Goal: Task Accomplishment & Management: Manage account settings

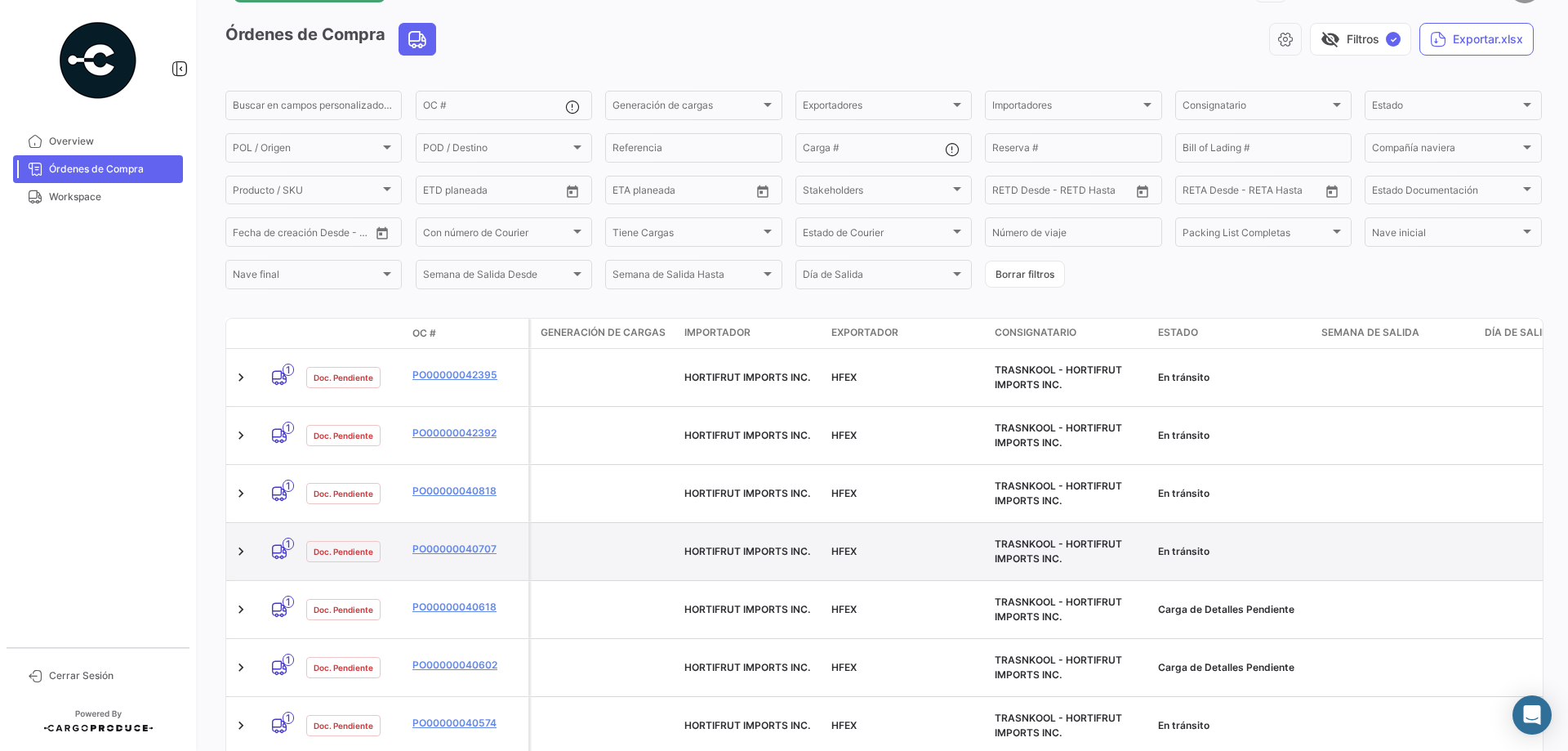
scroll to position [144, 0]
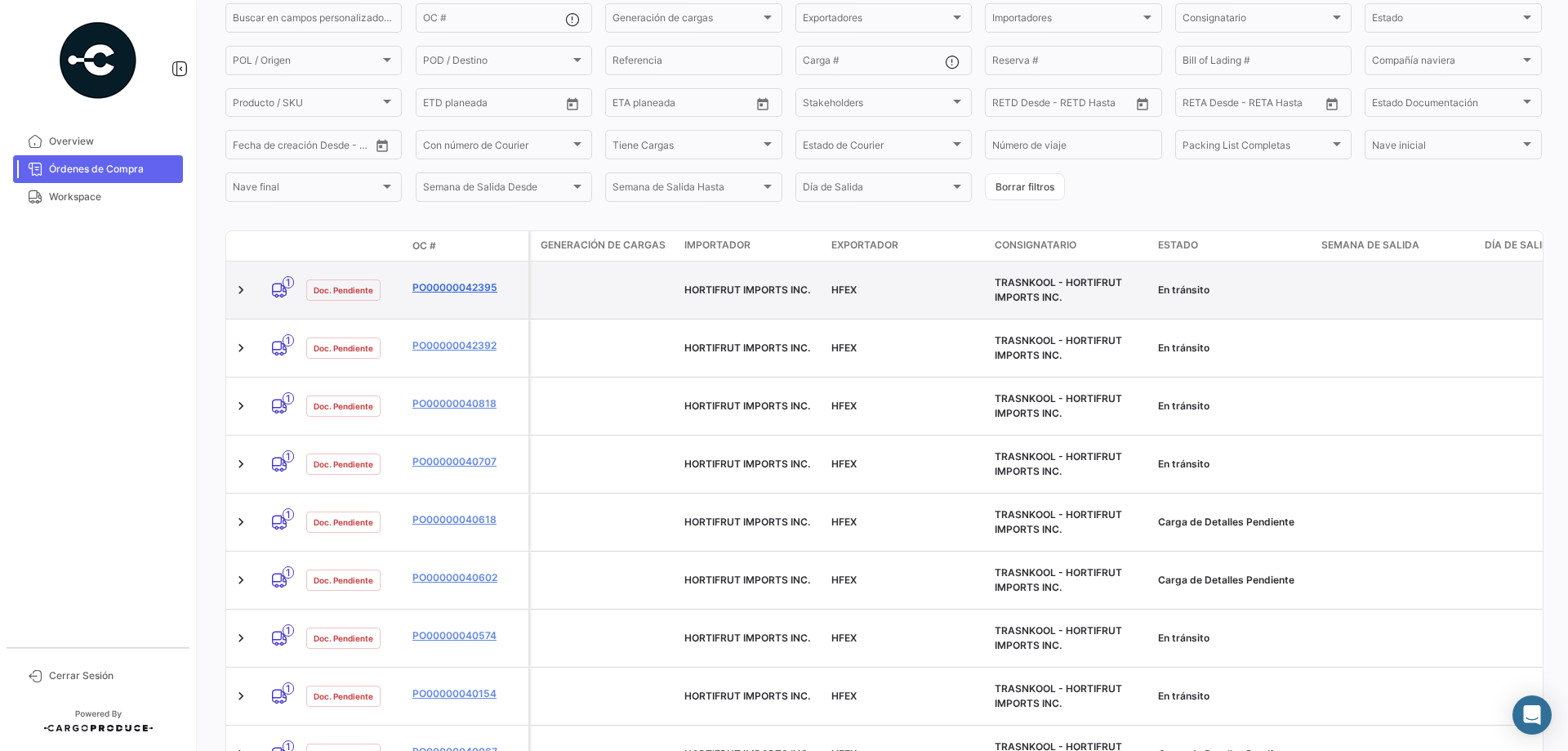
click at [457, 288] on link "PO00000042395" at bounding box center [467, 288] width 109 height 15
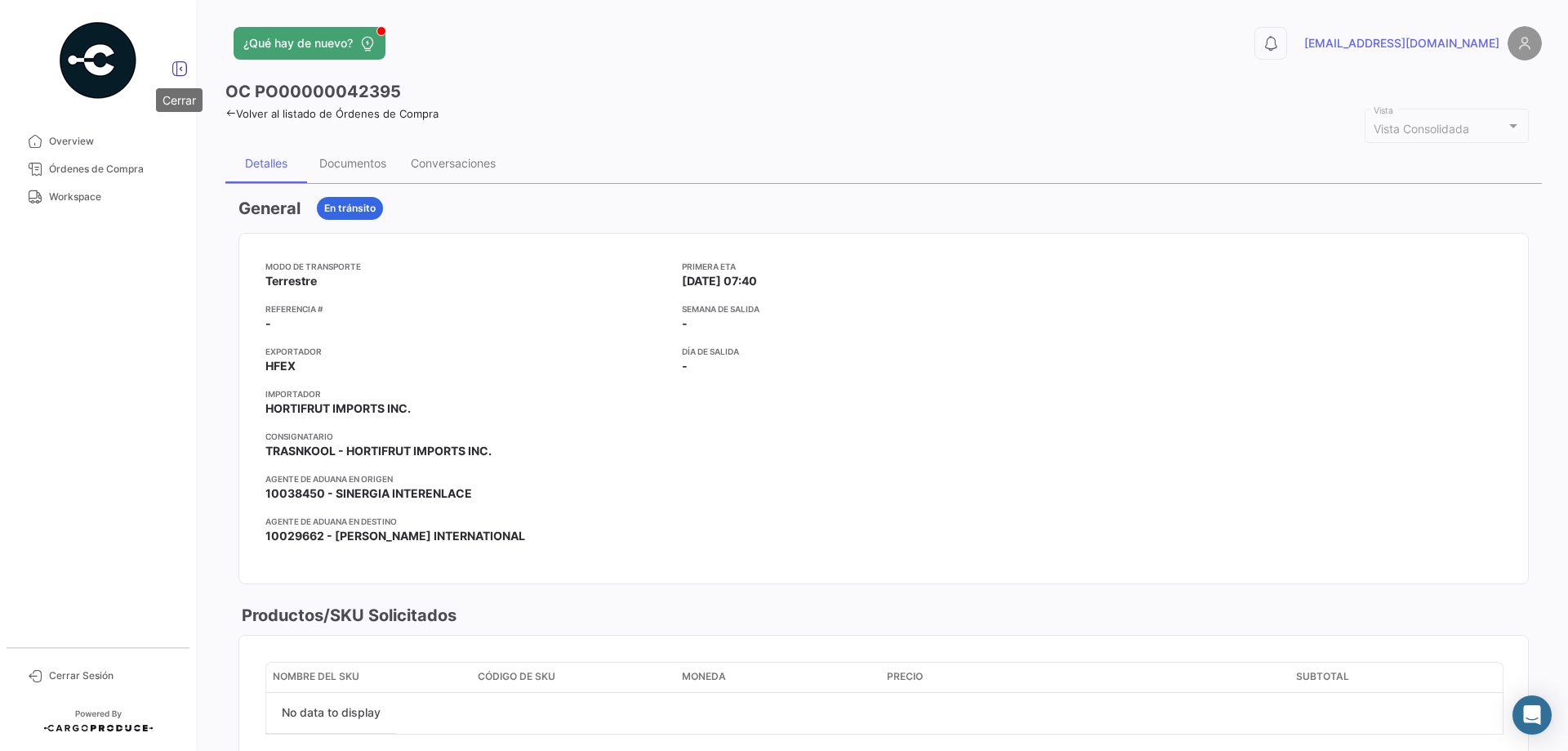
click at [186, 73] on icon at bounding box center [180, 69] width 17 height 17
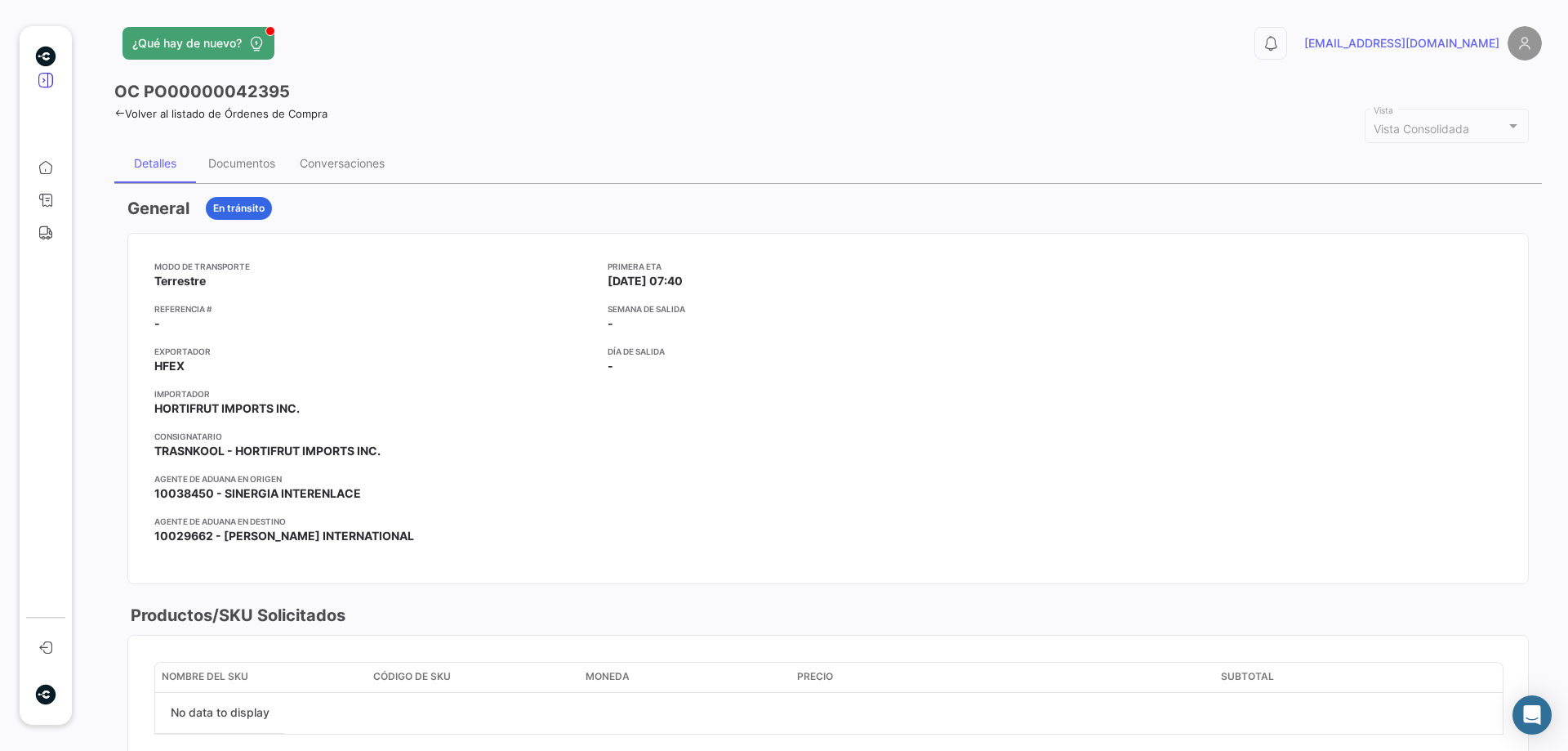
click at [41, 76] on icon at bounding box center [46, 80] width 17 height 17
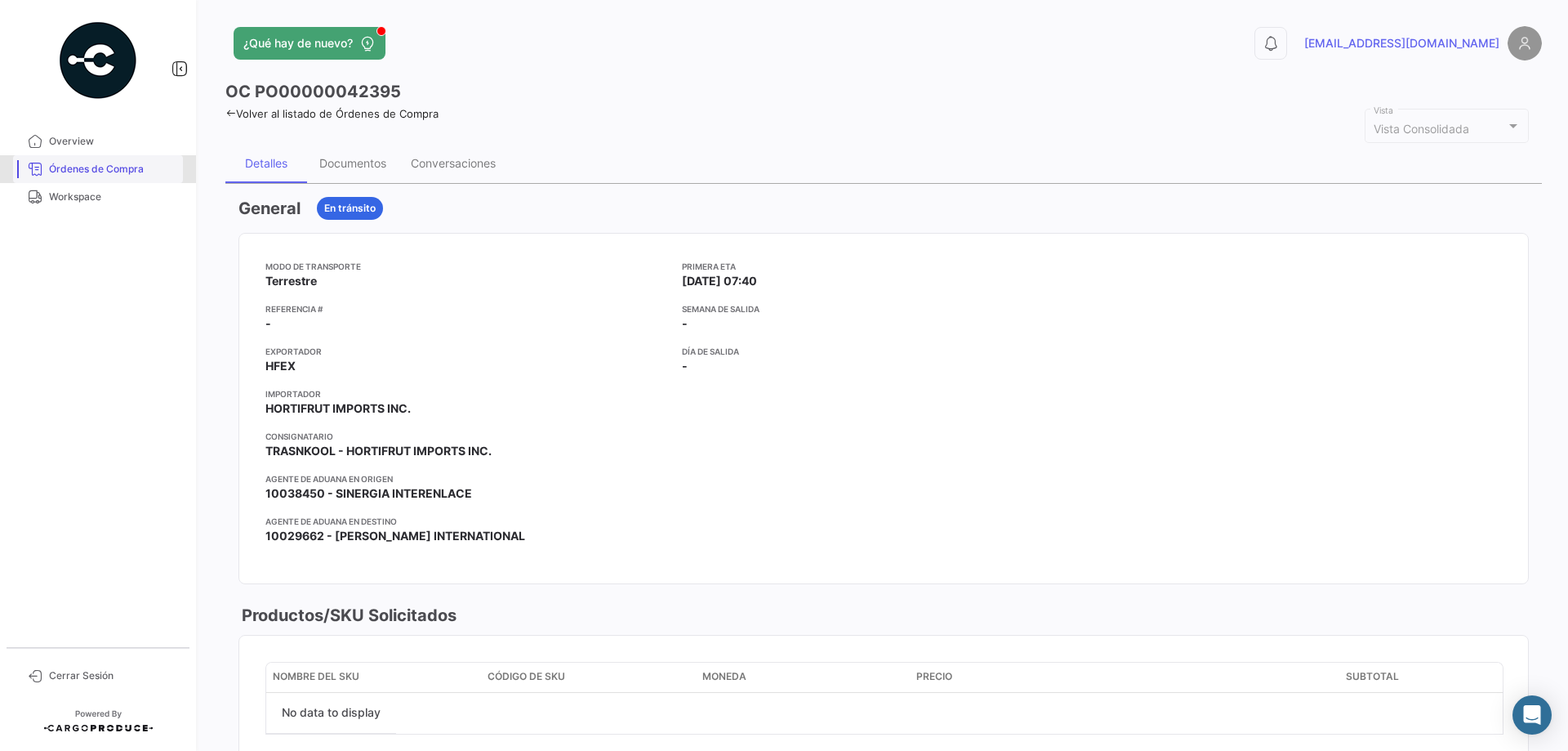
click at [125, 173] on span "Órdenes de Compra" at bounding box center [113, 169] width 128 height 15
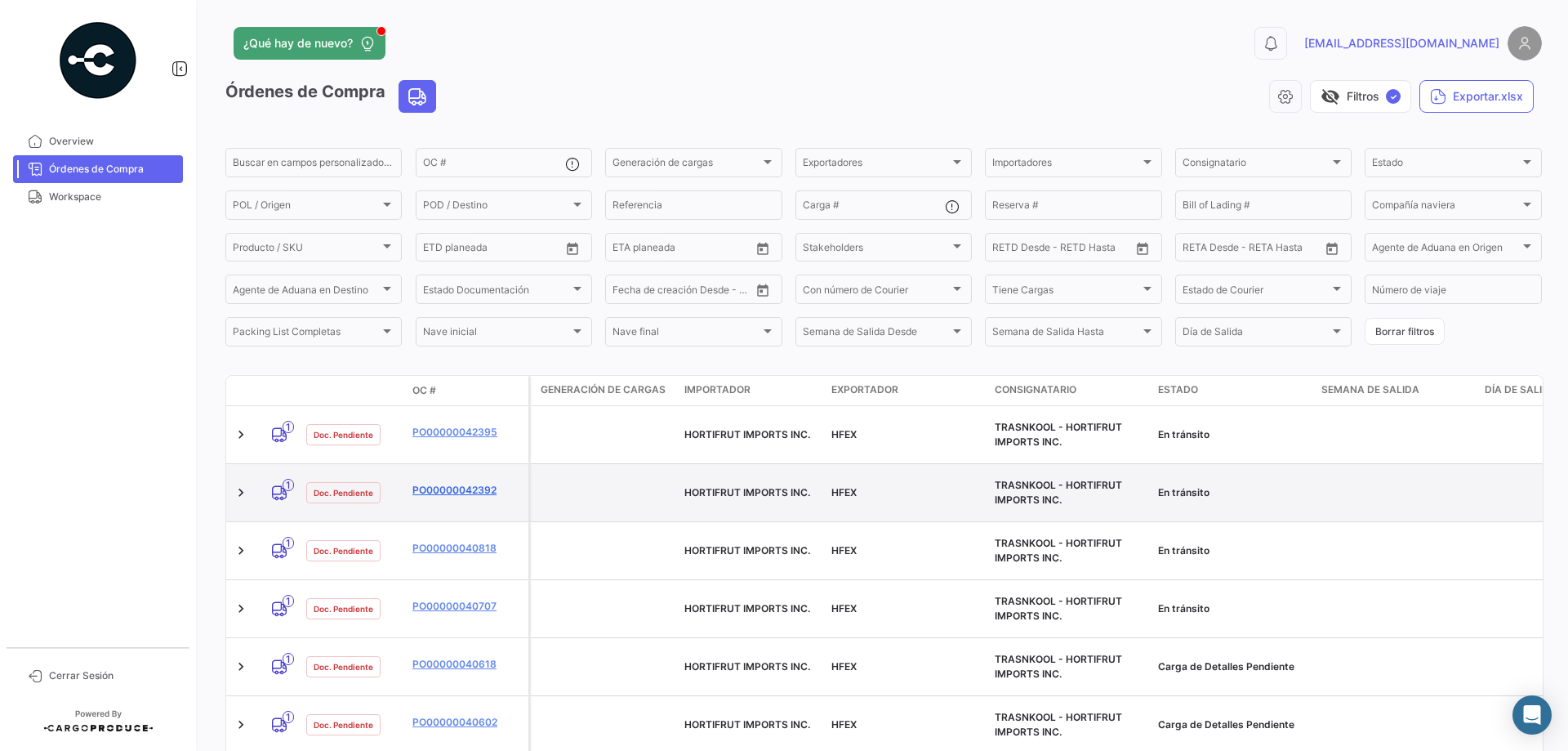
click at [473, 482] on link "PO00000042392" at bounding box center [467, 490] width 109 height 15
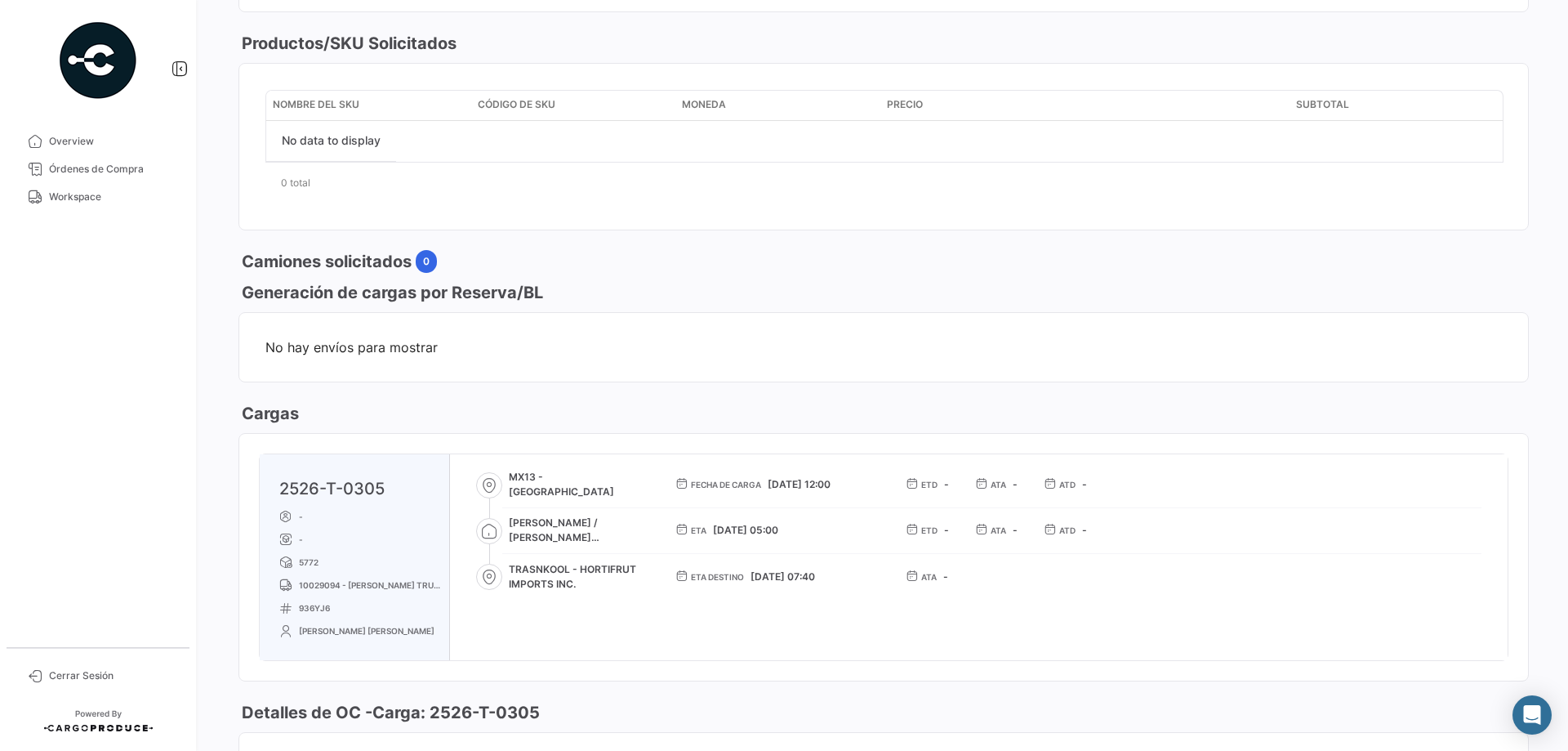
scroll to position [810, 0]
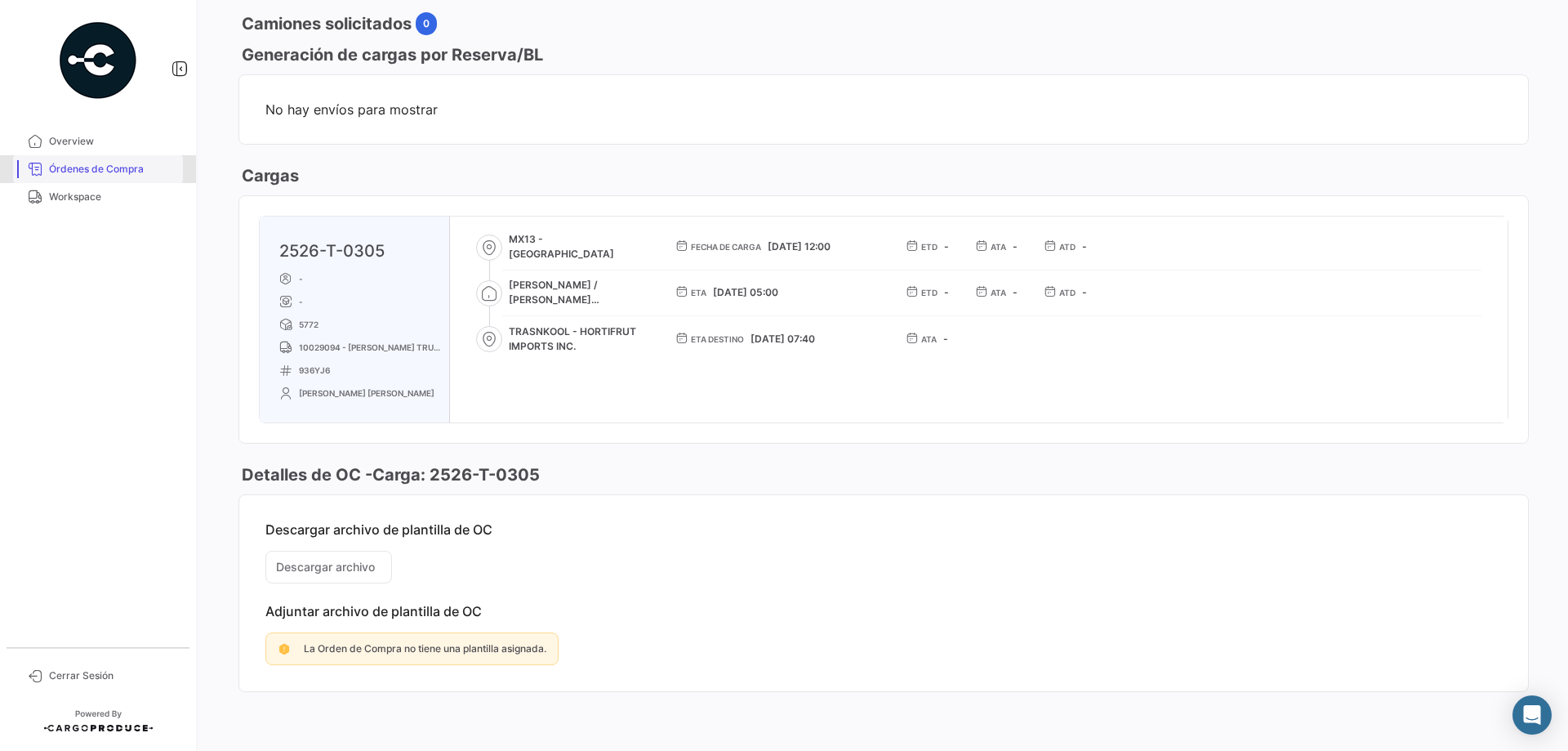
click at [100, 172] on span "Órdenes de Compra" at bounding box center [113, 169] width 128 height 15
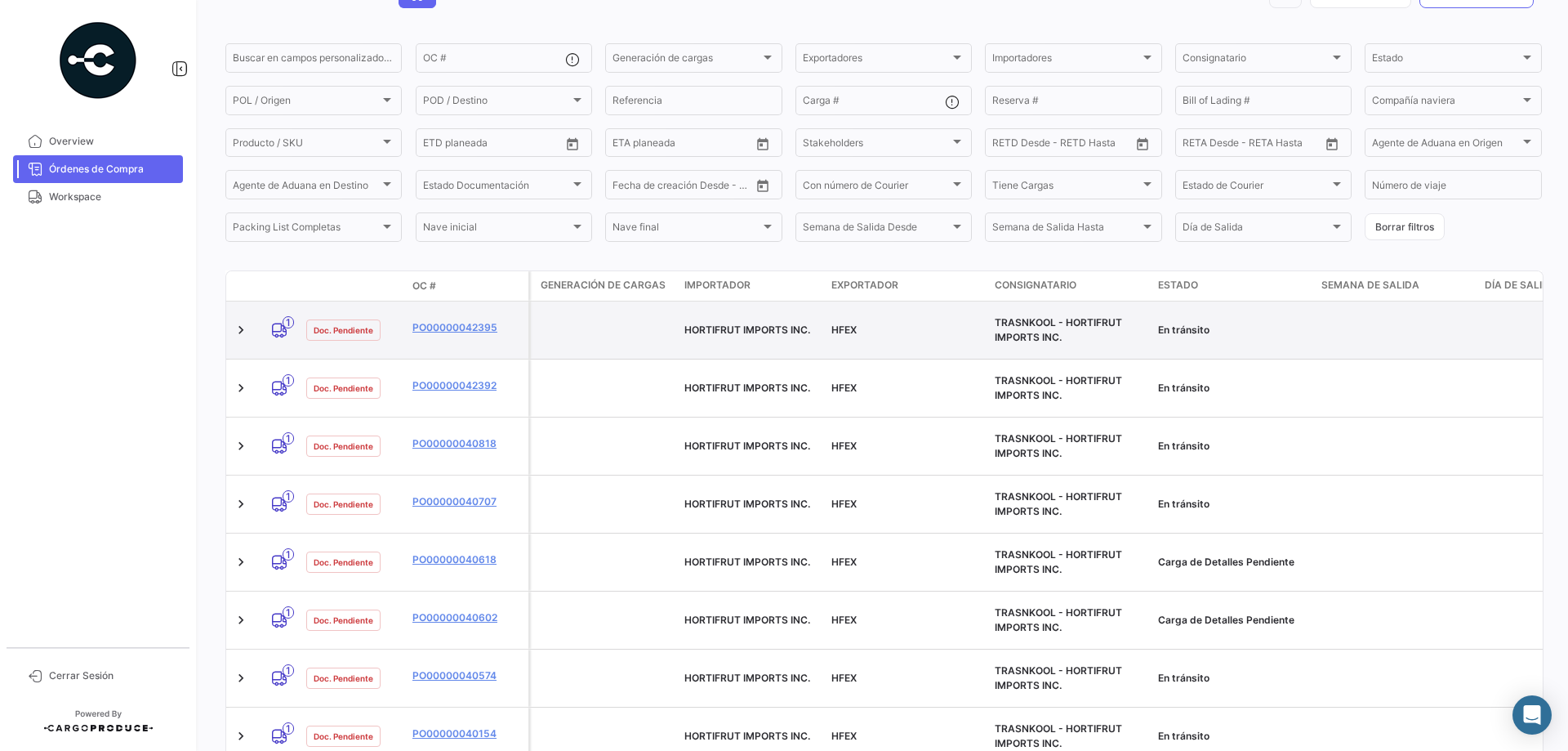
scroll to position [144, 0]
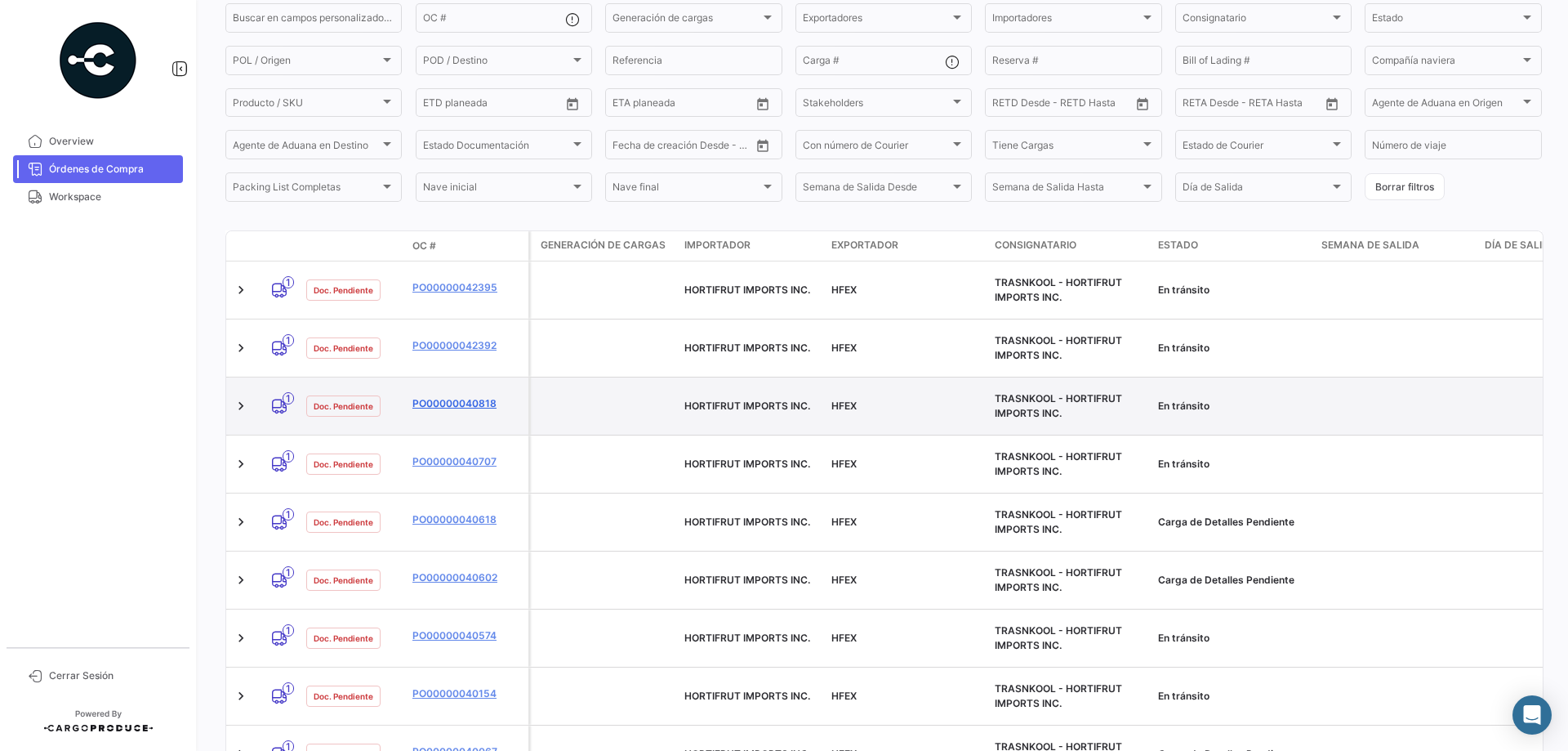
click at [473, 396] on link "PO00000040818" at bounding box center [467, 404] width 109 height 15
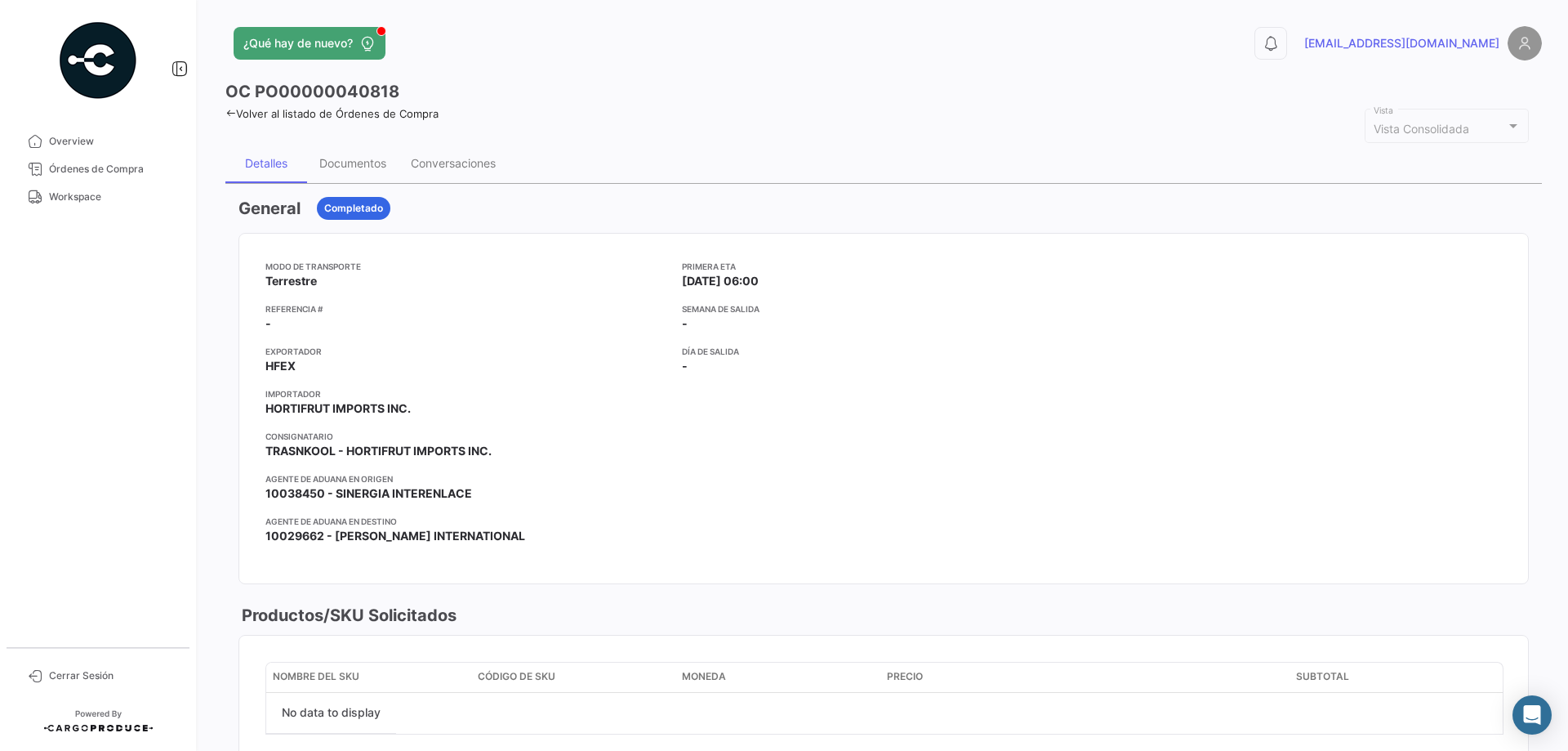
drag, startPoint x: 241, startPoint y: 109, endPoint x: 233, endPoint y: 113, distance: 8.9
click at [233, 113] on link "Volver al listado de Órdenes de Compra" at bounding box center [332, 114] width 213 height 13
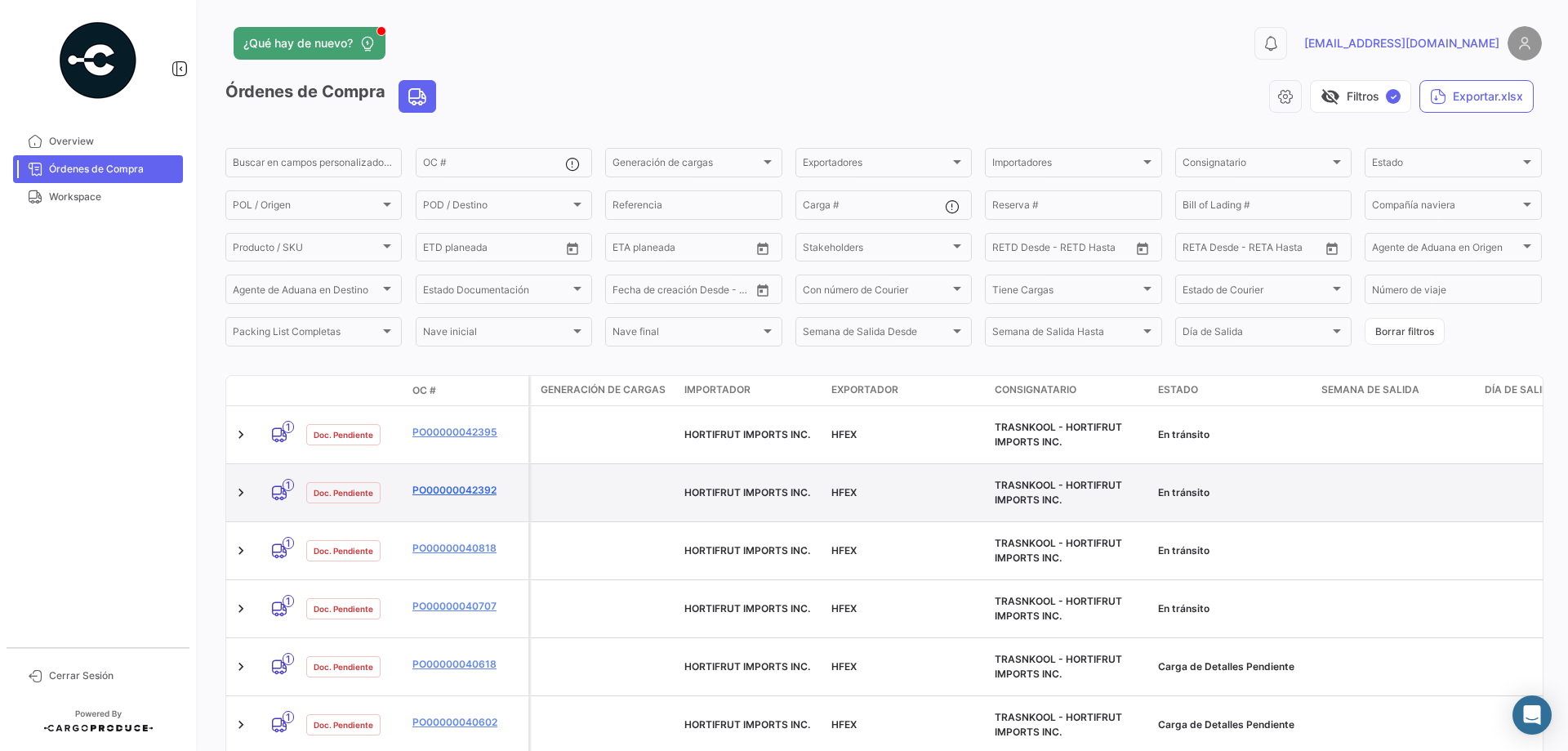
click at [476, 484] on link "PO00000042392" at bounding box center [467, 490] width 109 height 15
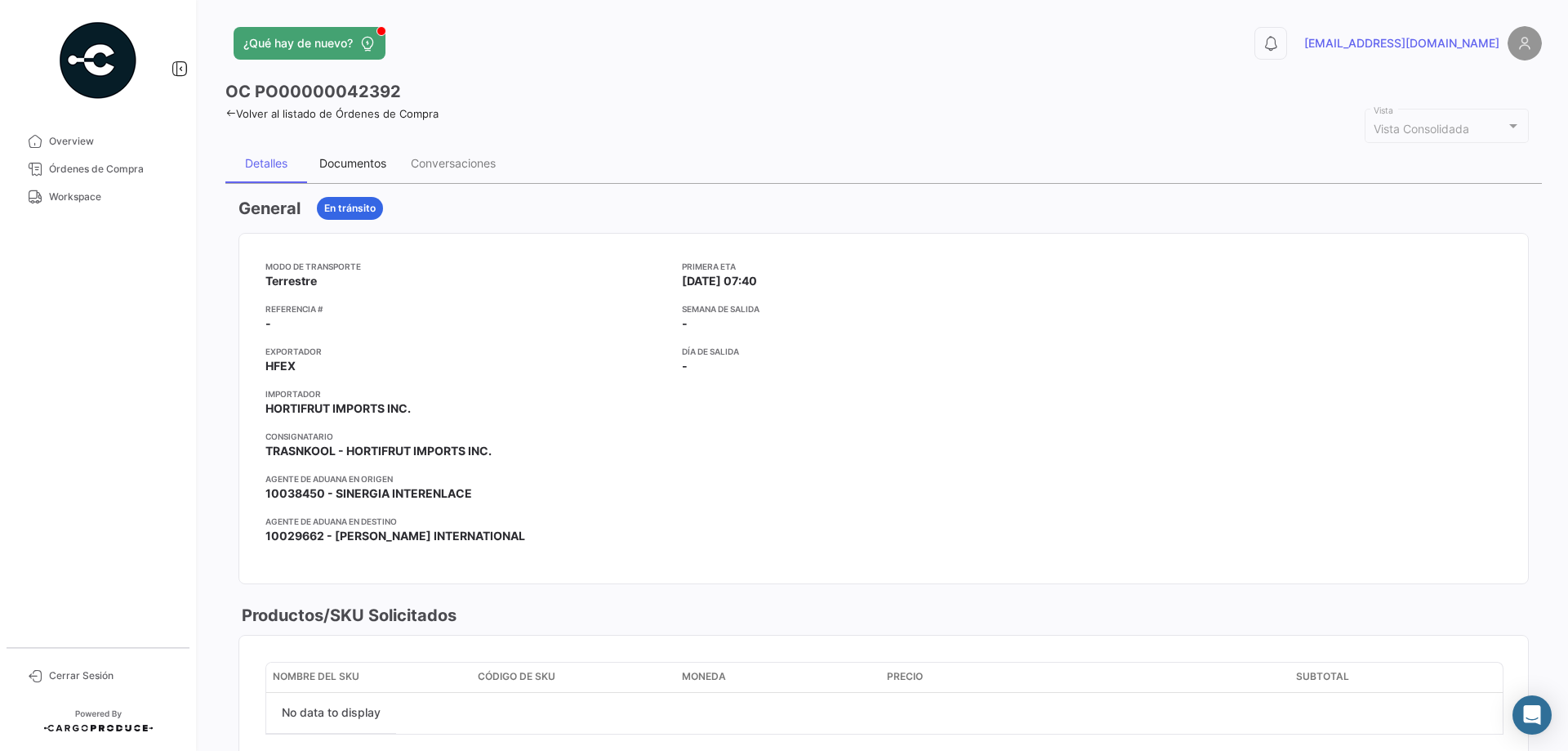
click at [349, 174] on div "Documentos" at bounding box center [353, 162] width 91 height 39
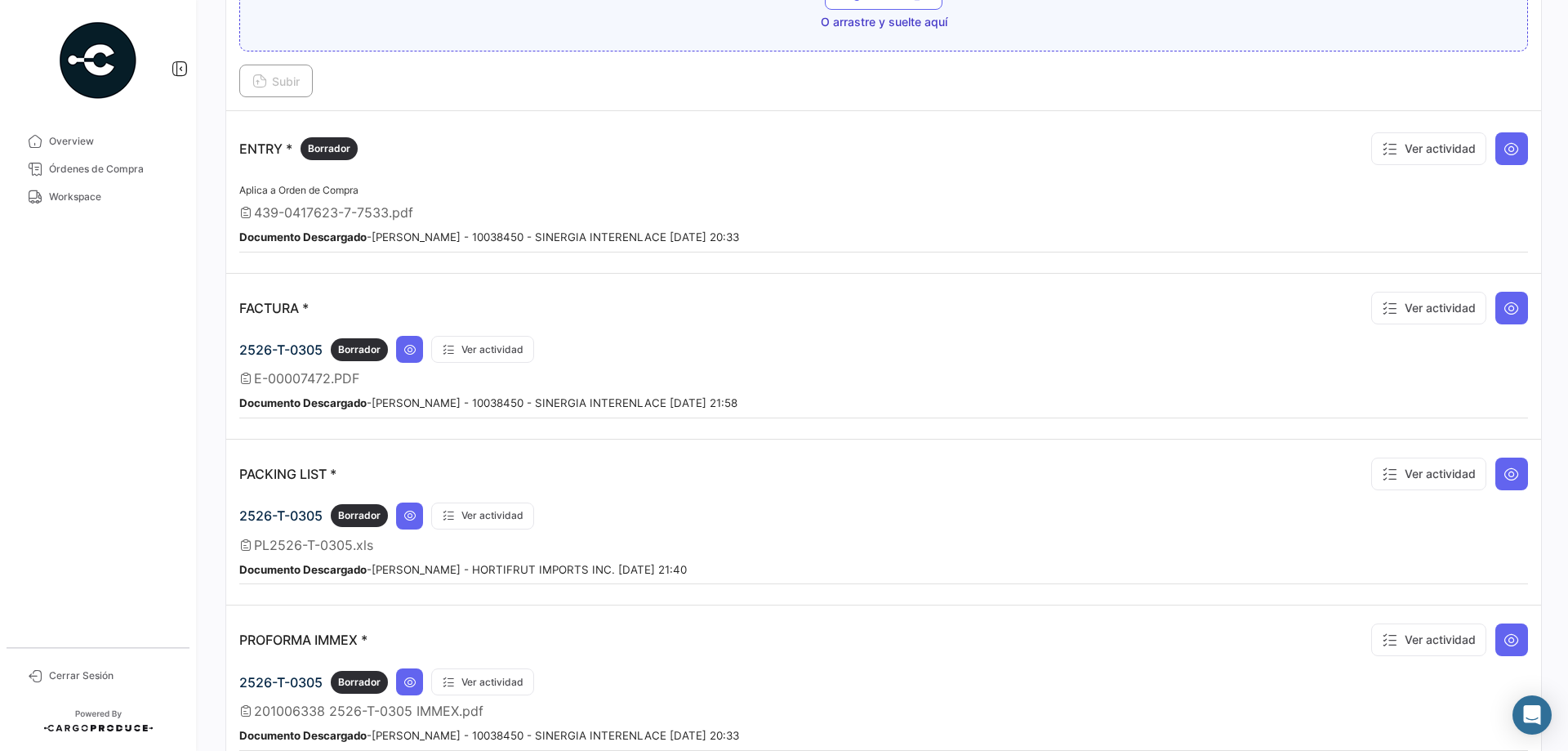
scroll to position [1225, 0]
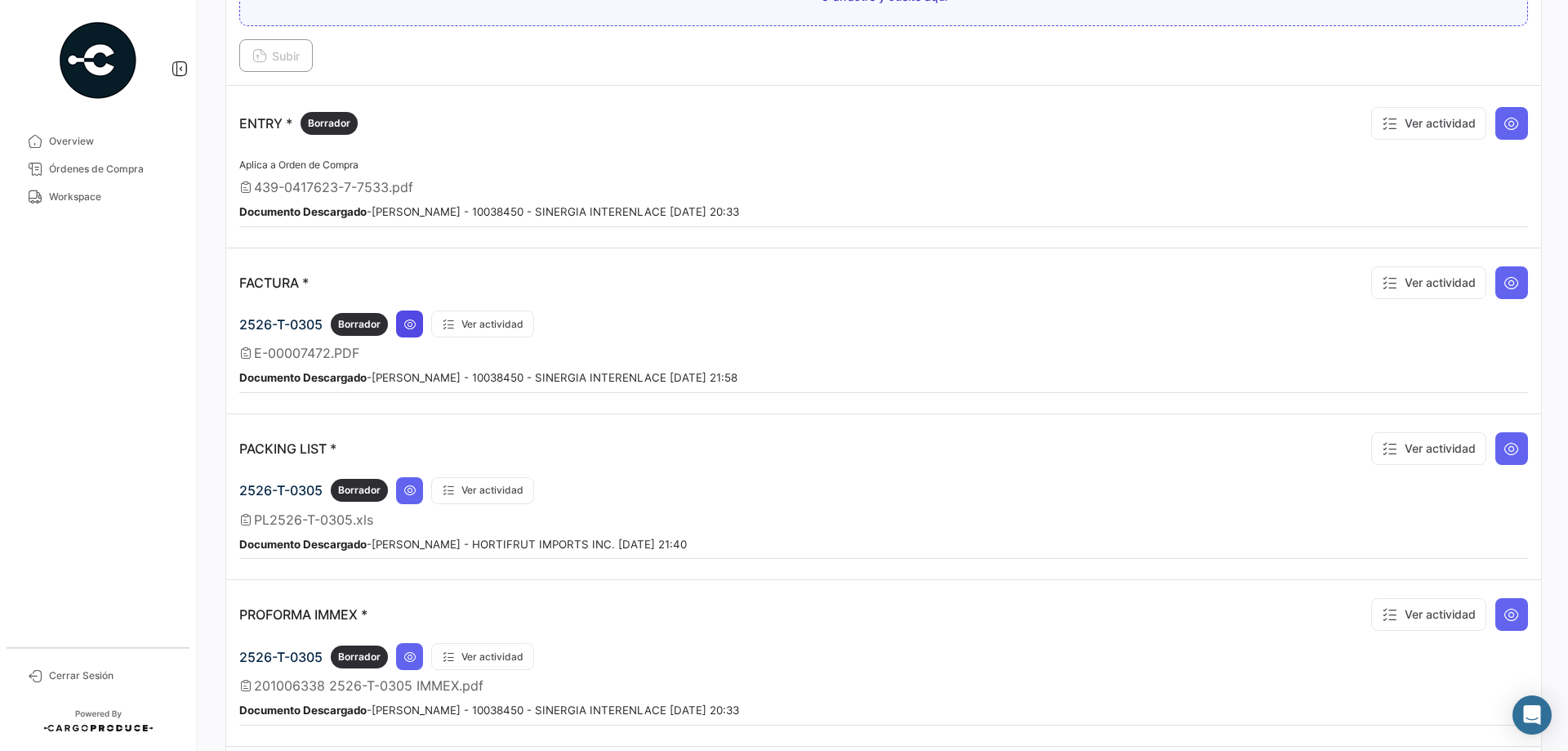
click at [411, 324] on icon at bounding box center [410, 324] width 13 height 13
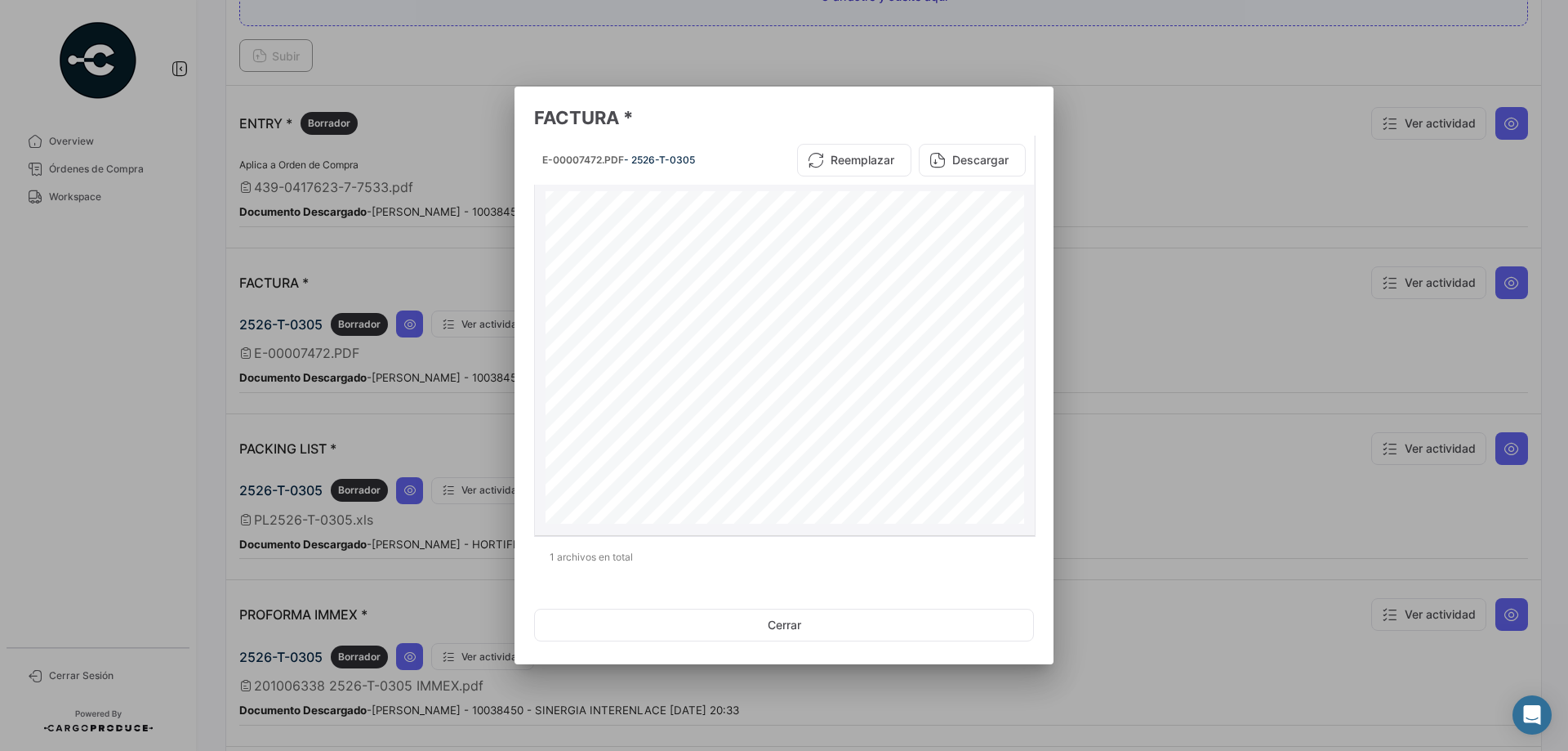
scroll to position [920, 0]
click at [972, 168] on button "Descargar" at bounding box center [972, 159] width 107 height 32
click at [1144, 172] on div at bounding box center [784, 376] width 1568 height 751
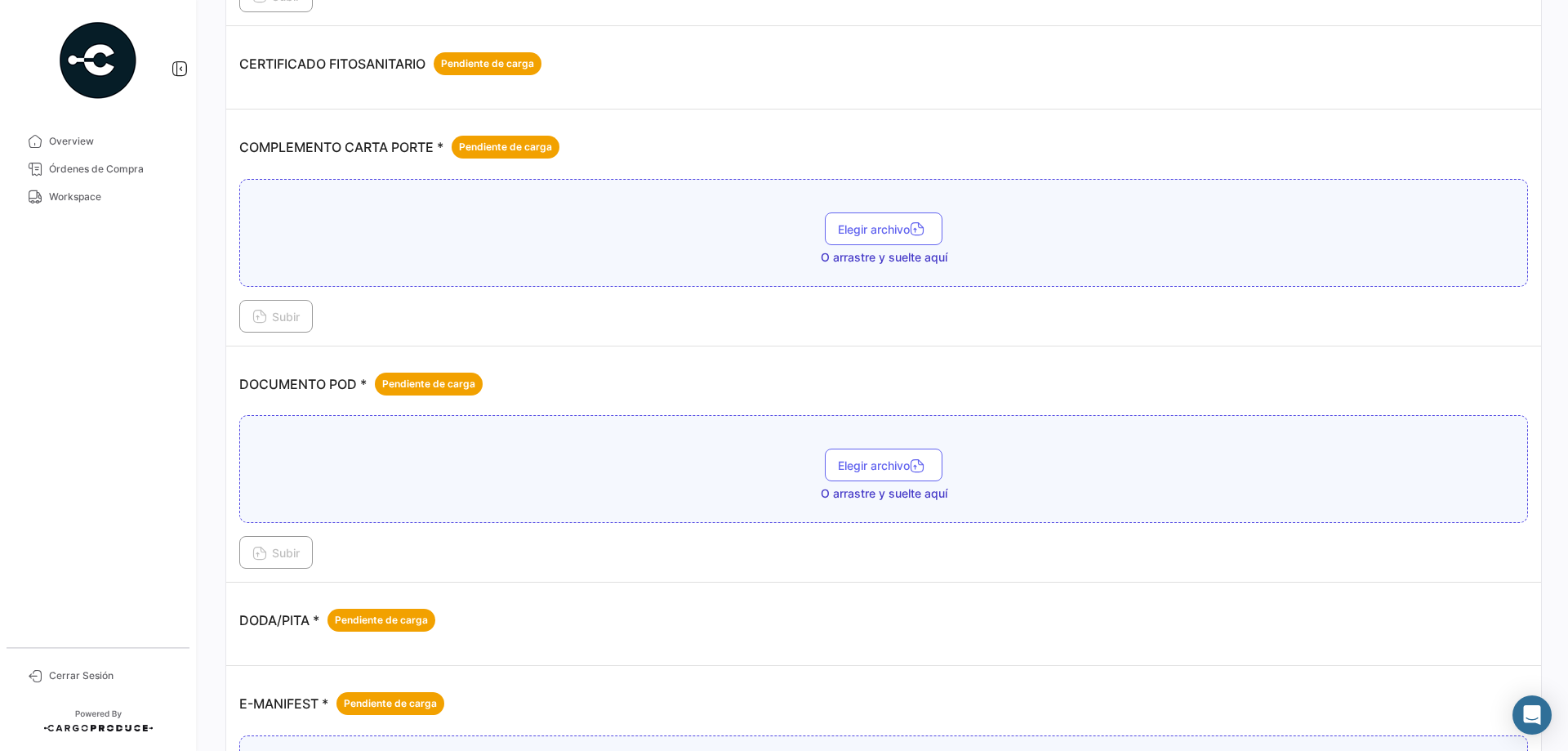
scroll to position [0, 0]
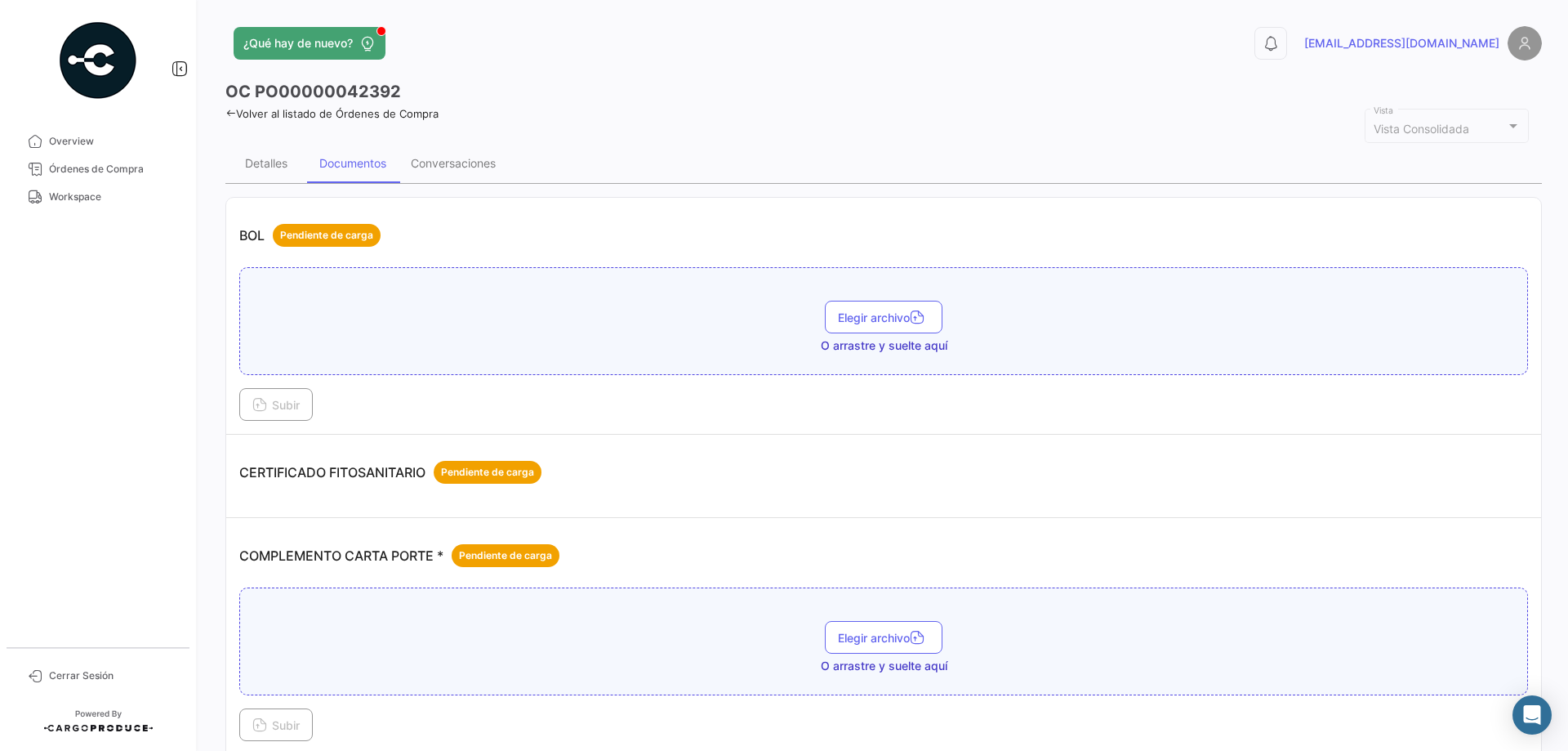
click at [225, 109] on div "¿Qué hay de nuevo? 0 [EMAIL_ADDRESS][DOMAIN_NAME] OC PO00000042392 Volver al li…" at bounding box center [883, 376] width 1369 height 751
click at [228, 113] on icon at bounding box center [230, 113] width 11 height 11
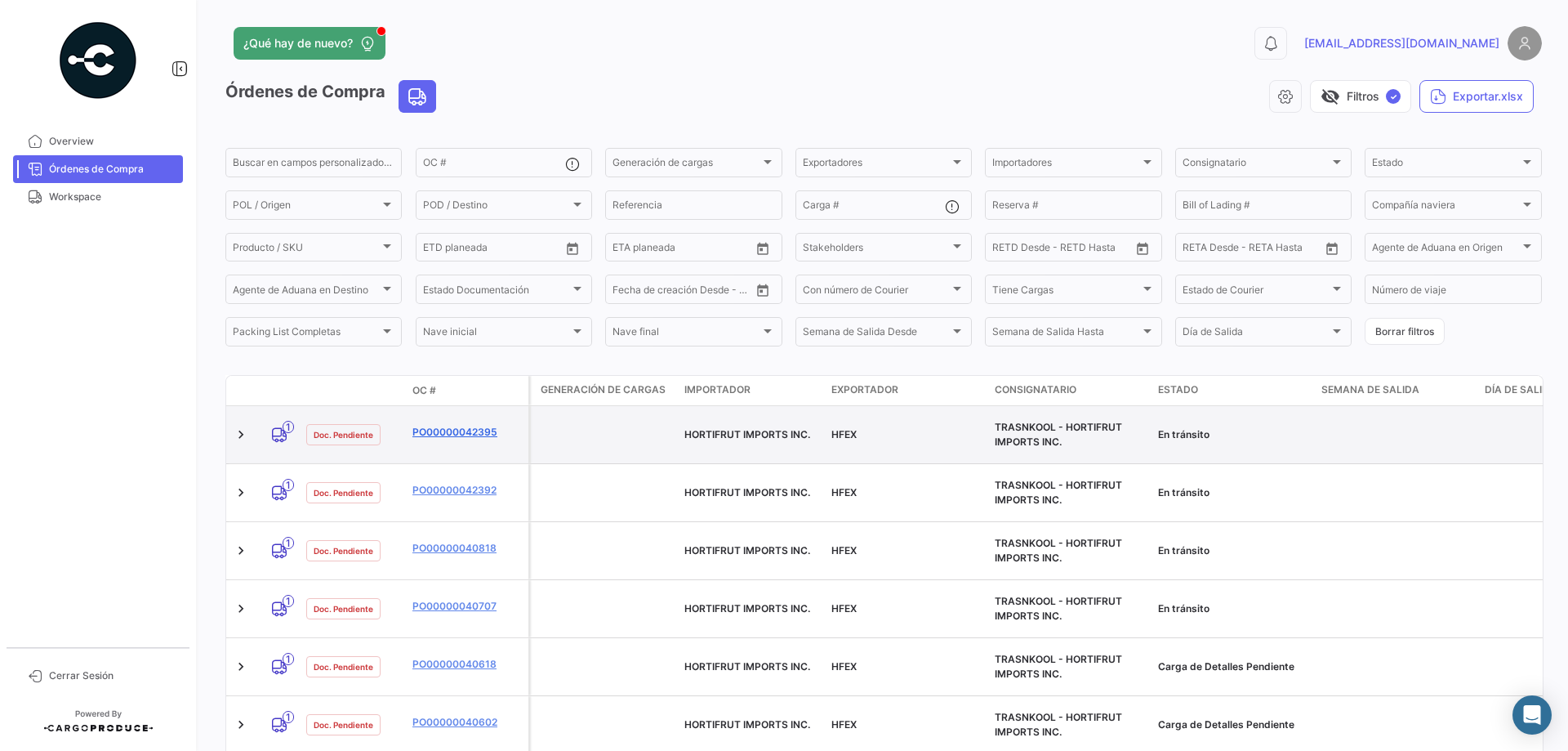
click at [482, 434] on link "PO00000042395" at bounding box center [467, 432] width 109 height 15
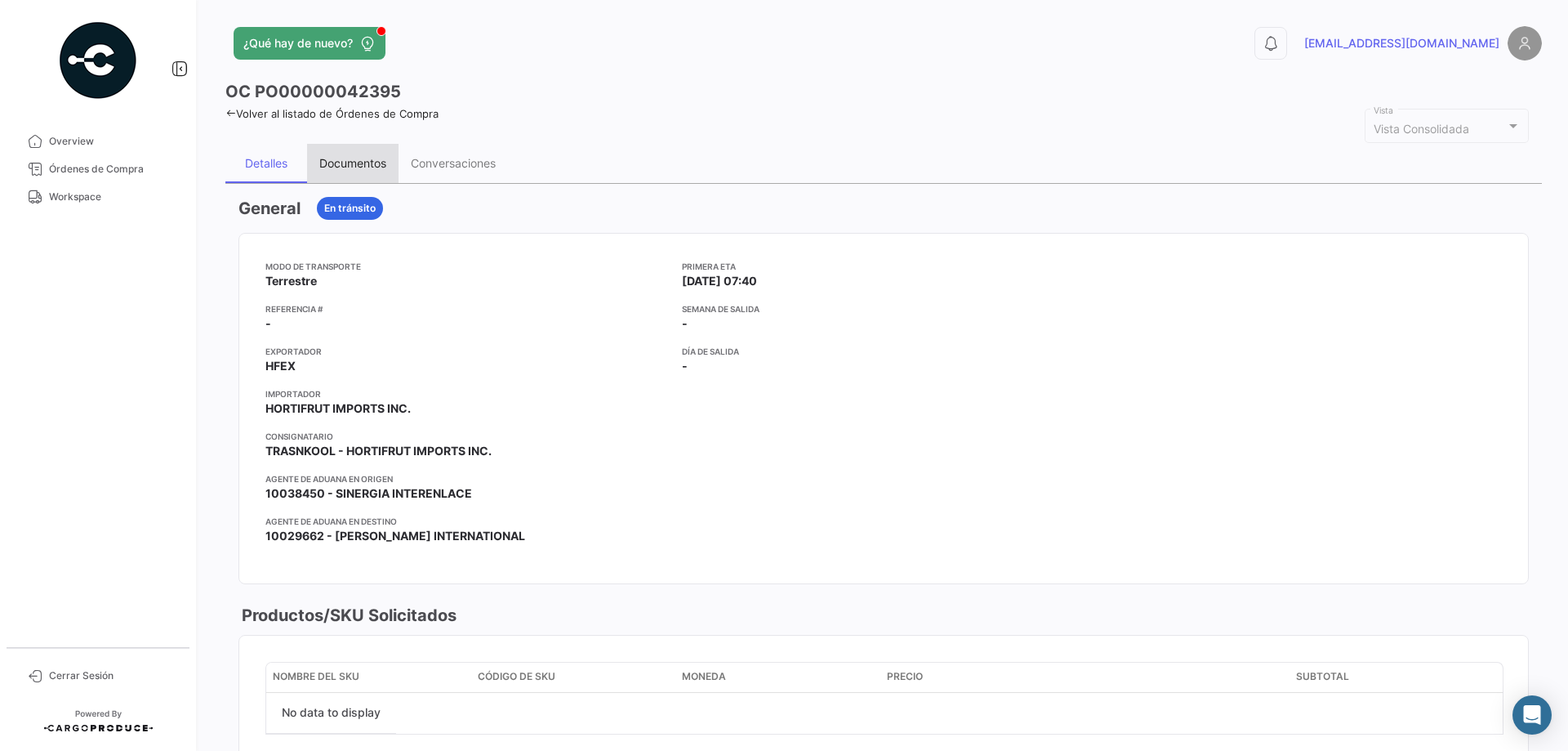
click at [355, 159] on div "Documentos" at bounding box center [352, 162] width 67 height 14
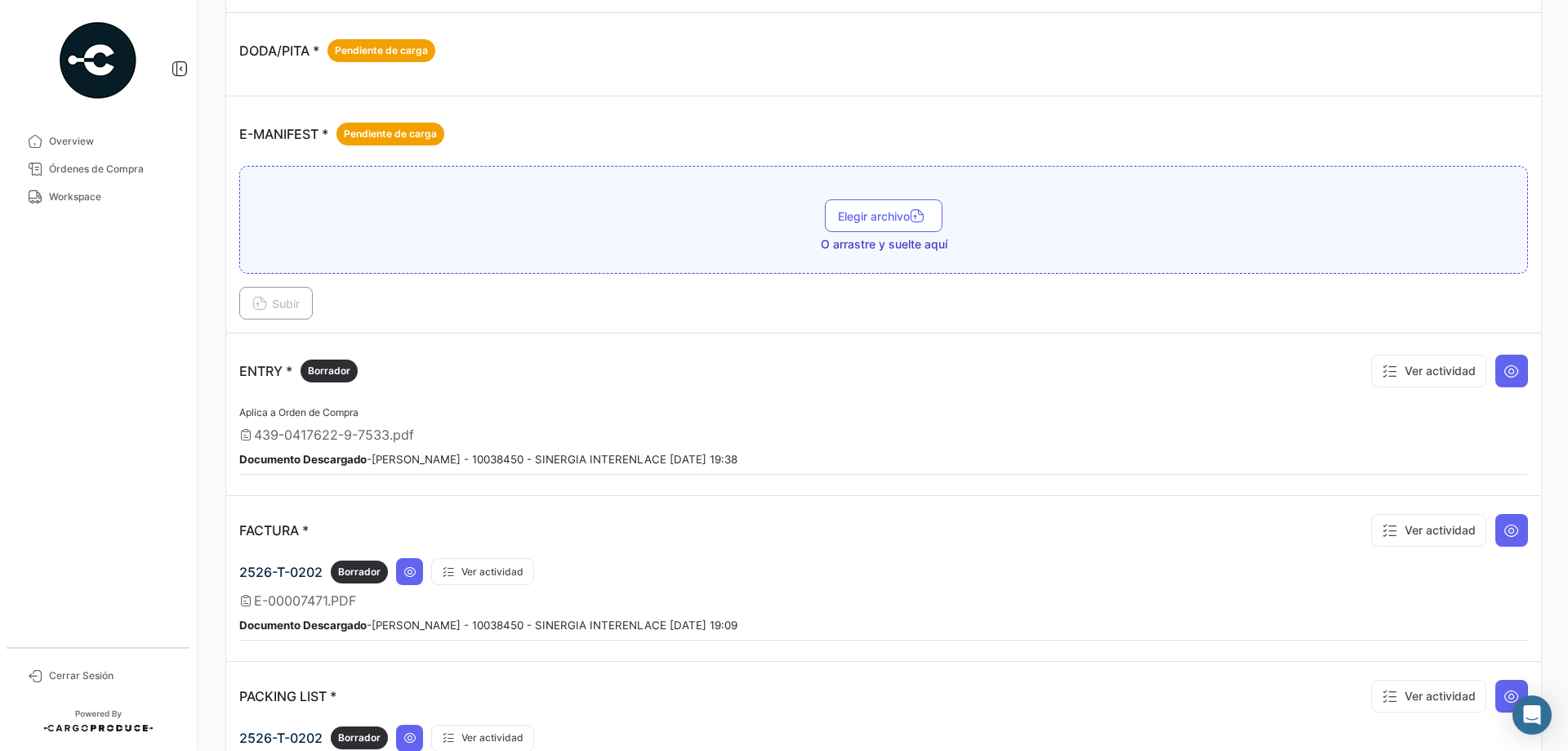
scroll to position [981, 0]
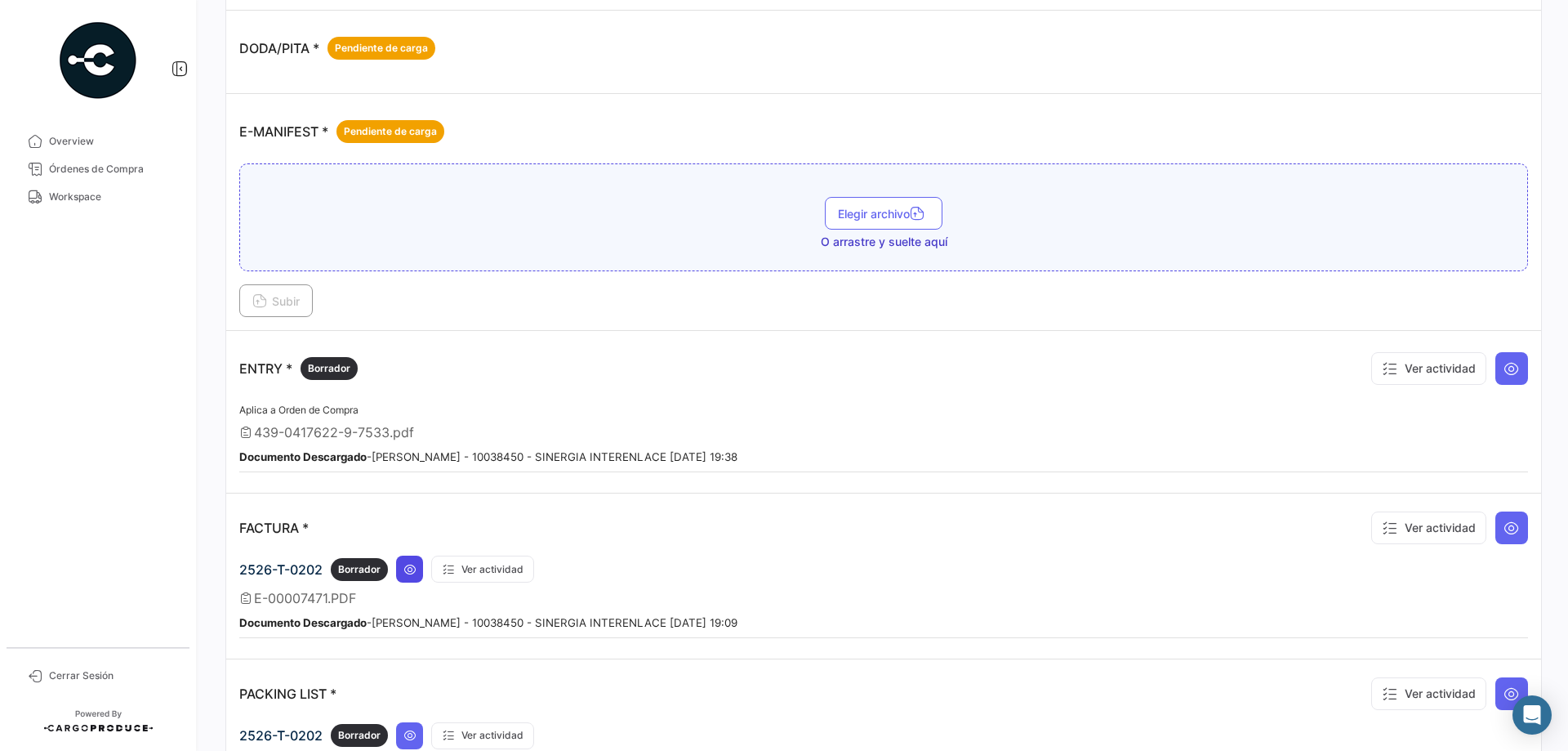
click at [416, 564] on icon at bounding box center [410, 569] width 13 height 13
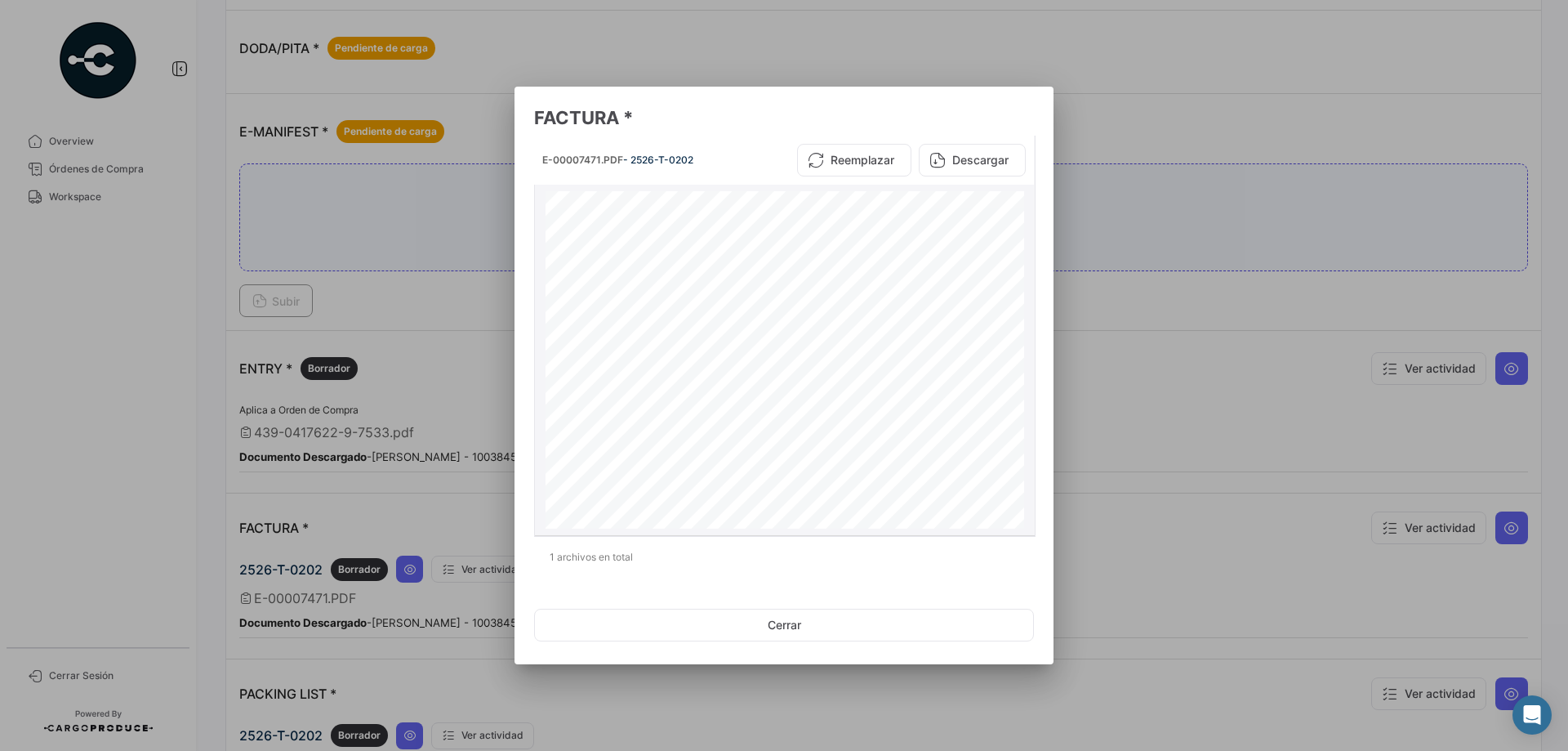
scroll to position [0, 0]
click at [966, 159] on button "Descargar" at bounding box center [972, 159] width 107 height 32
click at [1237, 162] on div at bounding box center [784, 376] width 1568 height 751
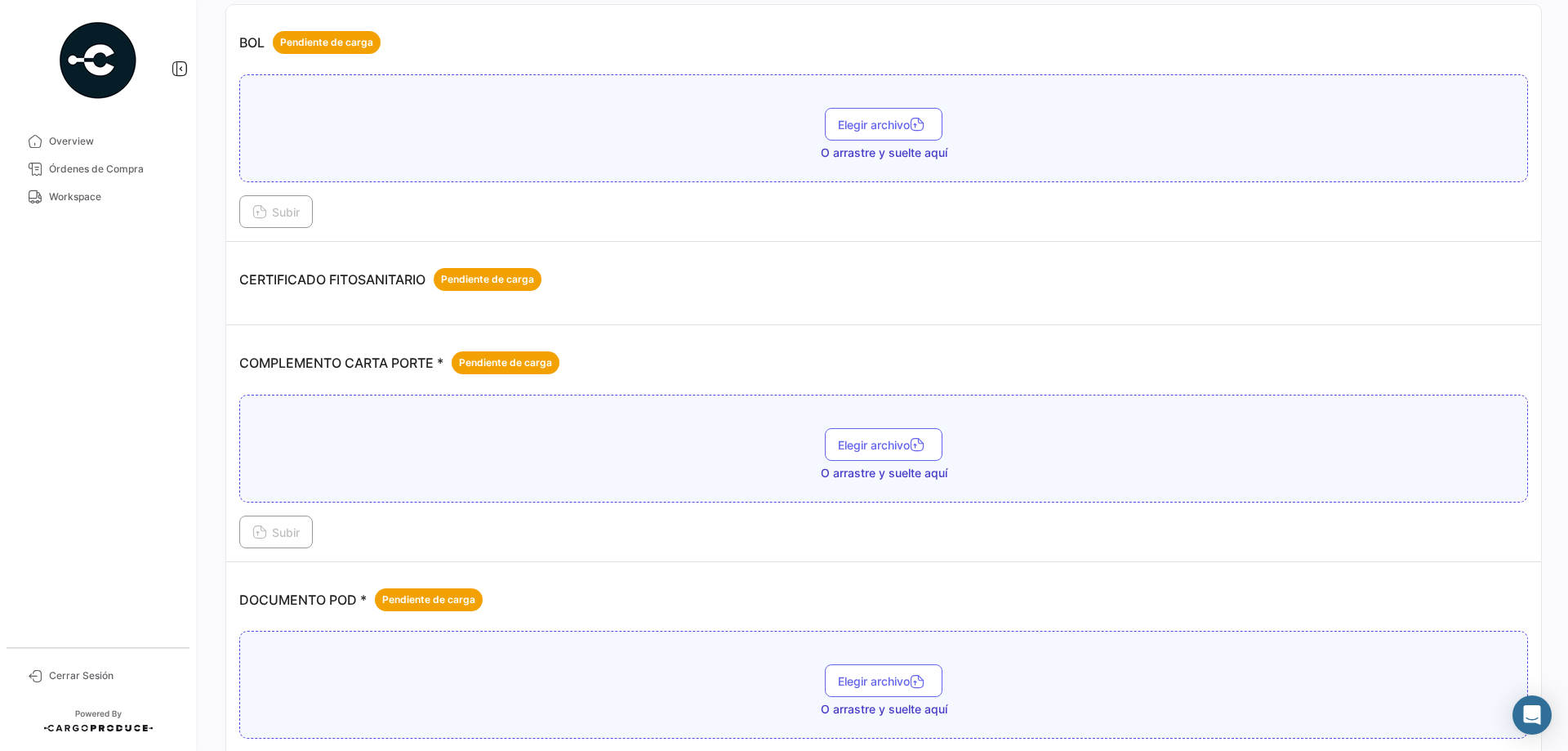
scroll to position [172, 0]
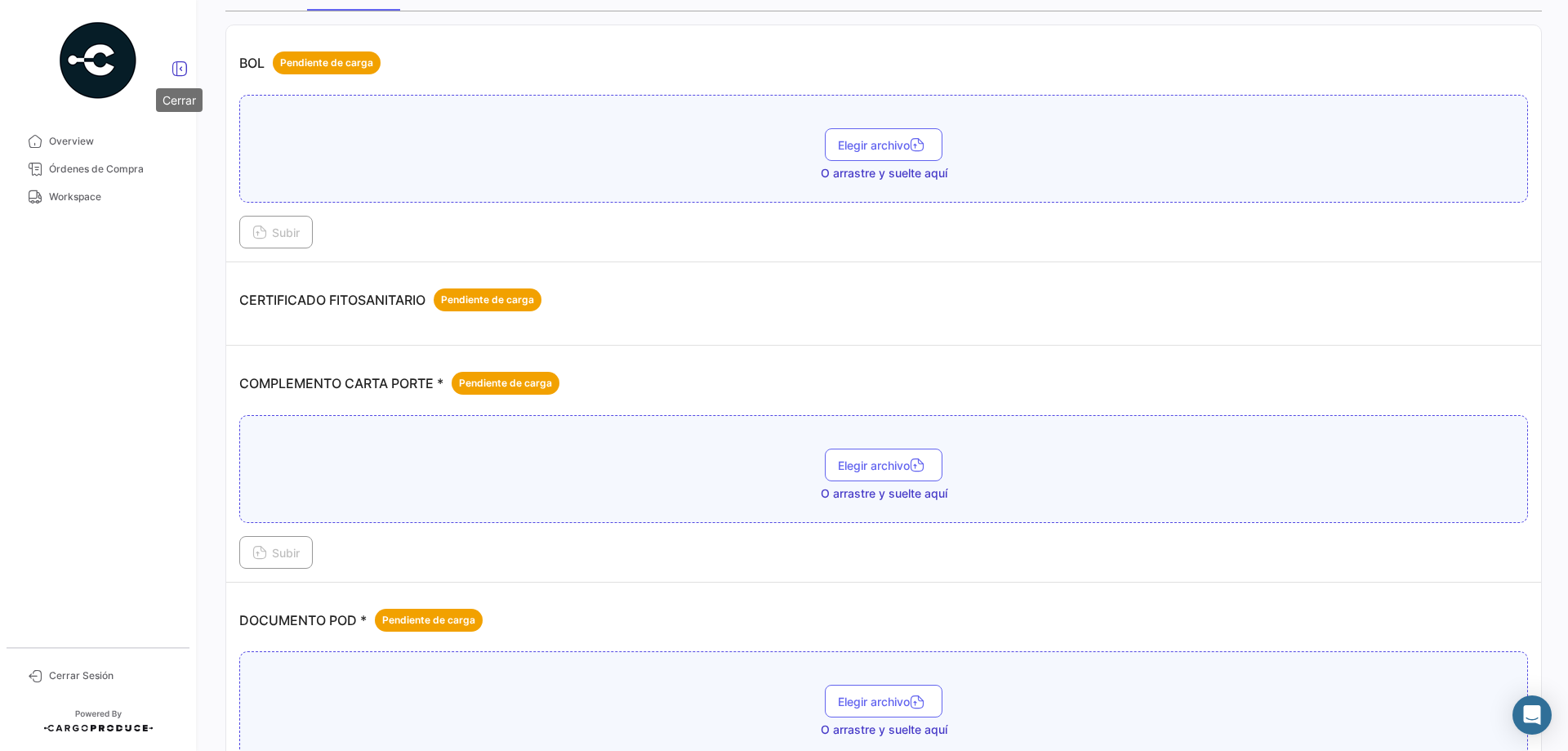
click at [178, 64] on icon at bounding box center [180, 69] width 17 height 17
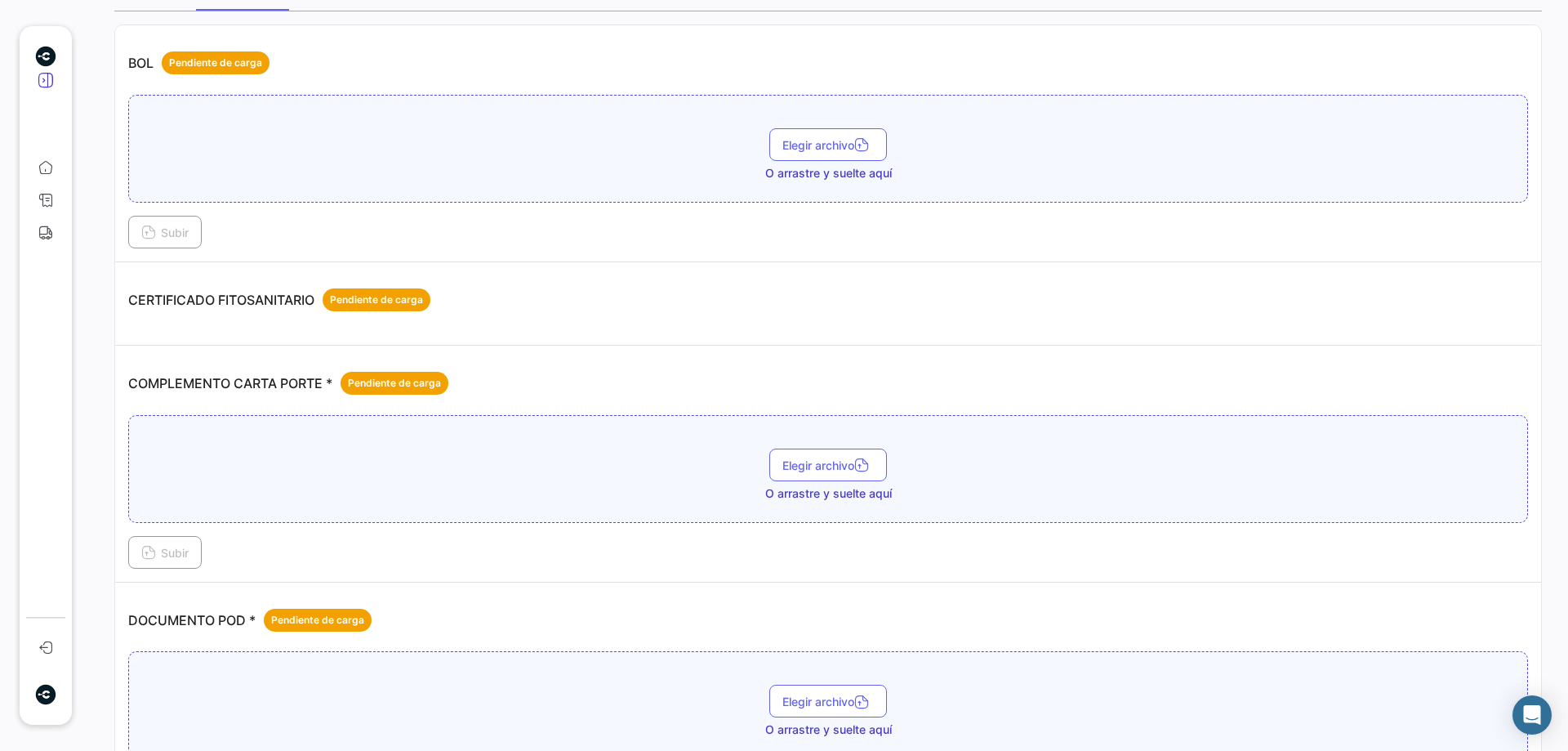
click at [44, 73] on icon at bounding box center [46, 80] width 17 height 17
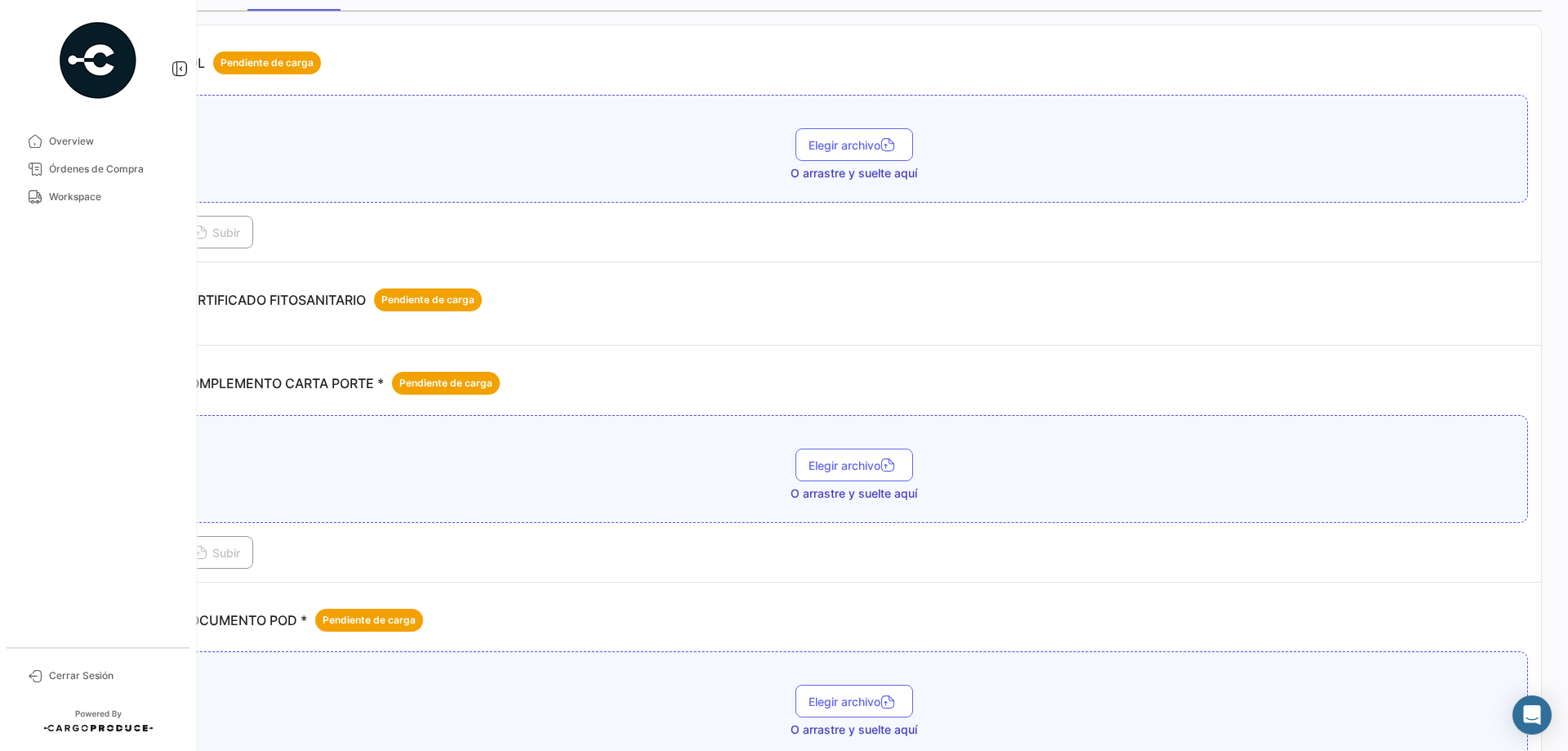
scroll to position [0, 0]
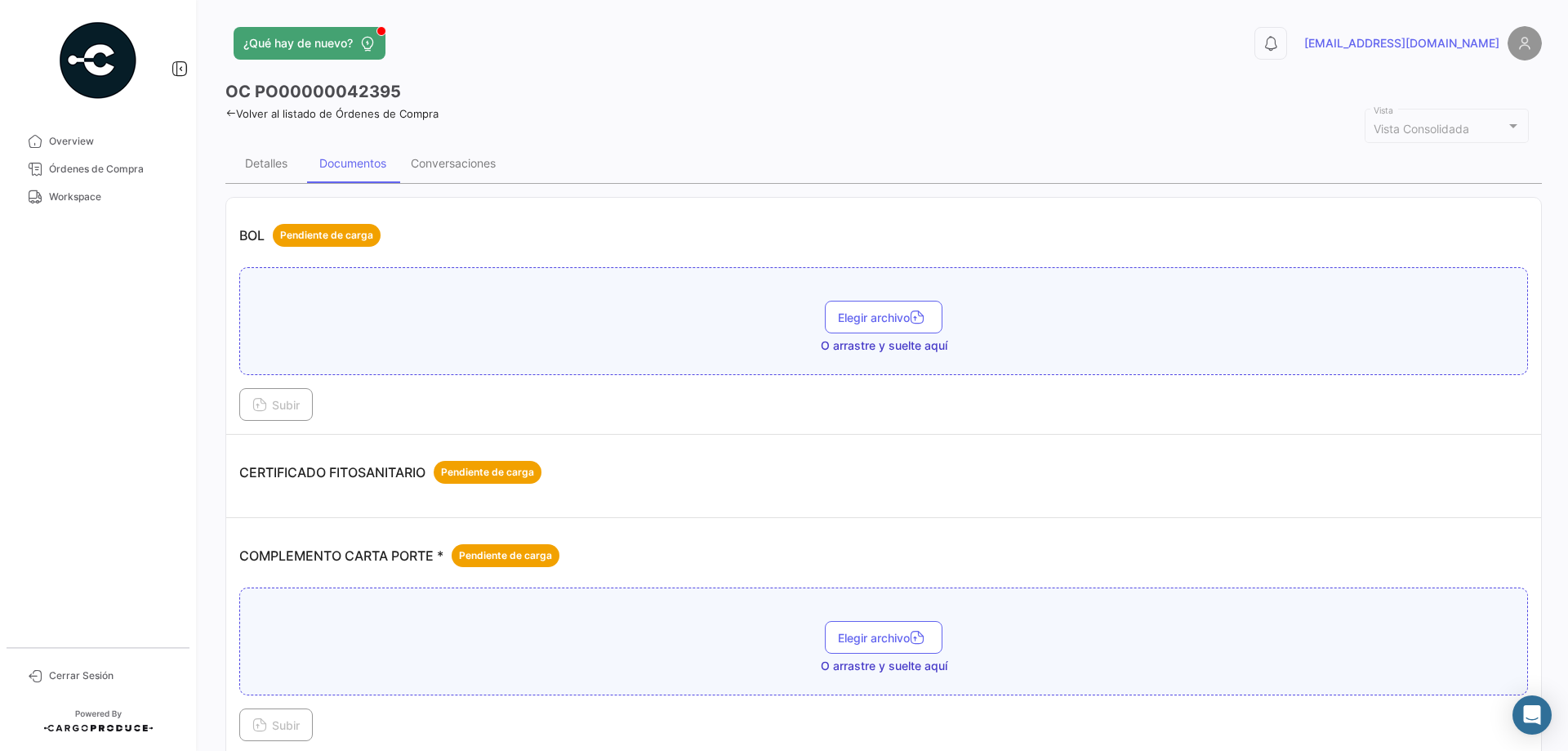
click at [227, 114] on icon at bounding box center [230, 113] width 11 height 11
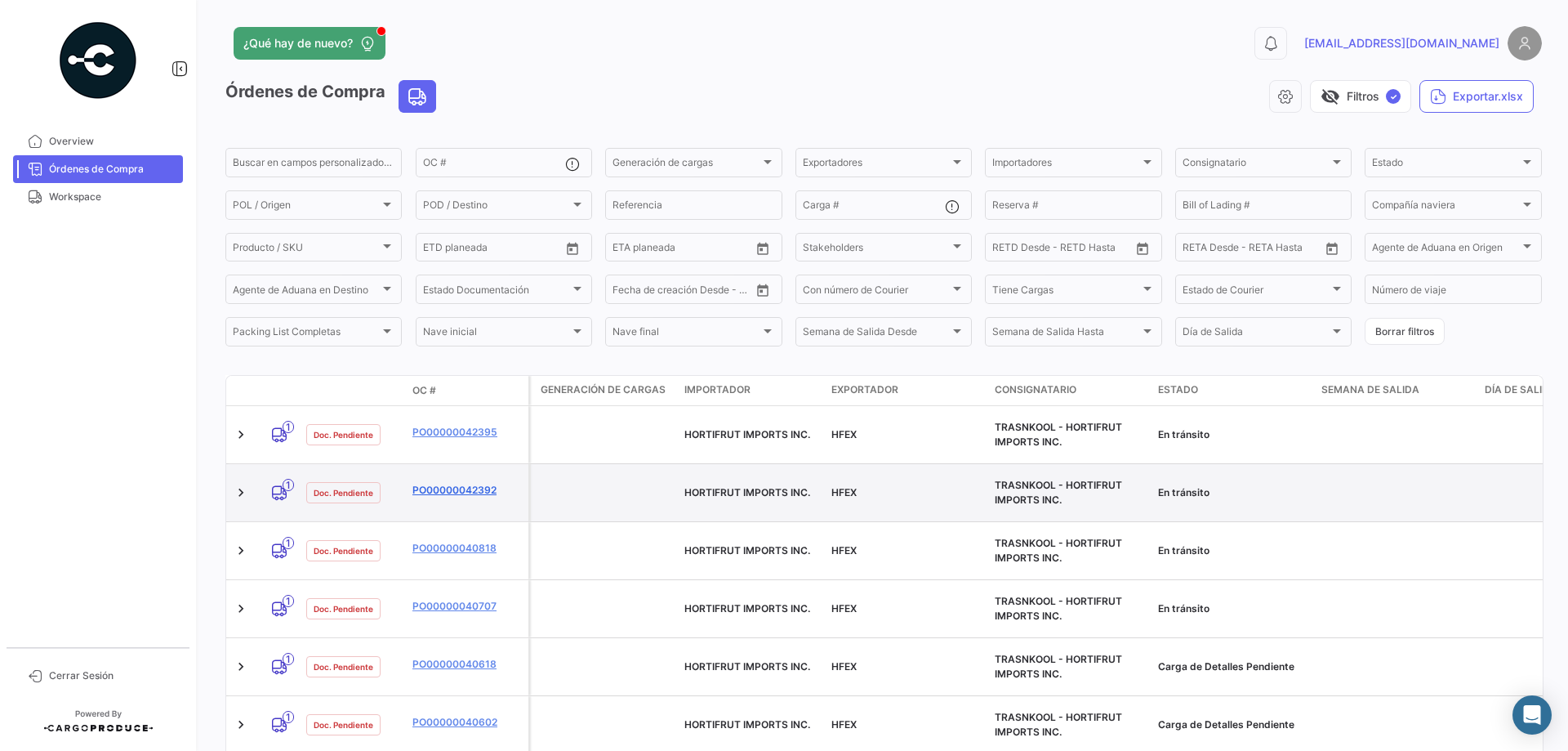
click at [472, 482] on link "PO00000042392" at bounding box center [467, 490] width 109 height 15
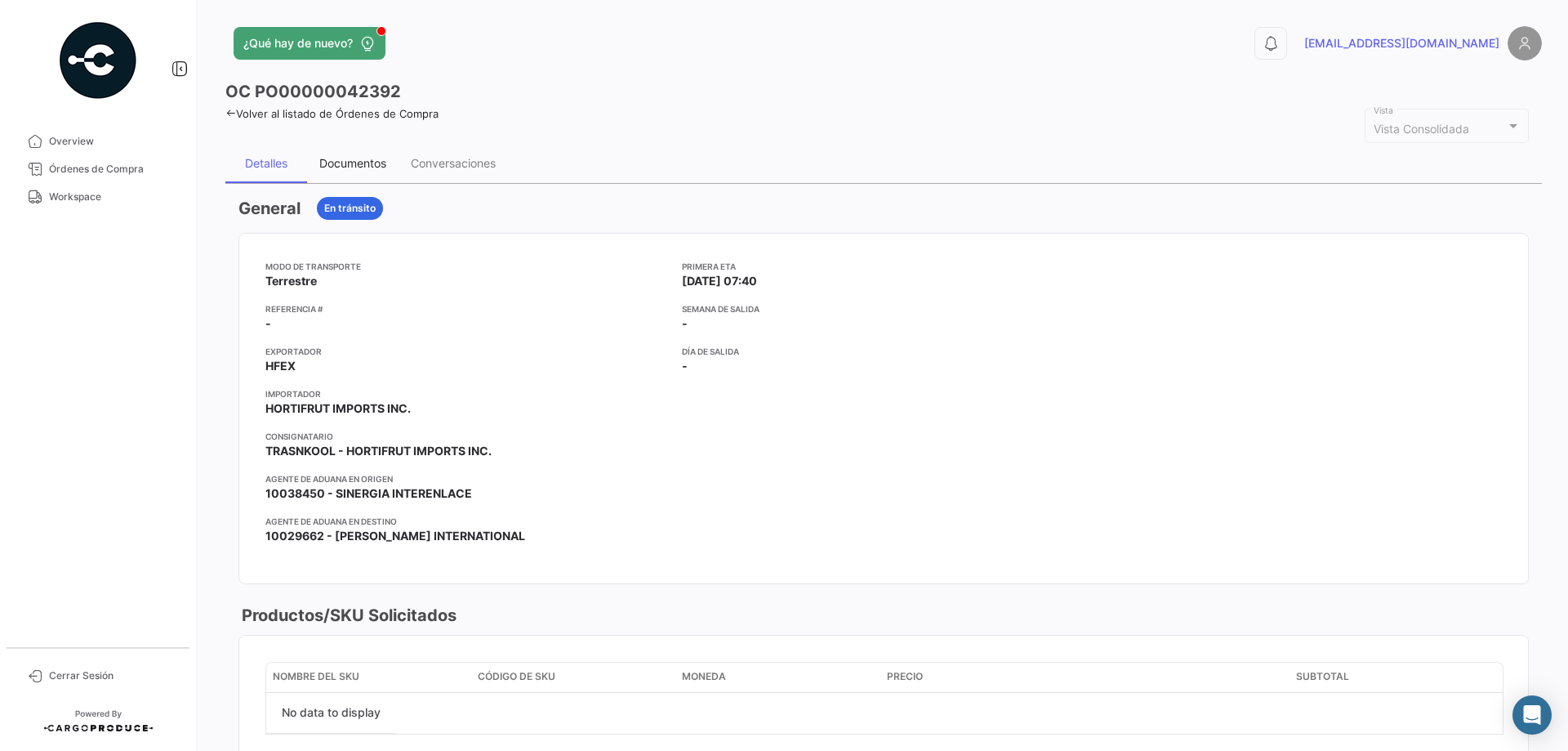
click at [347, 157] on div "Documentos" at bounding box center [352, 162] width 67 height 14
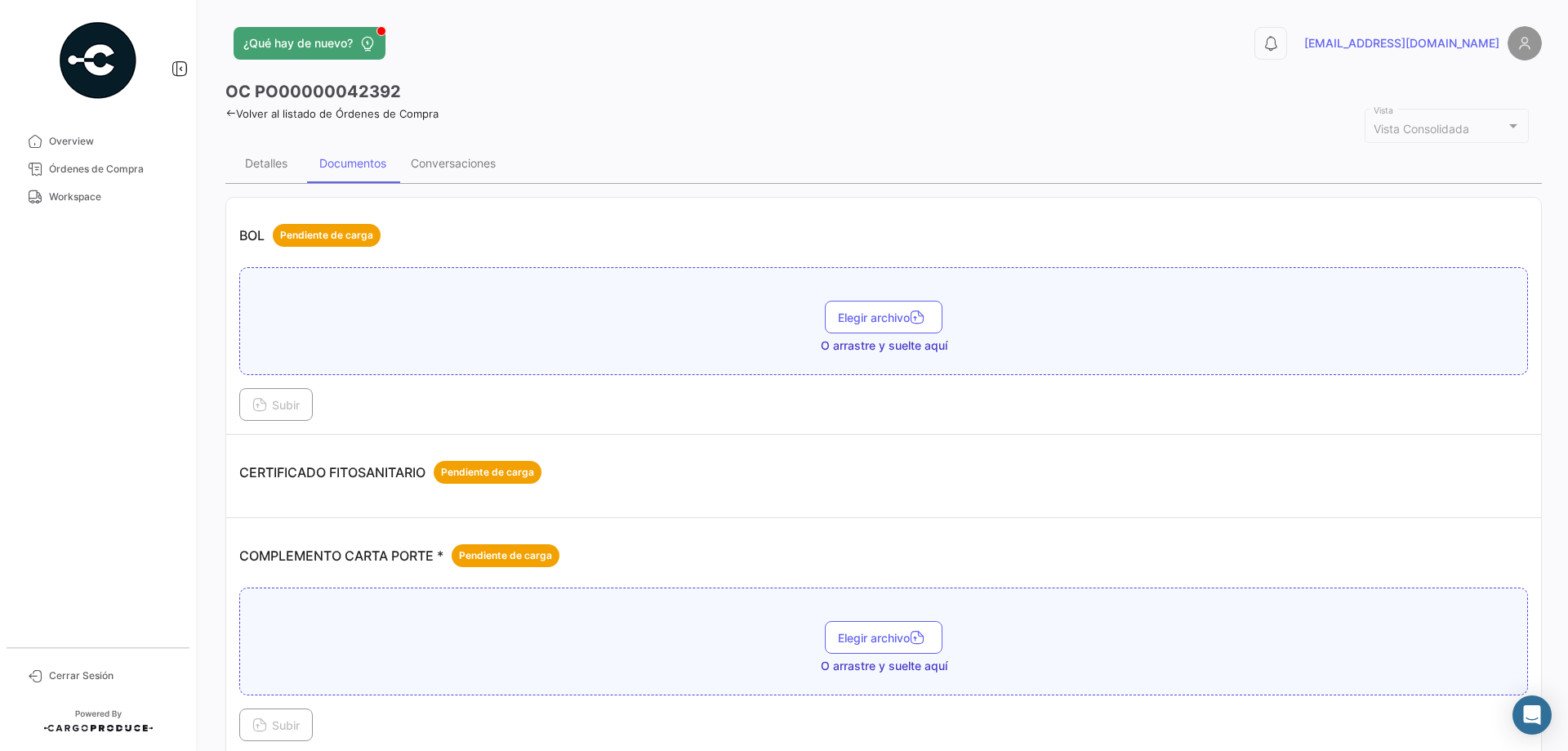
click at [229, 117] on icon at bounding box center [230, 113] width 11 height 11
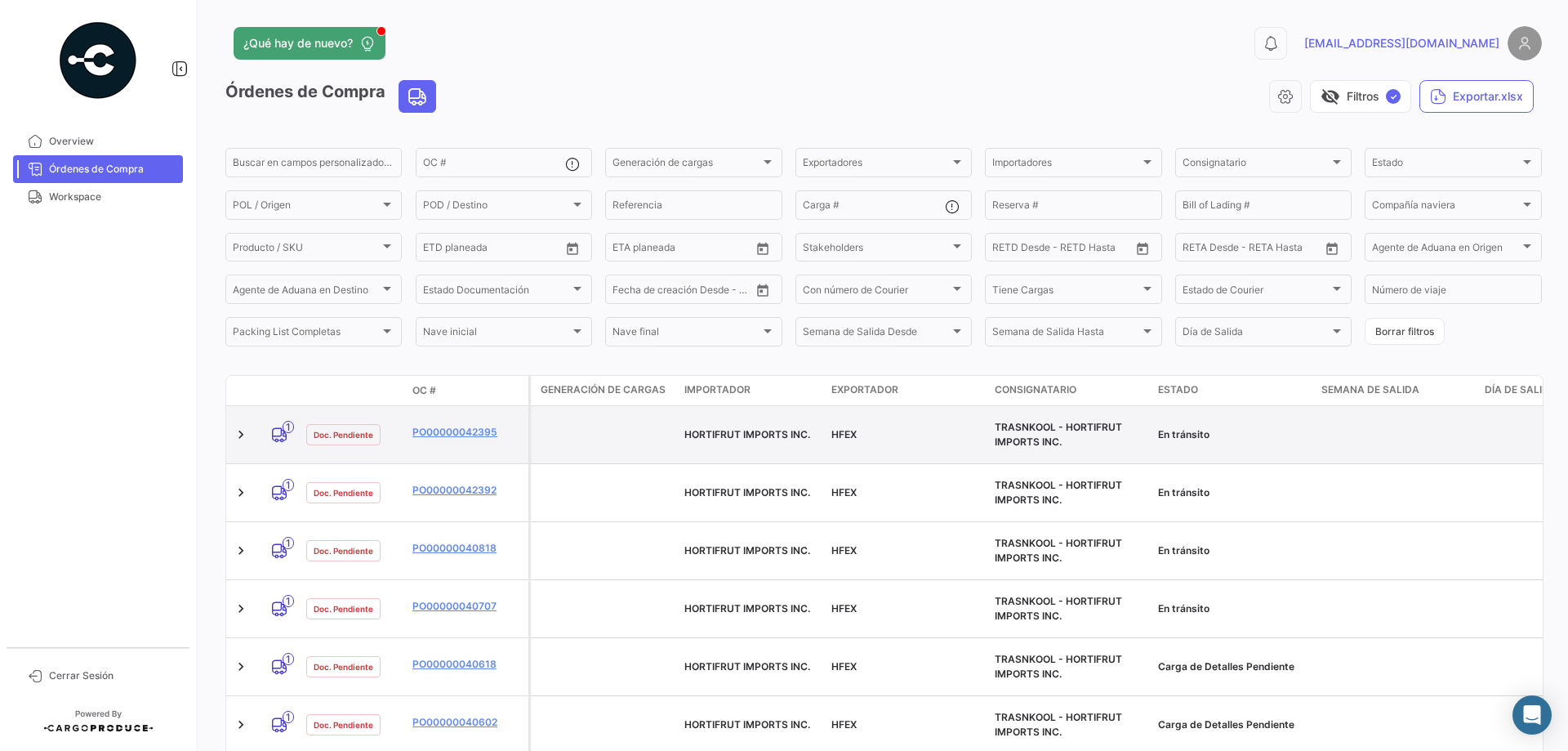
click at [463, 443] on div "PO00000042395" at bounding box center [467, 434] width 109 height 19
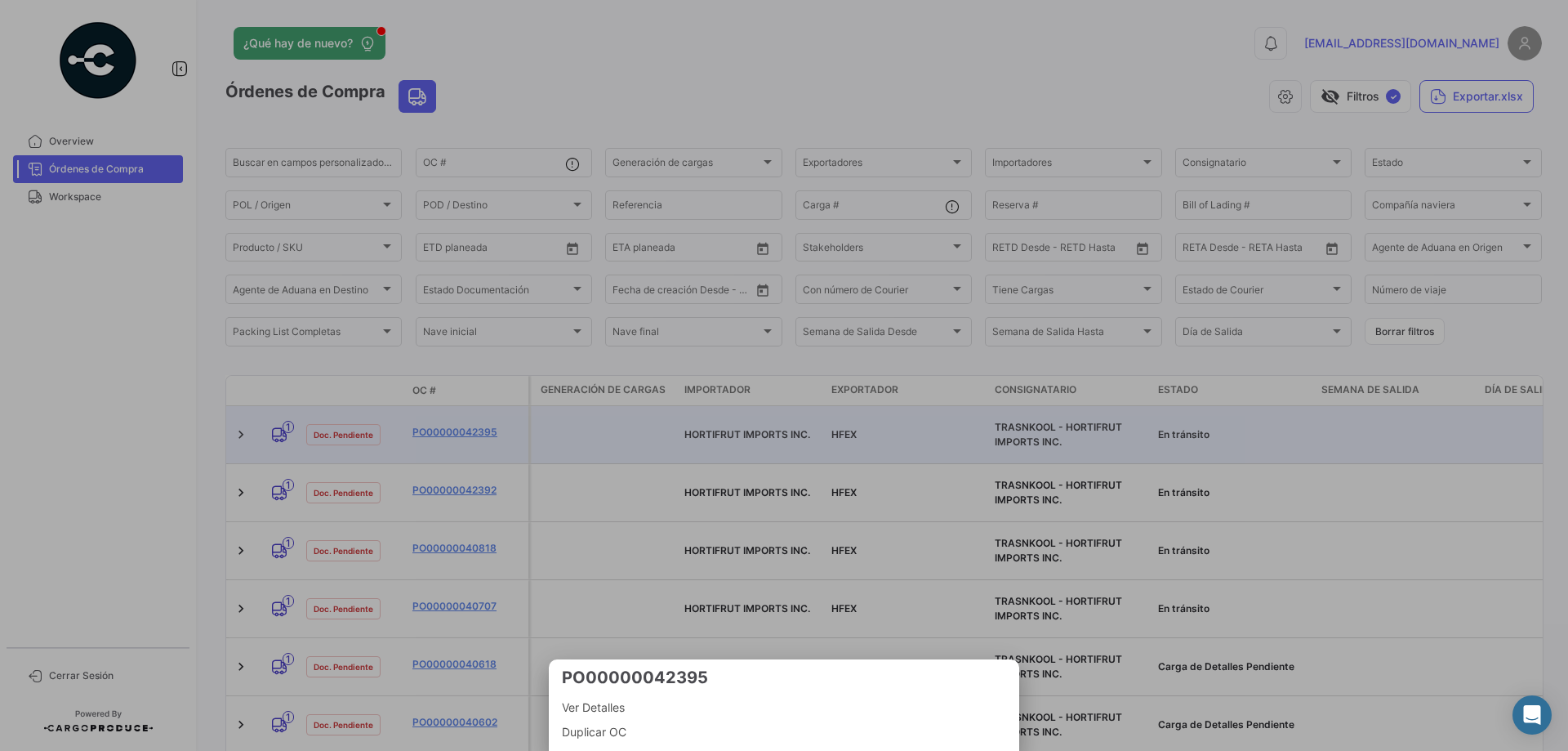
click at [462, 434] on div at bounding box center [784, 376] width 1568 height 751
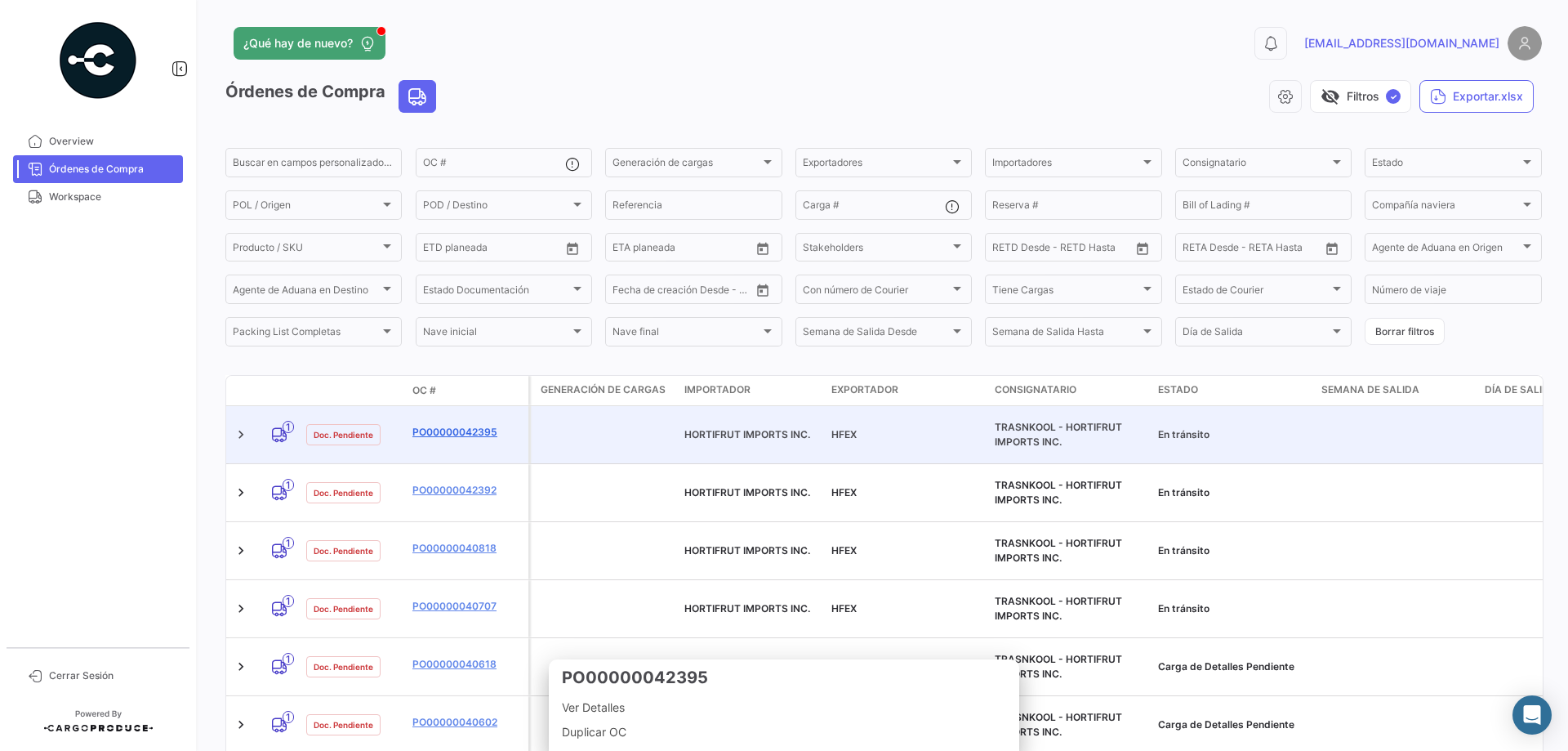
click at [482, 426] on link "PO00000042395" at bounding box center [467, 432] width 109 height 15
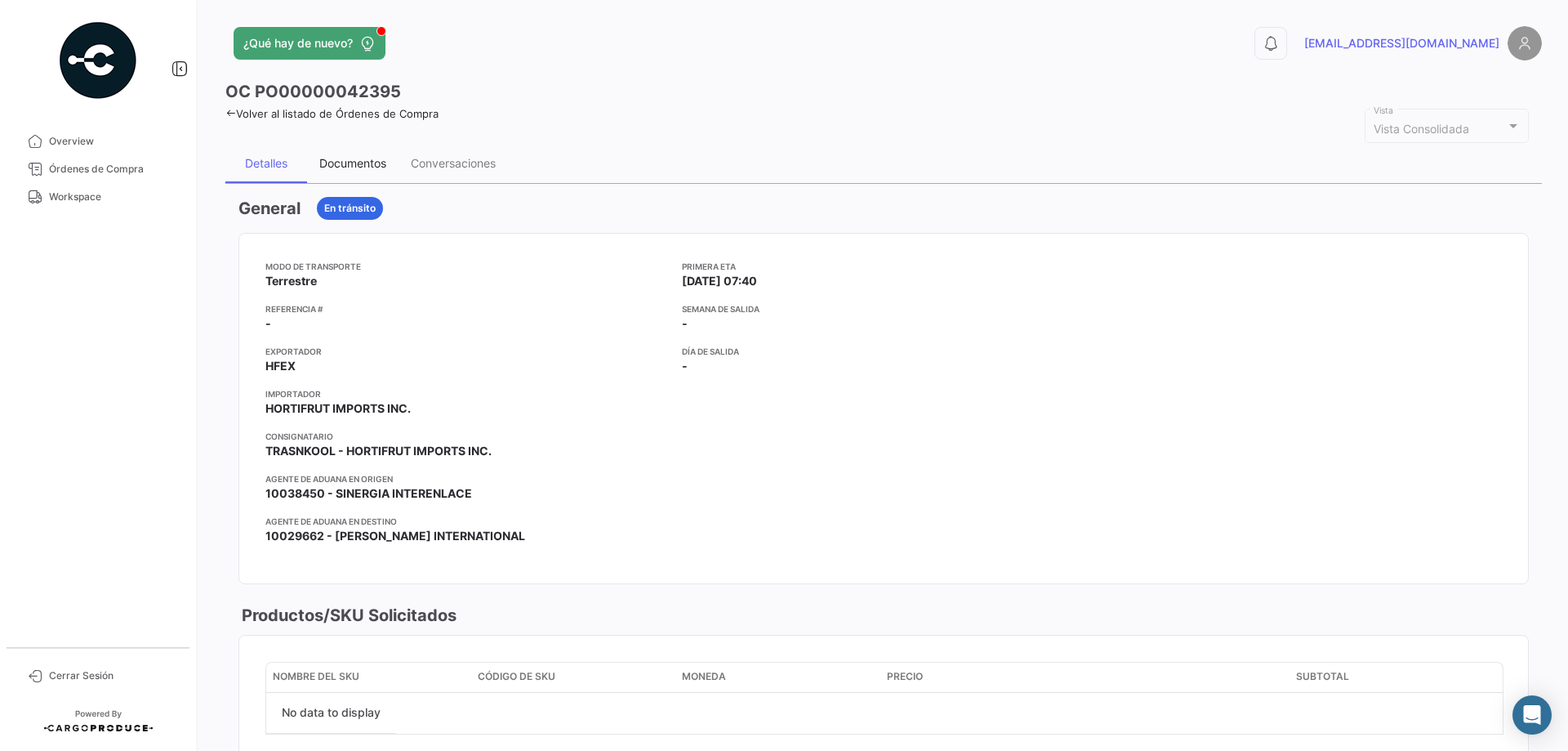
click at [341, 160] on div "Documentos" at bounding box center [352, 162] width 67 height 14
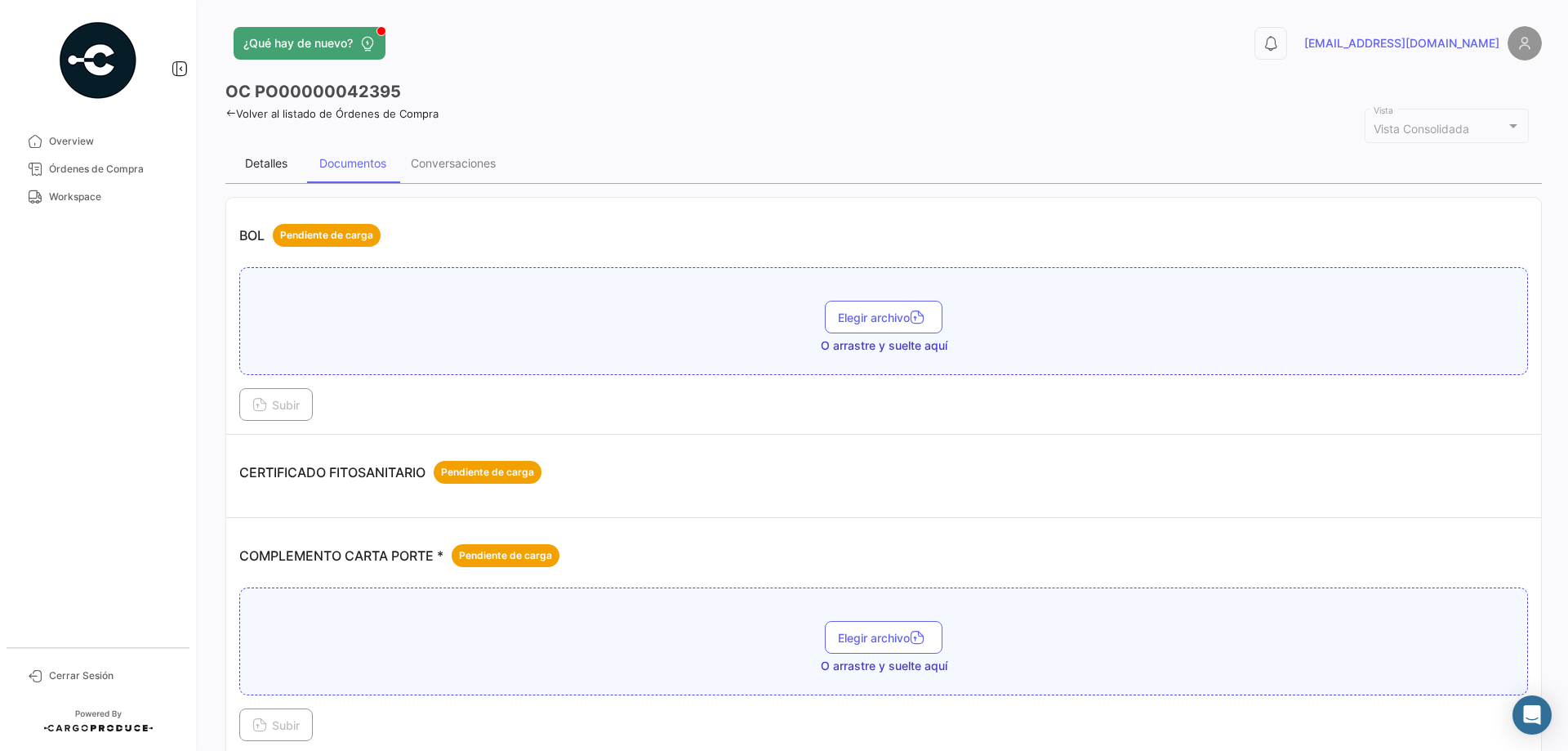
click at [272, 170] on div "Detalles" at bounding box center [266, 162] width 42 height 14
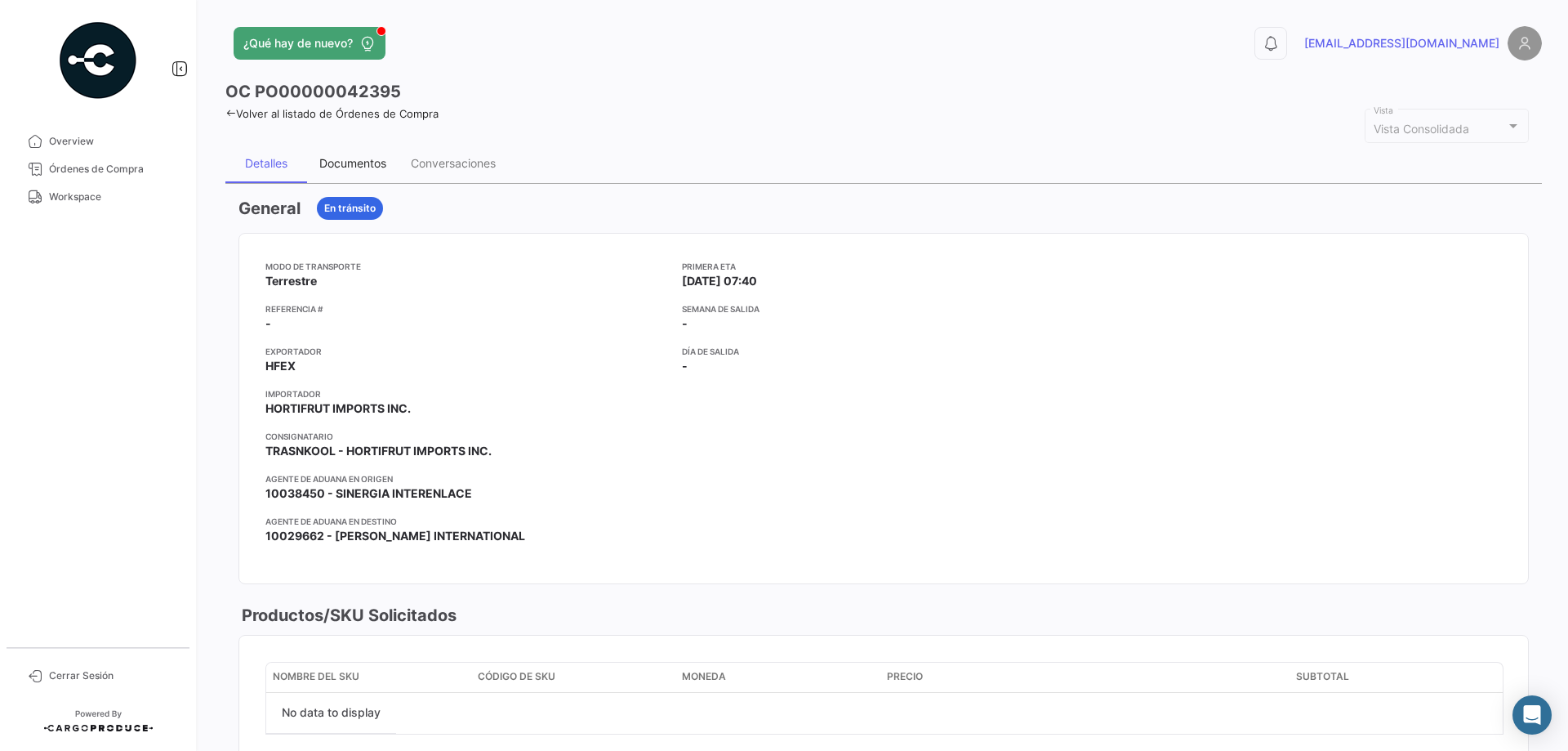
click at [361, 162] on div "Documentos" at bounding box center [352, 162] width 67 height 14
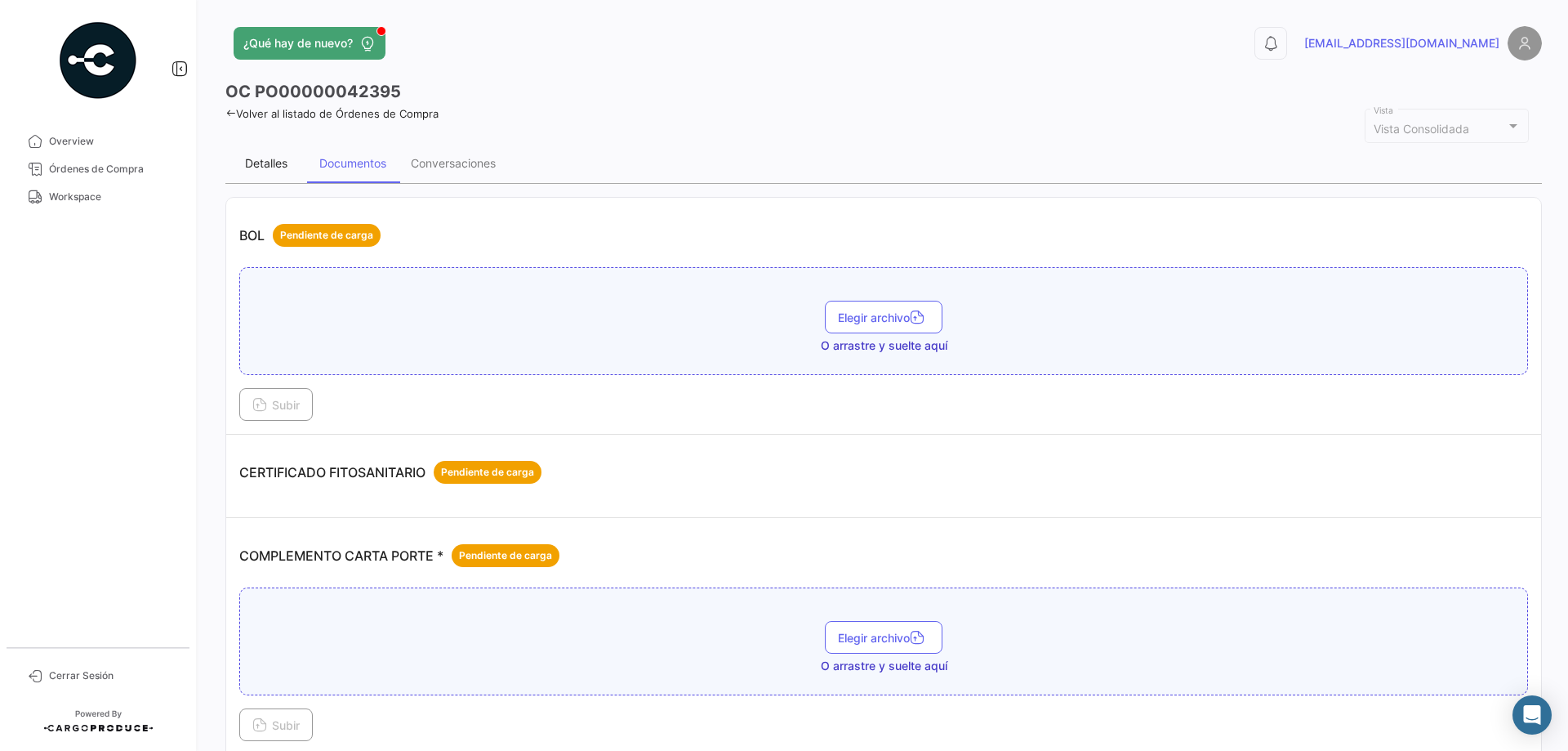
click at [272, 163] on div "Detalles" at bounding box center [266, 162] width 42 height 14
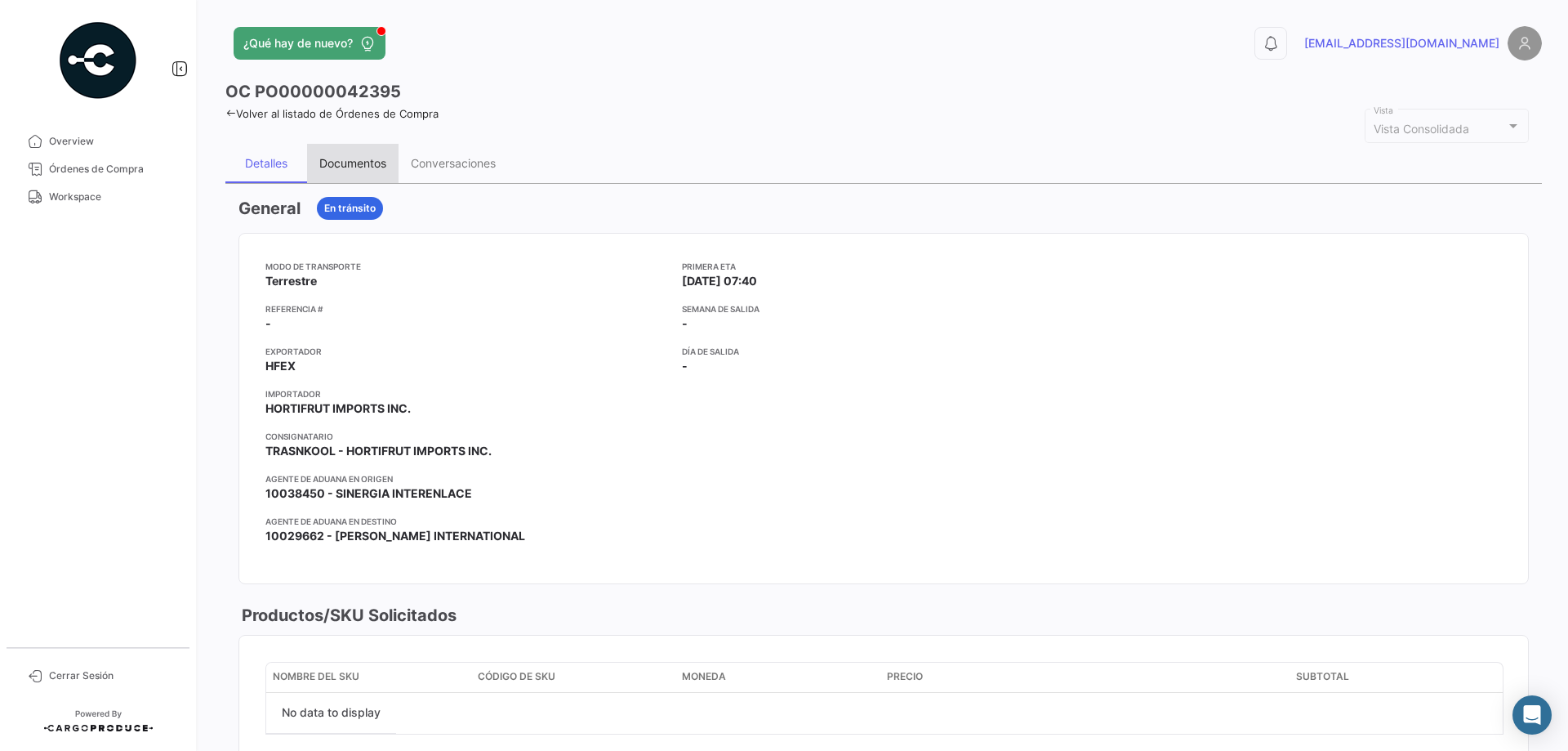
click at [351, 163] on div "Documentos" at bounding box center [352, 162] width 67 height 14
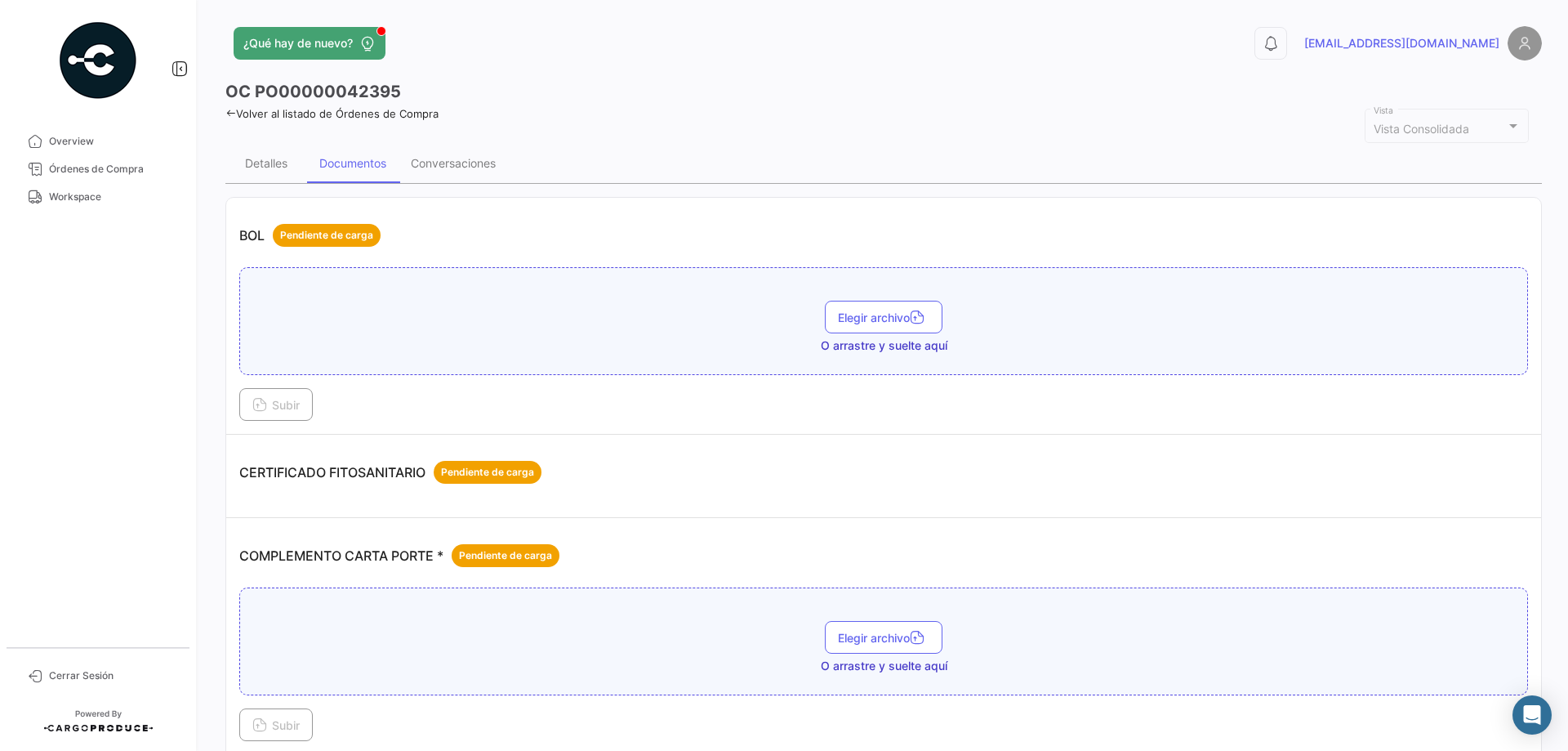
click at [235, 111] on icon at bounding box center [230, 113] width 11 height 11
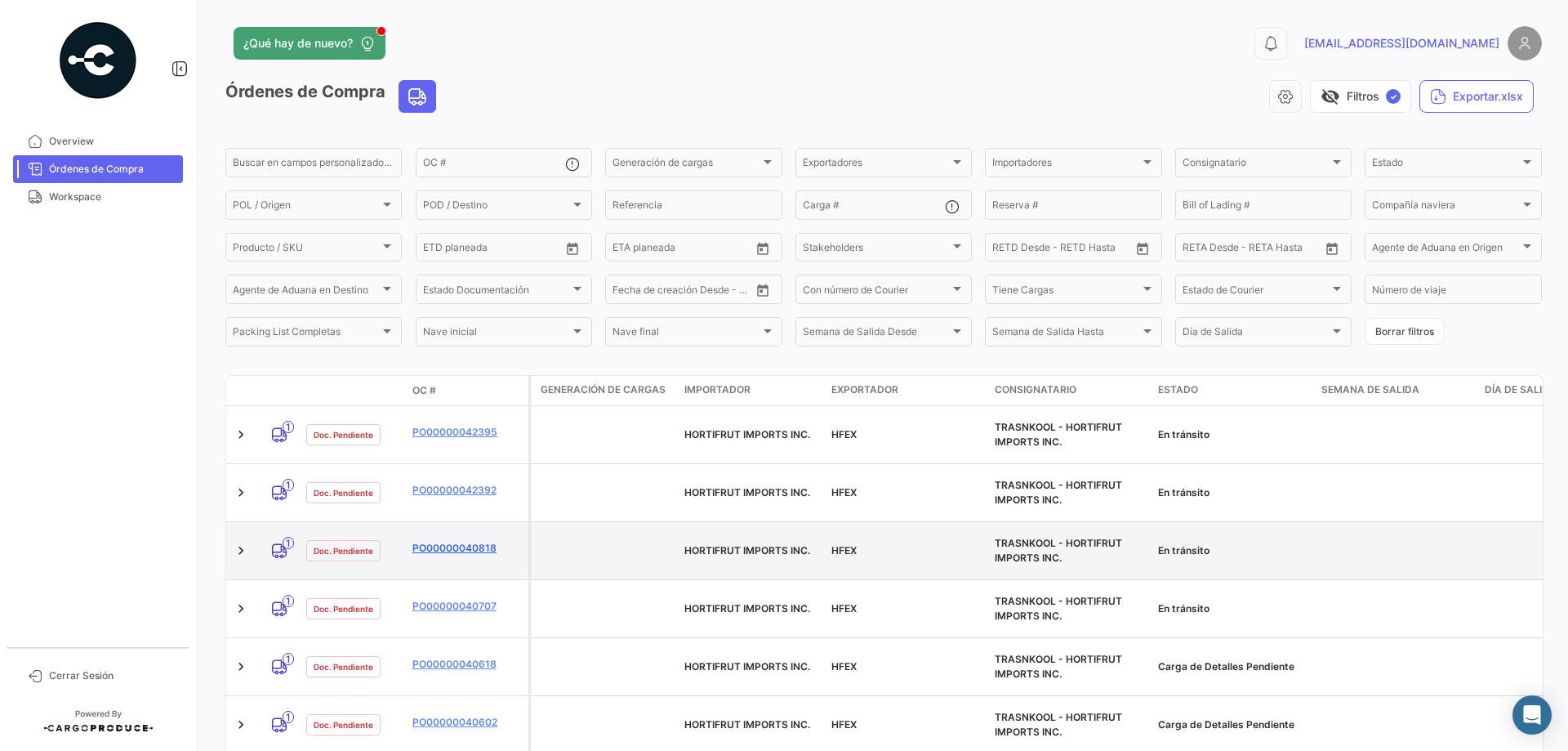
click at [475, 540] on link "PO00000040818" at bounding box center [467, 548] width 109 height 15
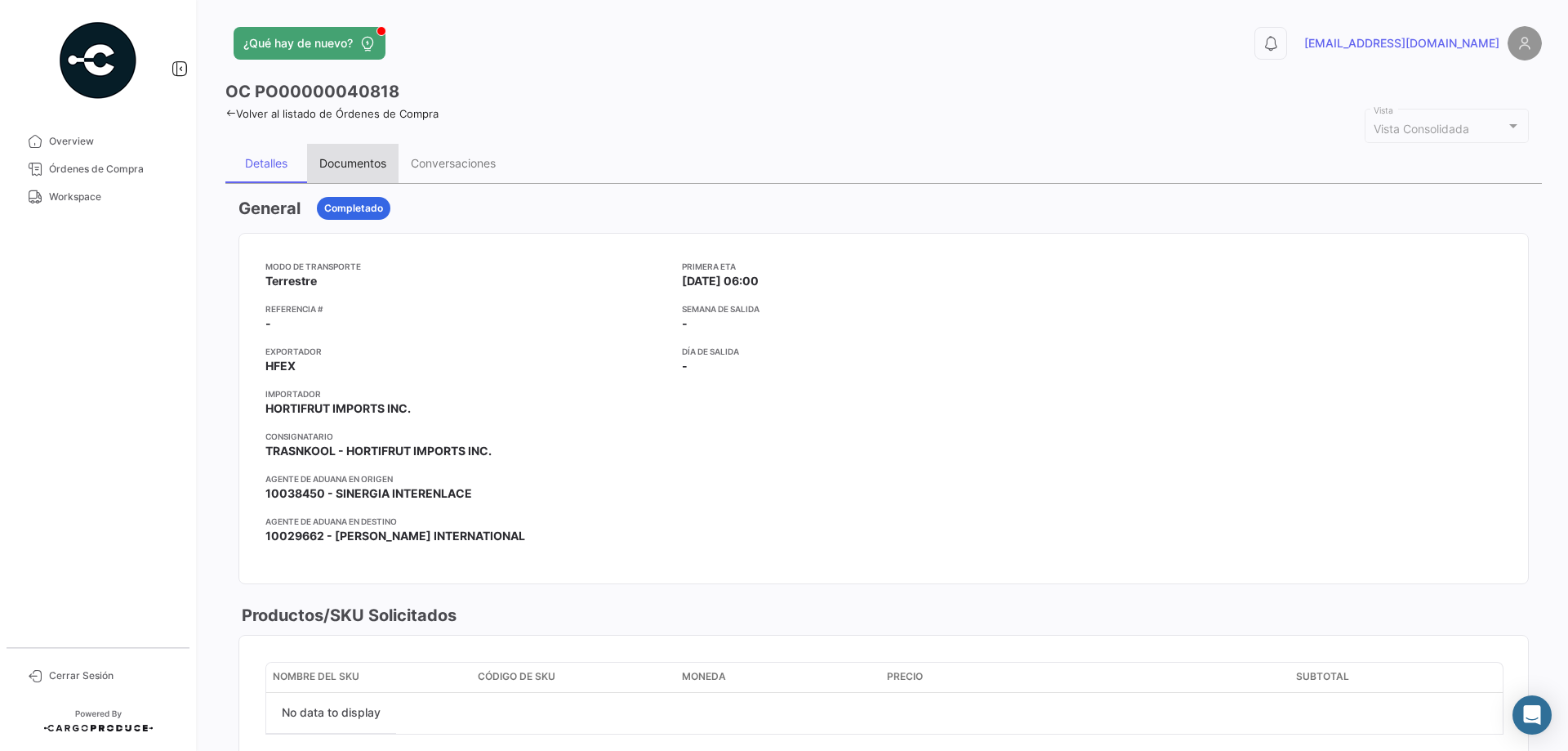
click at [362, 161] on div "Documentos" at bounding box center [352, 162] width 67 height 14
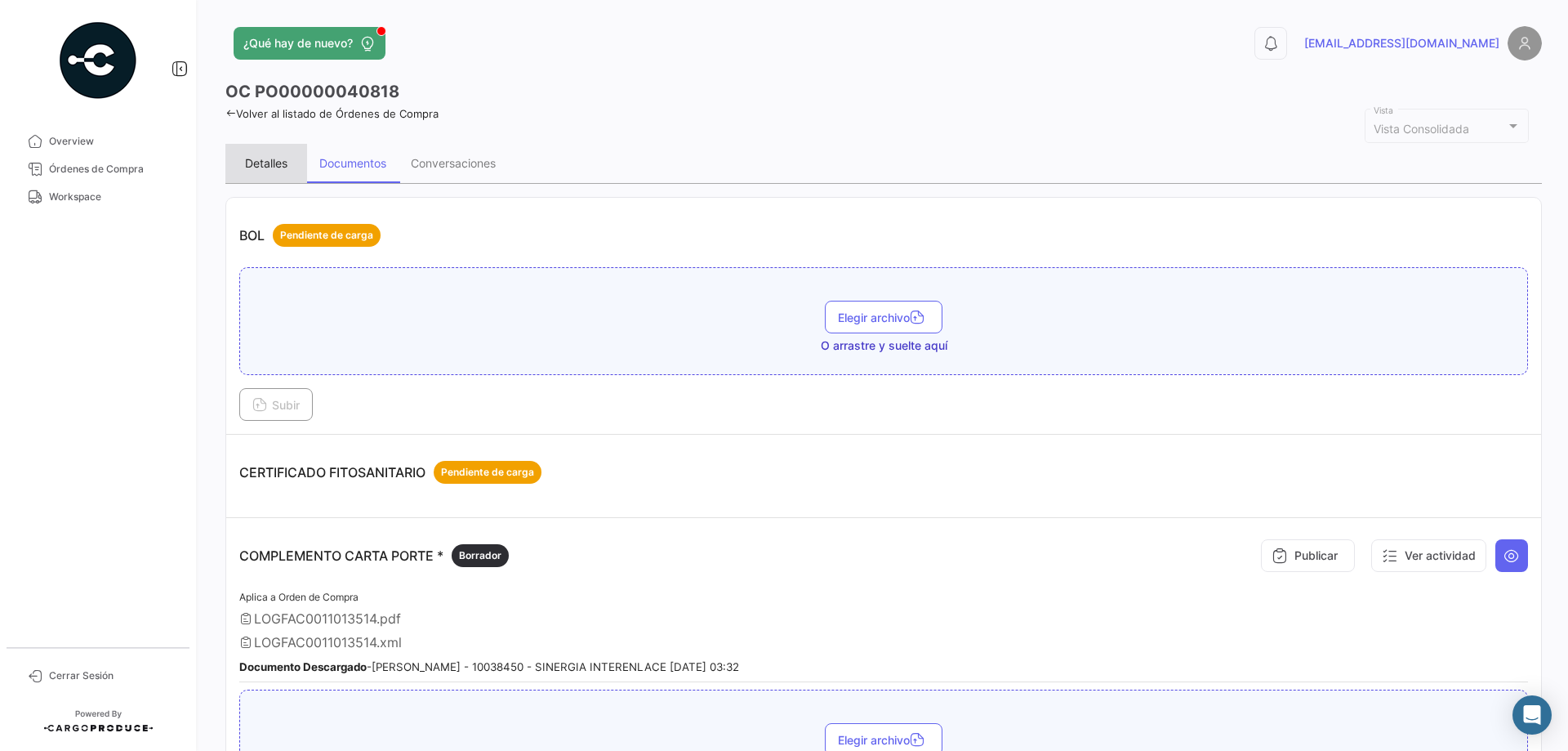
click at [289, 171] on div "Detalles" at bounding box center [266, 162] width 82 height 39
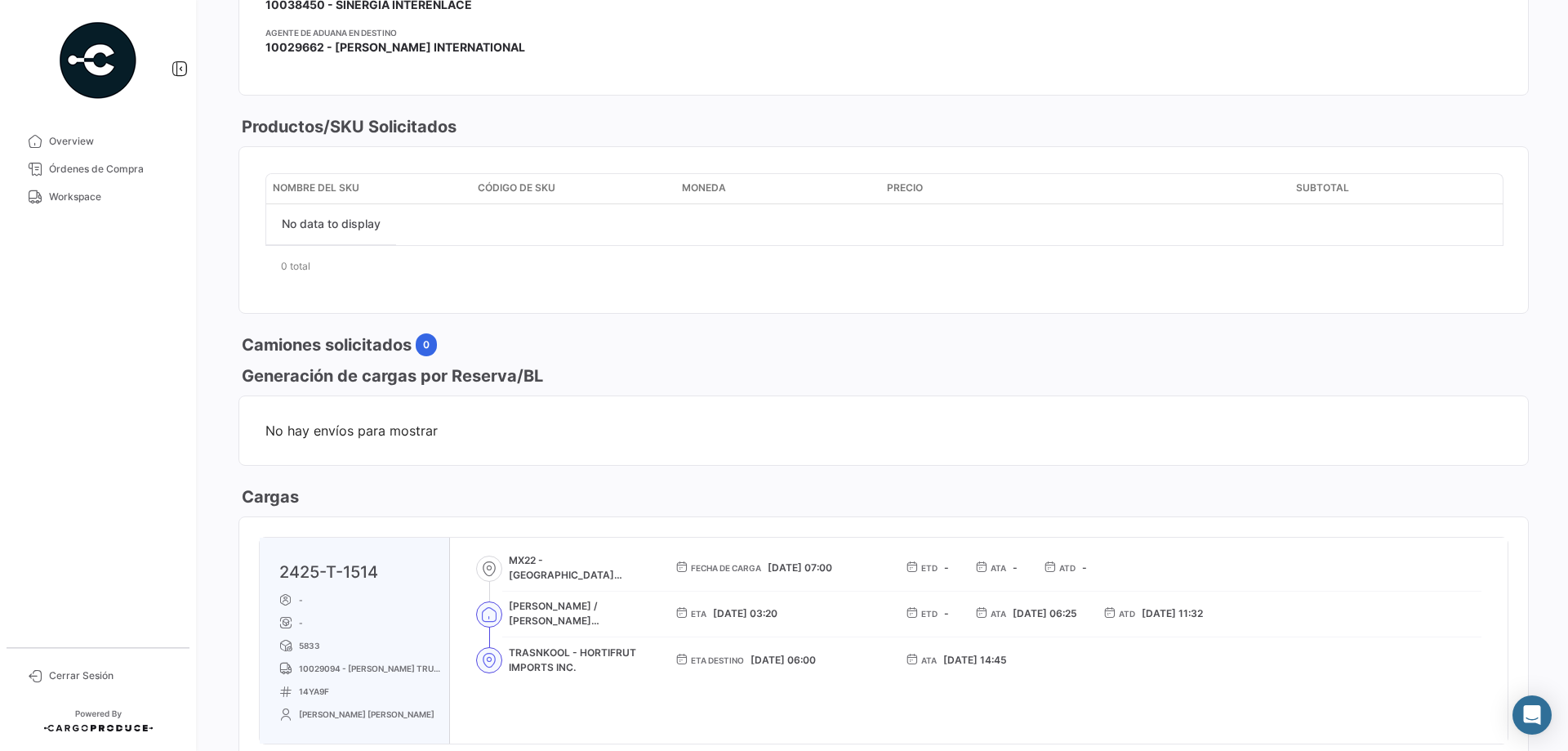
scroll to position [490, 0]
click at [765, 705] on div "Zona Horaria: Central Daylight Time (GMT -5)" at bounding box center [796, 694] width 217 height 37
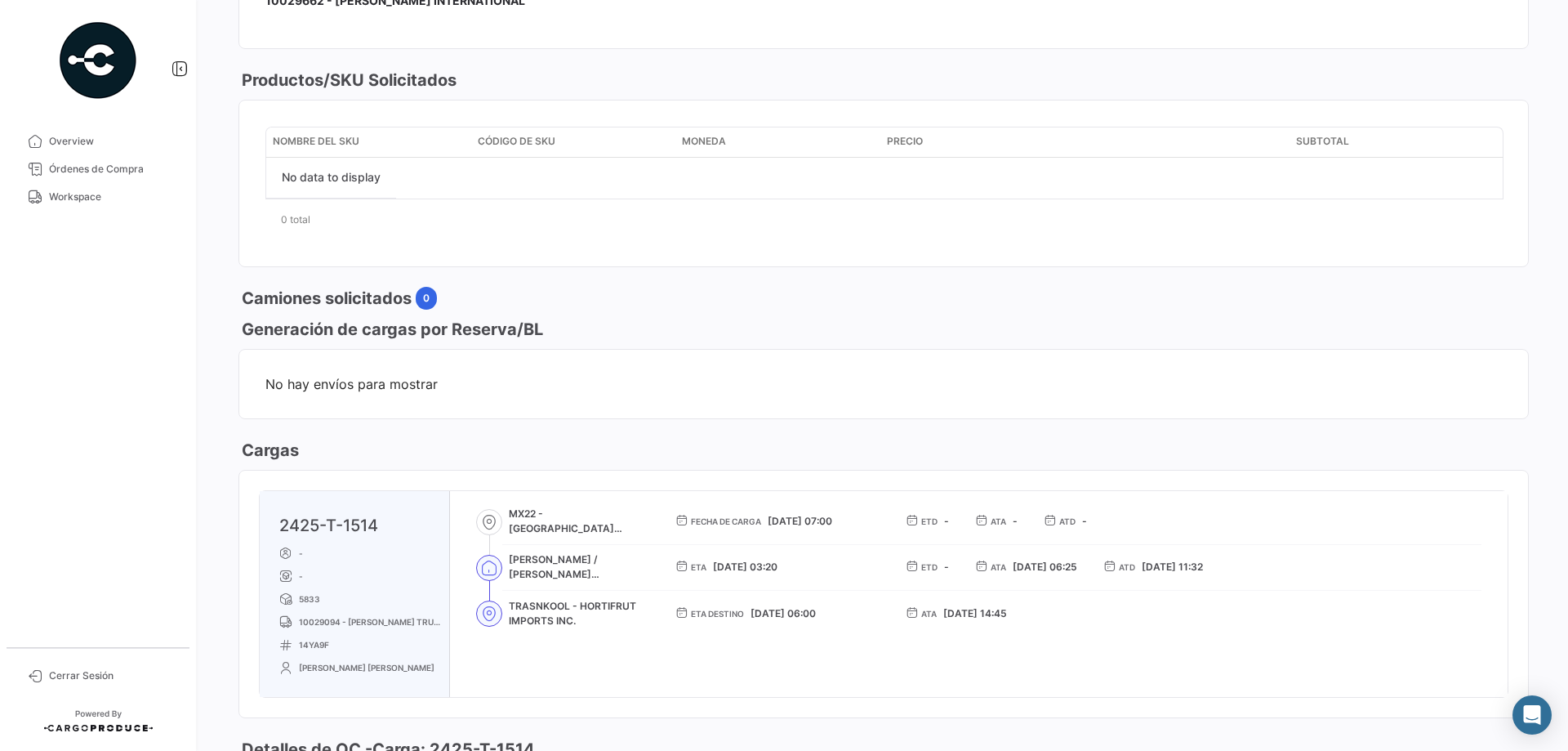
scroll to position [572, 0]
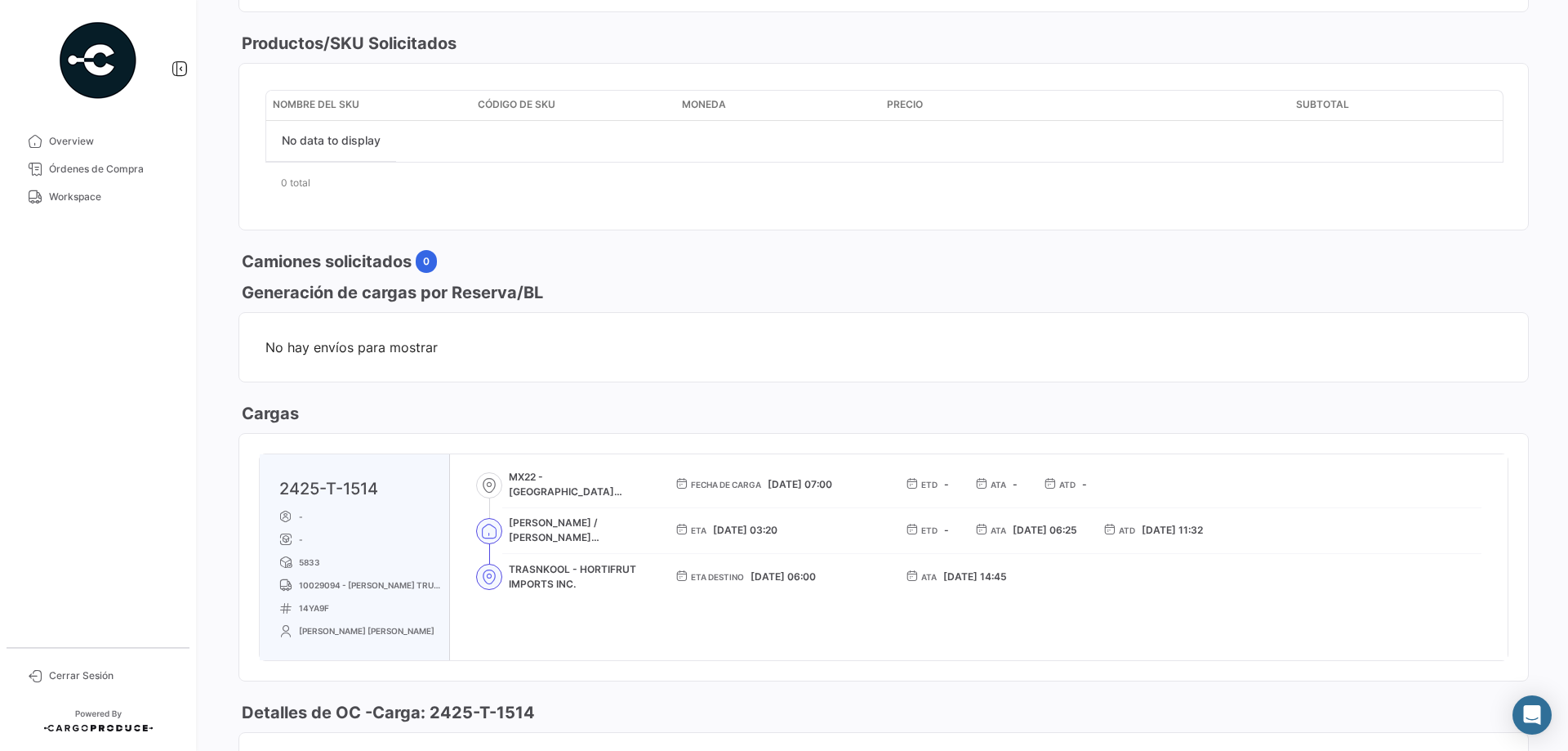
drag, startPoint x: 300, startPoint y: 608, endPoint x: 331, endPoint y: 608, distance: 31.0
click at [331, 608] on p "14YA9F" at bounding box center [361, 608] width 163 height 13
copy span "14YA9F"
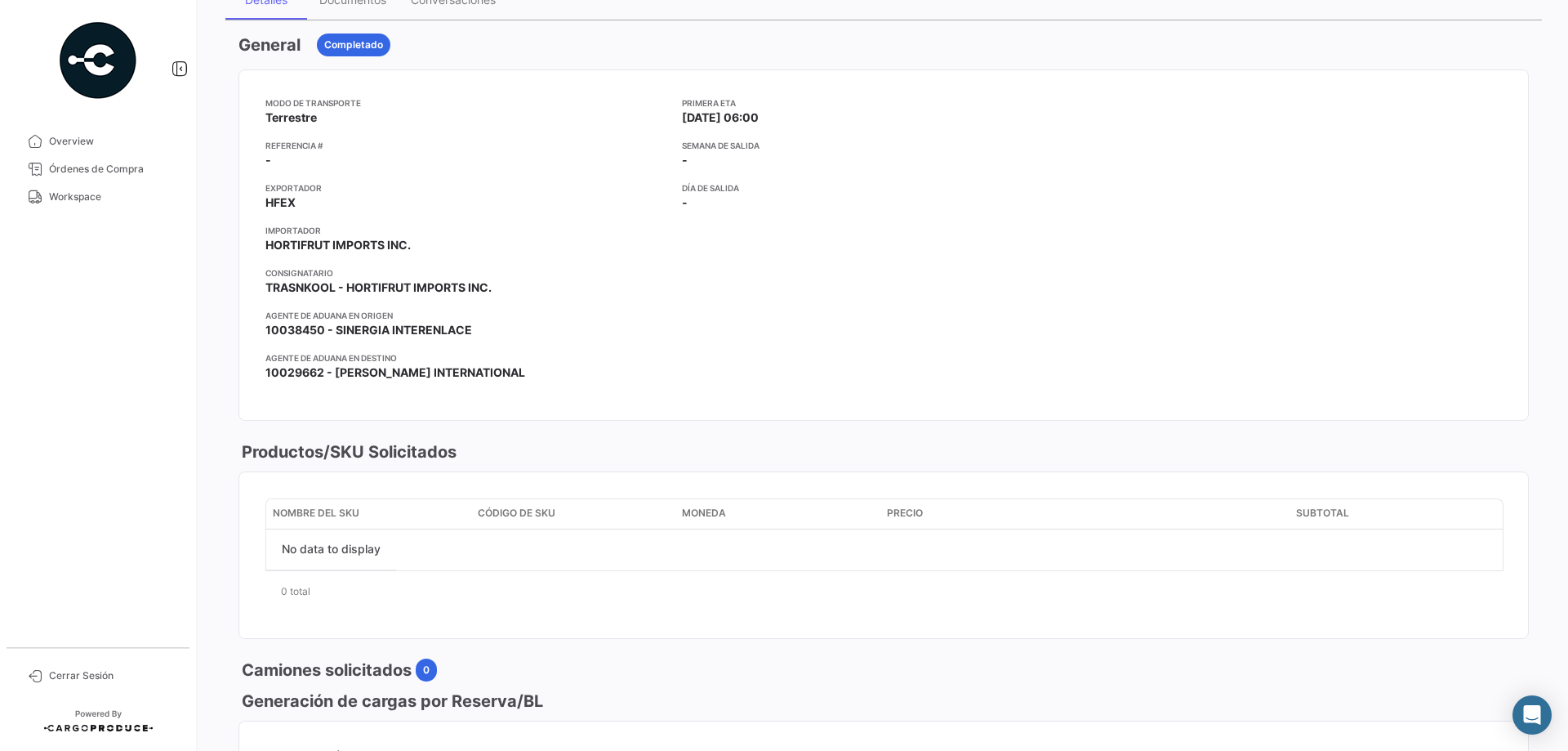
scroll to position [0, 0]
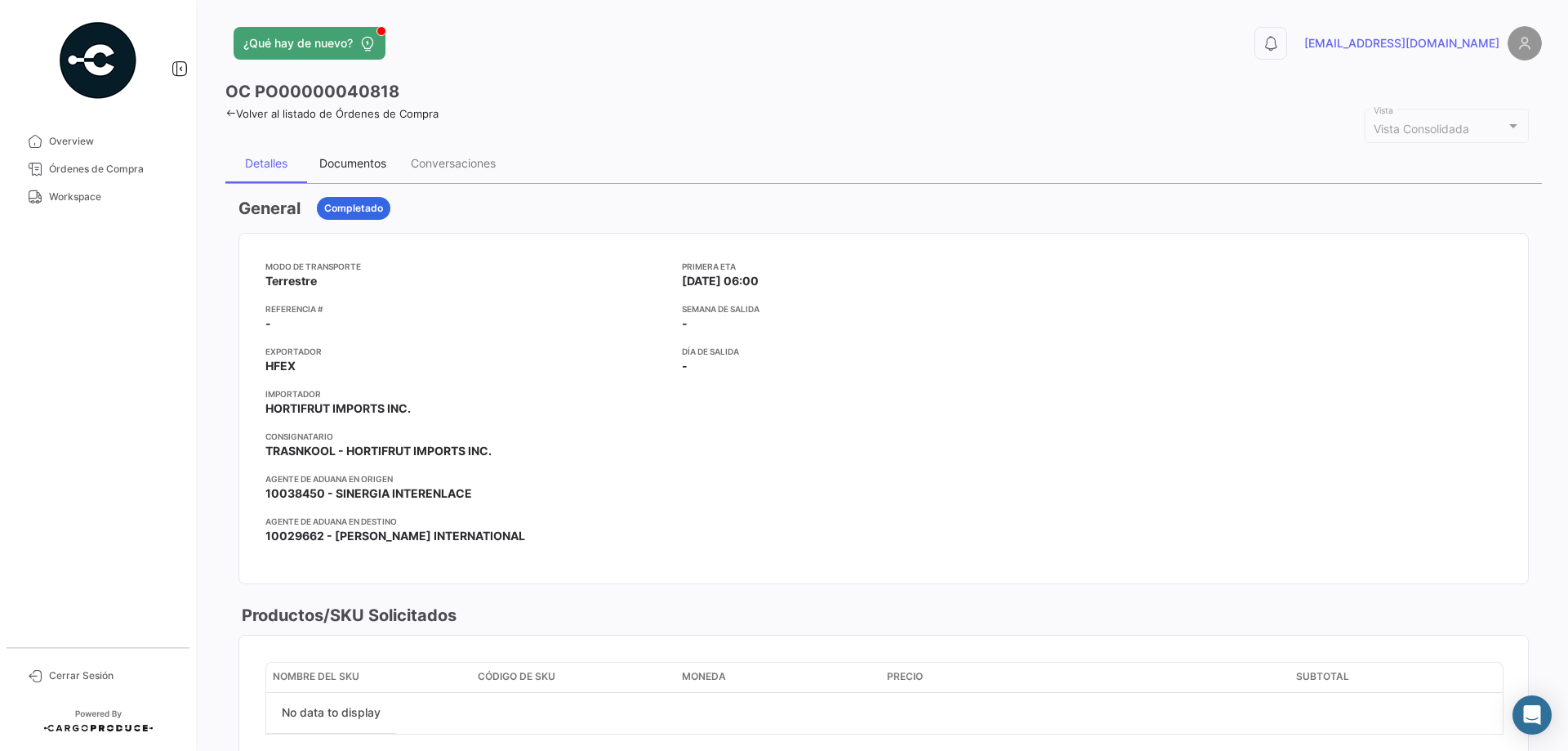
click at [368, 166] on div "Documentos" at bounding box center [352, 162] width 67 height 14
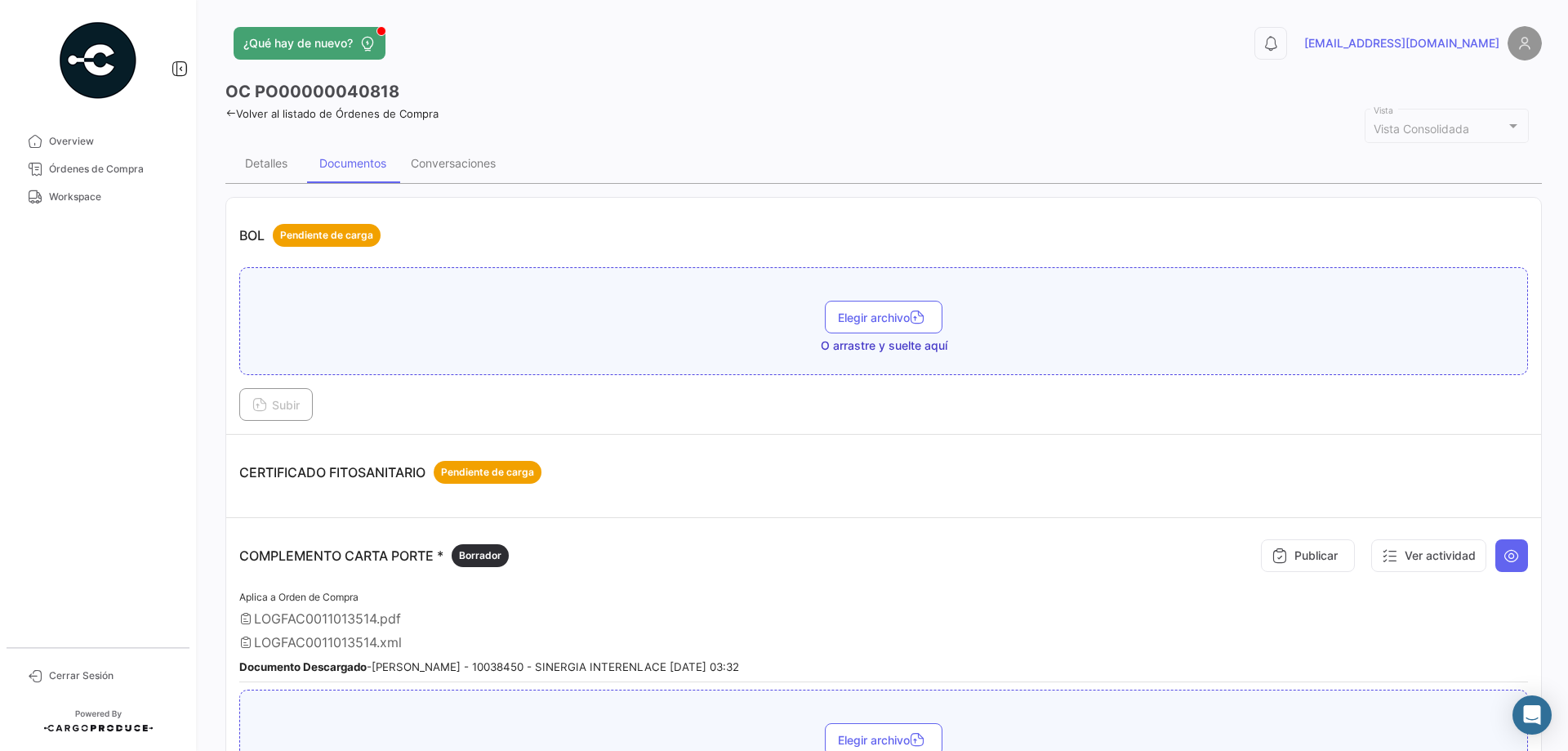
click at [231, 119] on link "Volver al listado de Órdenes de Compra" at bounding box center [332, 114] width 213 height 13
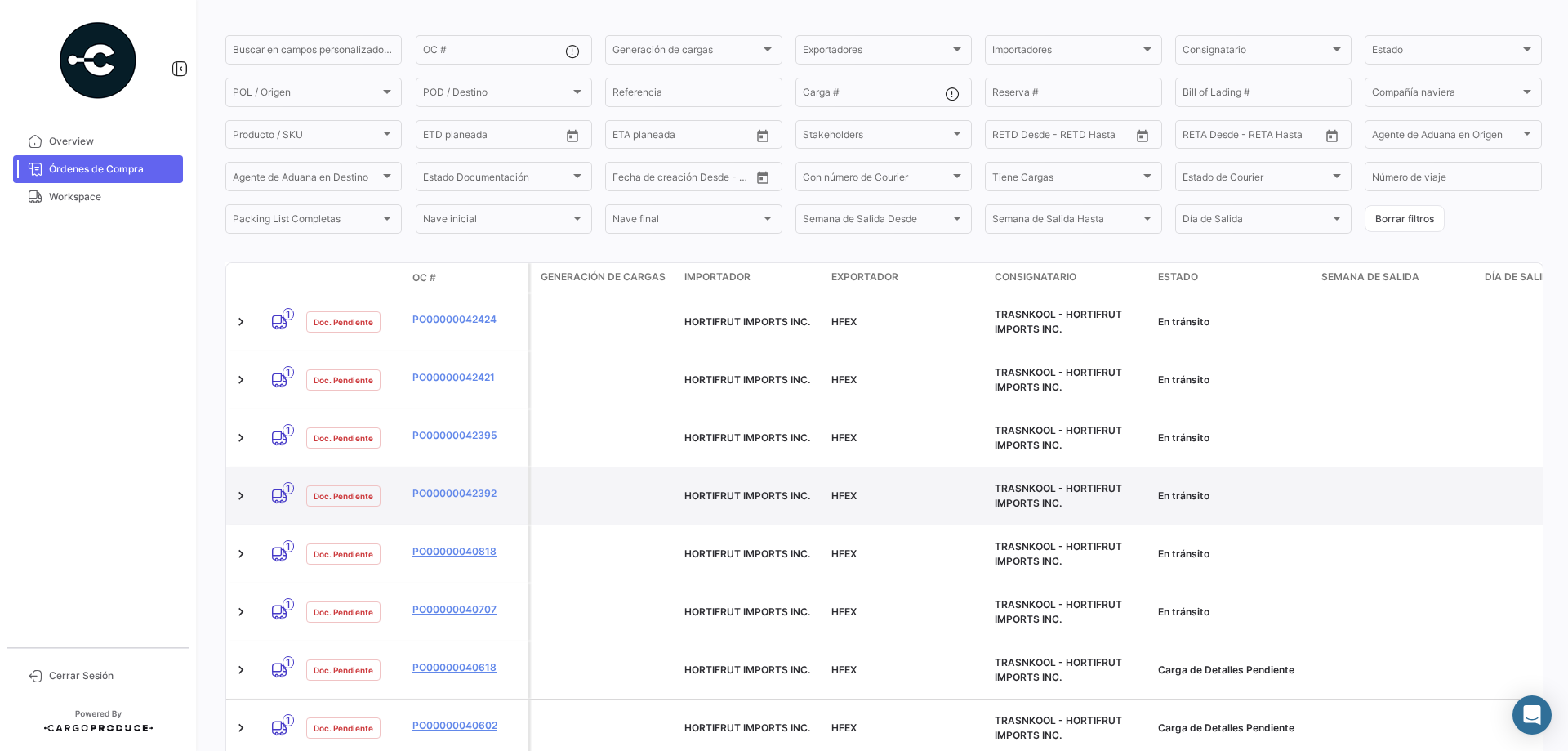
scroll to position [163, 0]
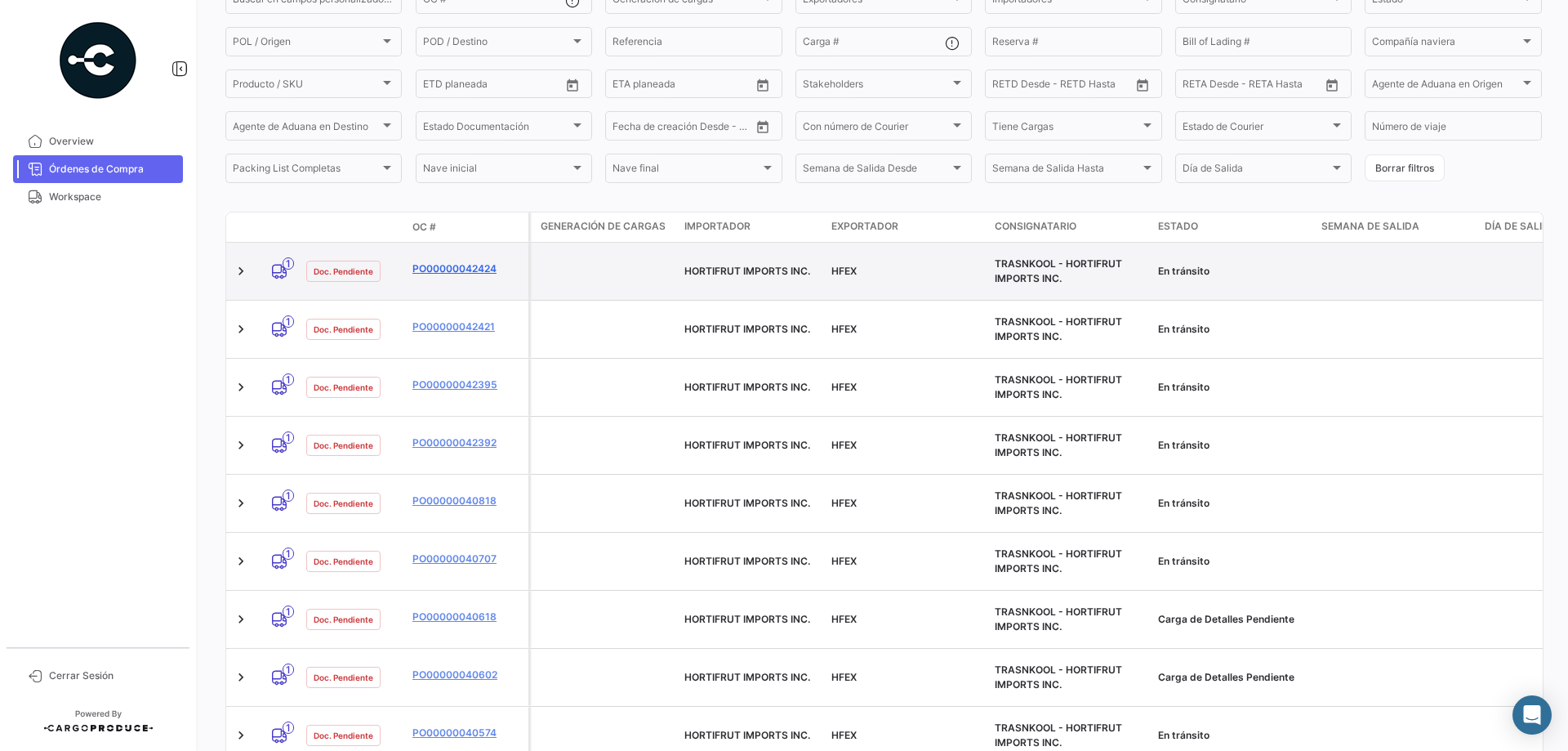
click at [460, 261] on link "PO00000042424" at bounding box center [467, 269] width 109 height 15
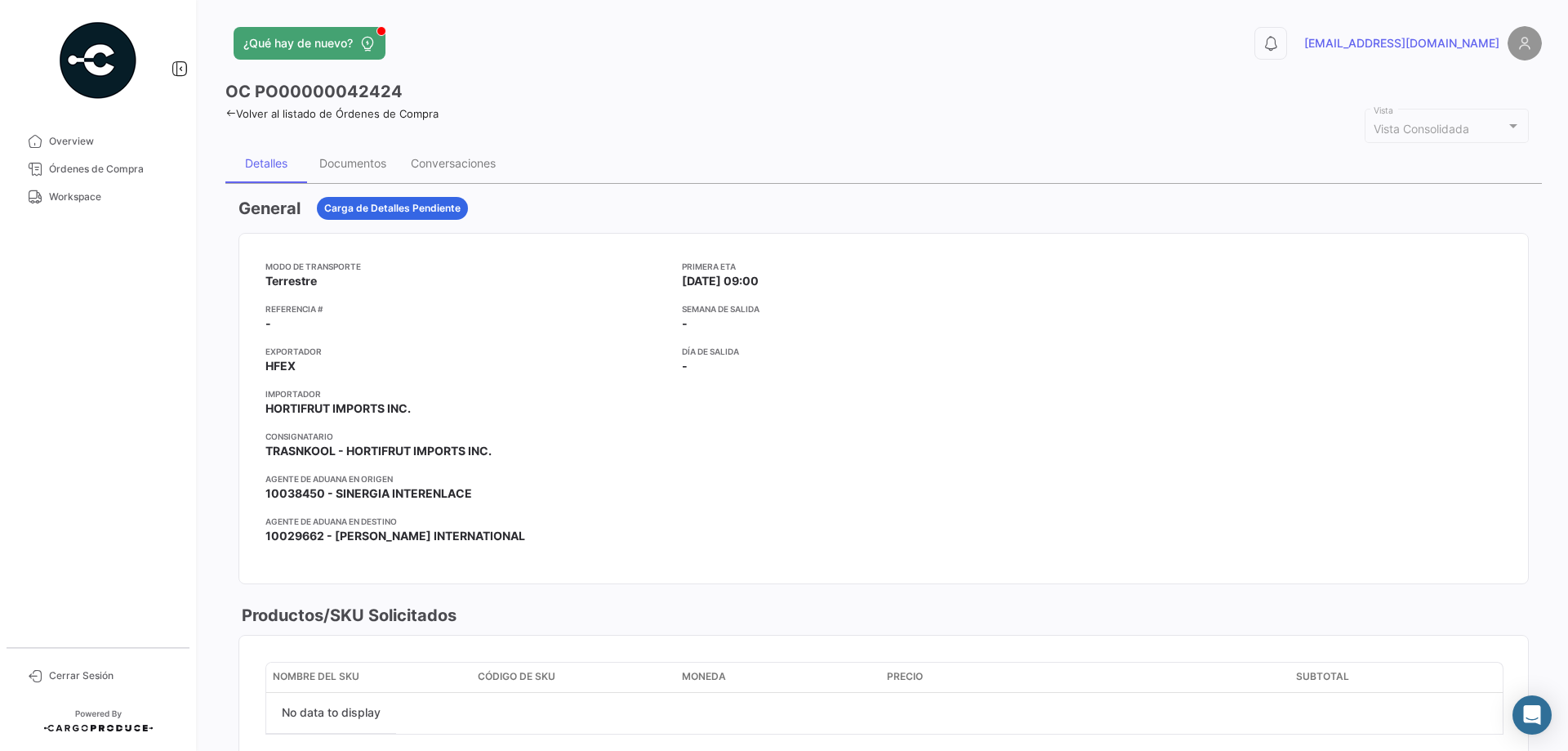
click at [232, 114] on icon at bounding box center [230, 113] width 11 height 11
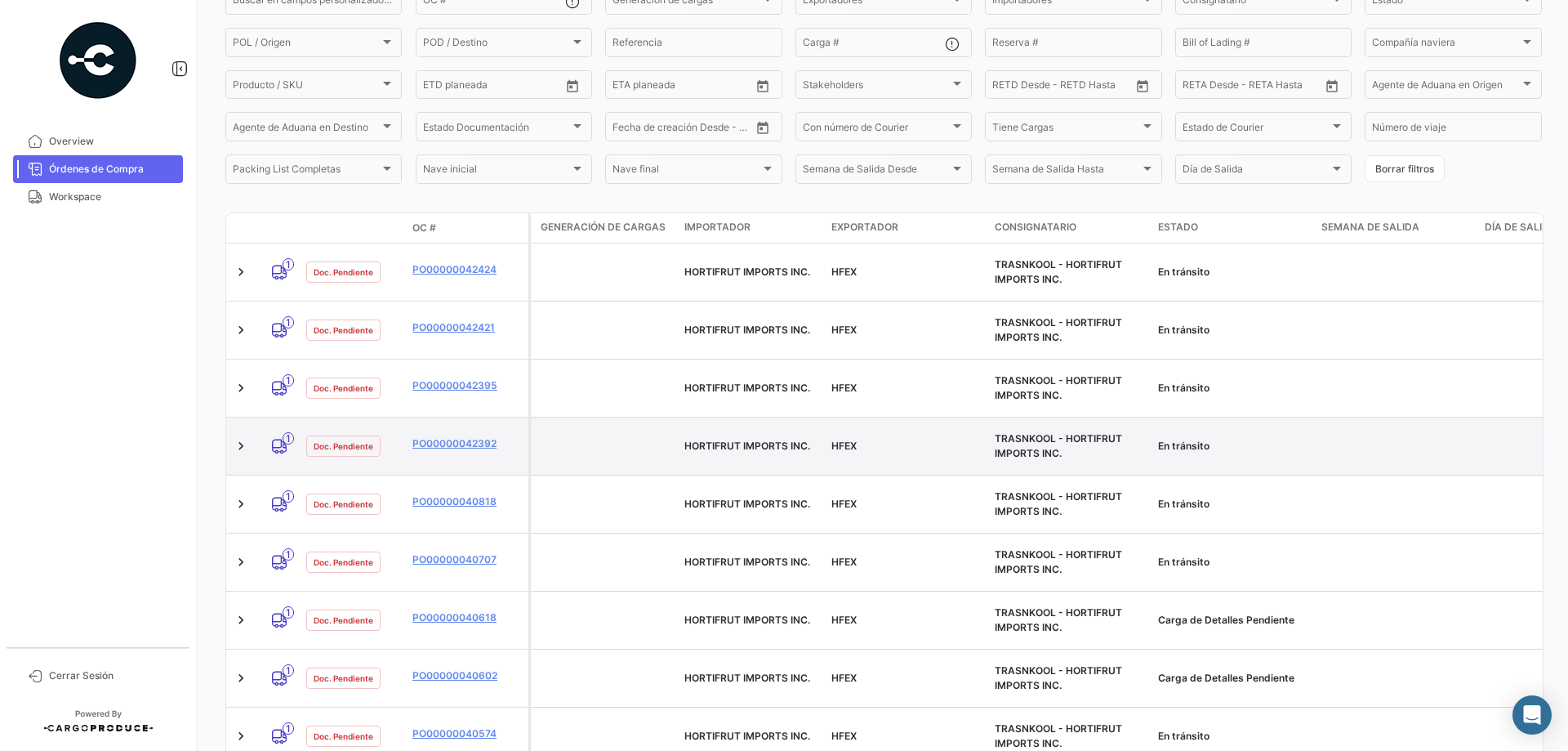
scroll to position [163, 0]
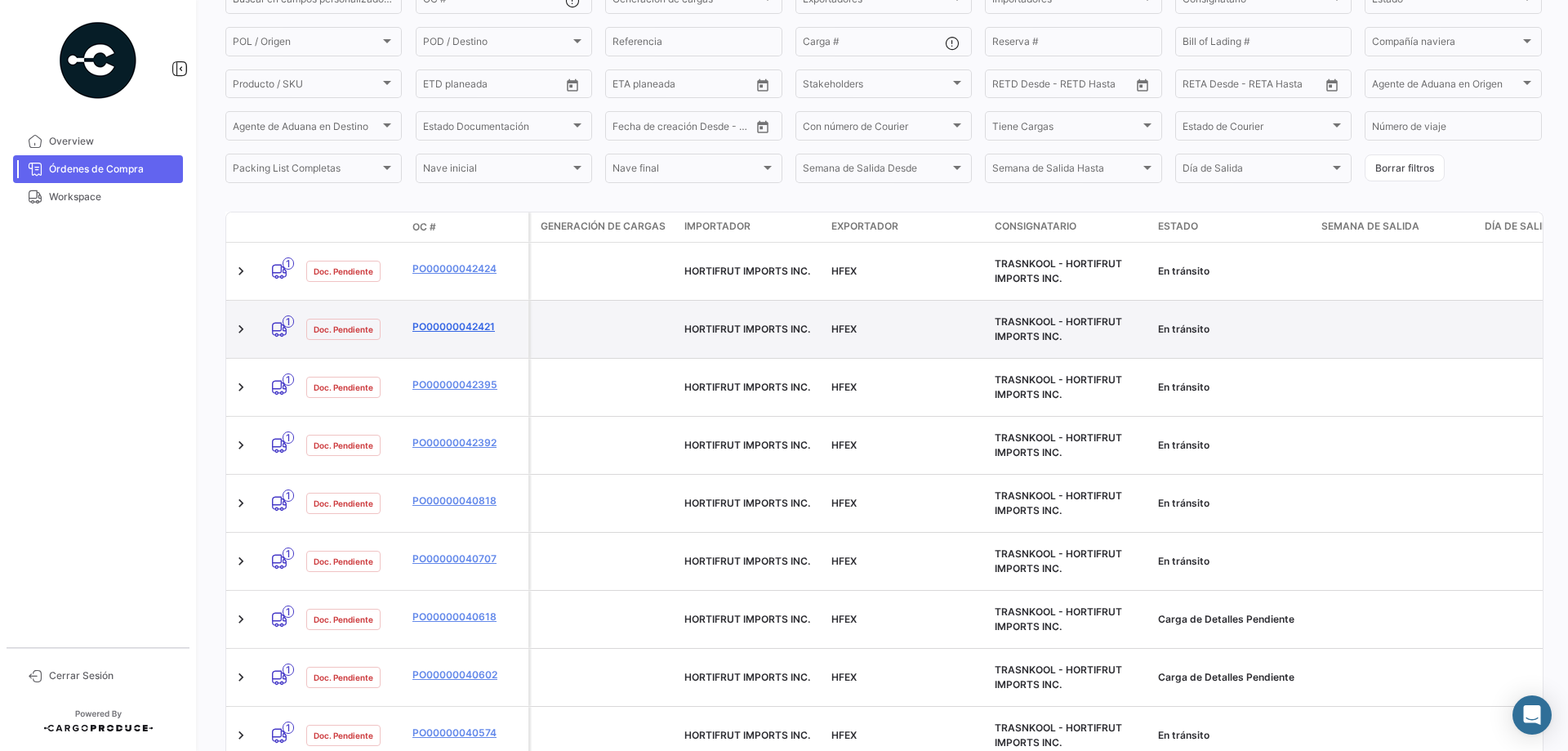
click at [469, 319] on link "PO00000042421" at bounding box center [467, 327] width 109 height 15
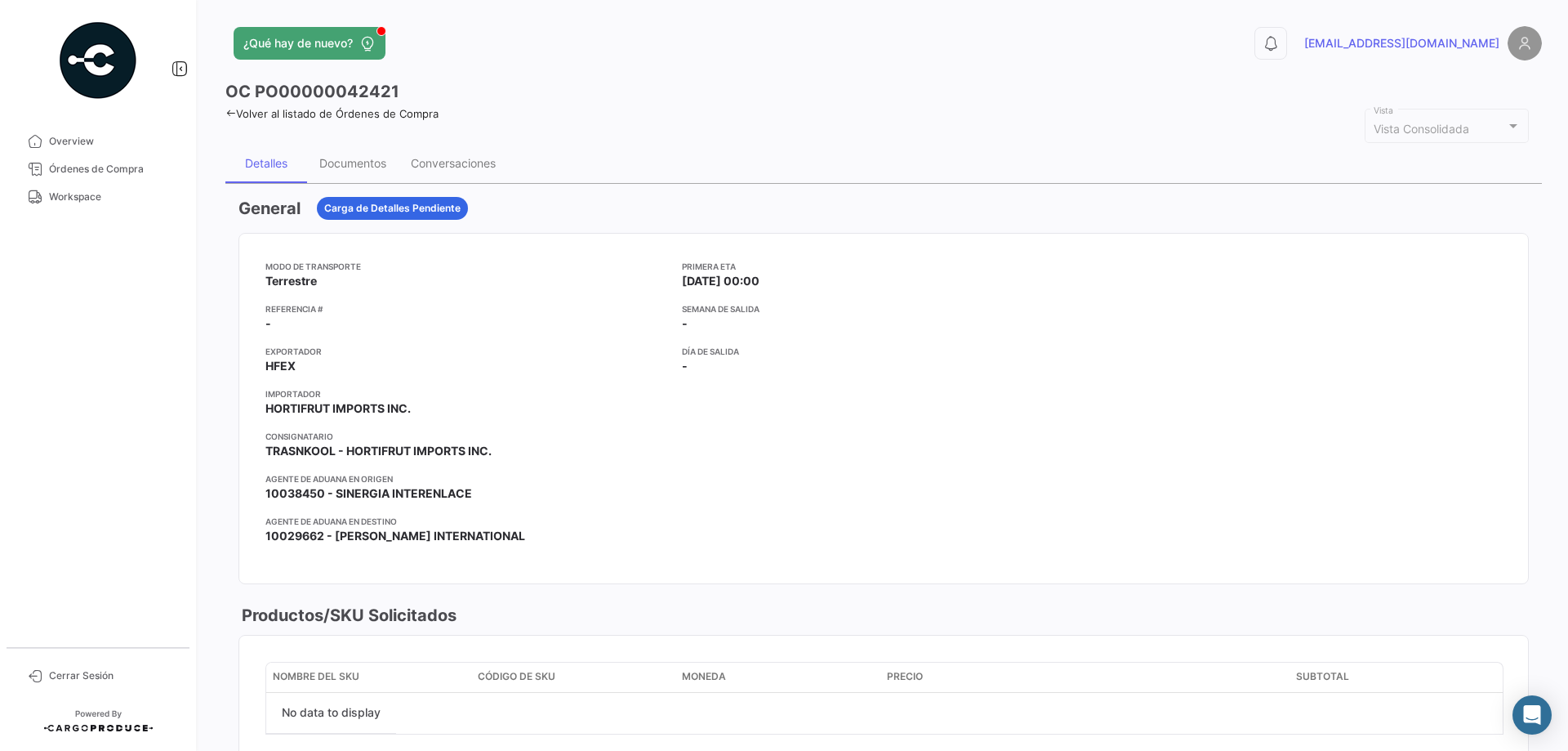
click at [228, 114] on icon at bounding box center [230, 113] width 11 height 11
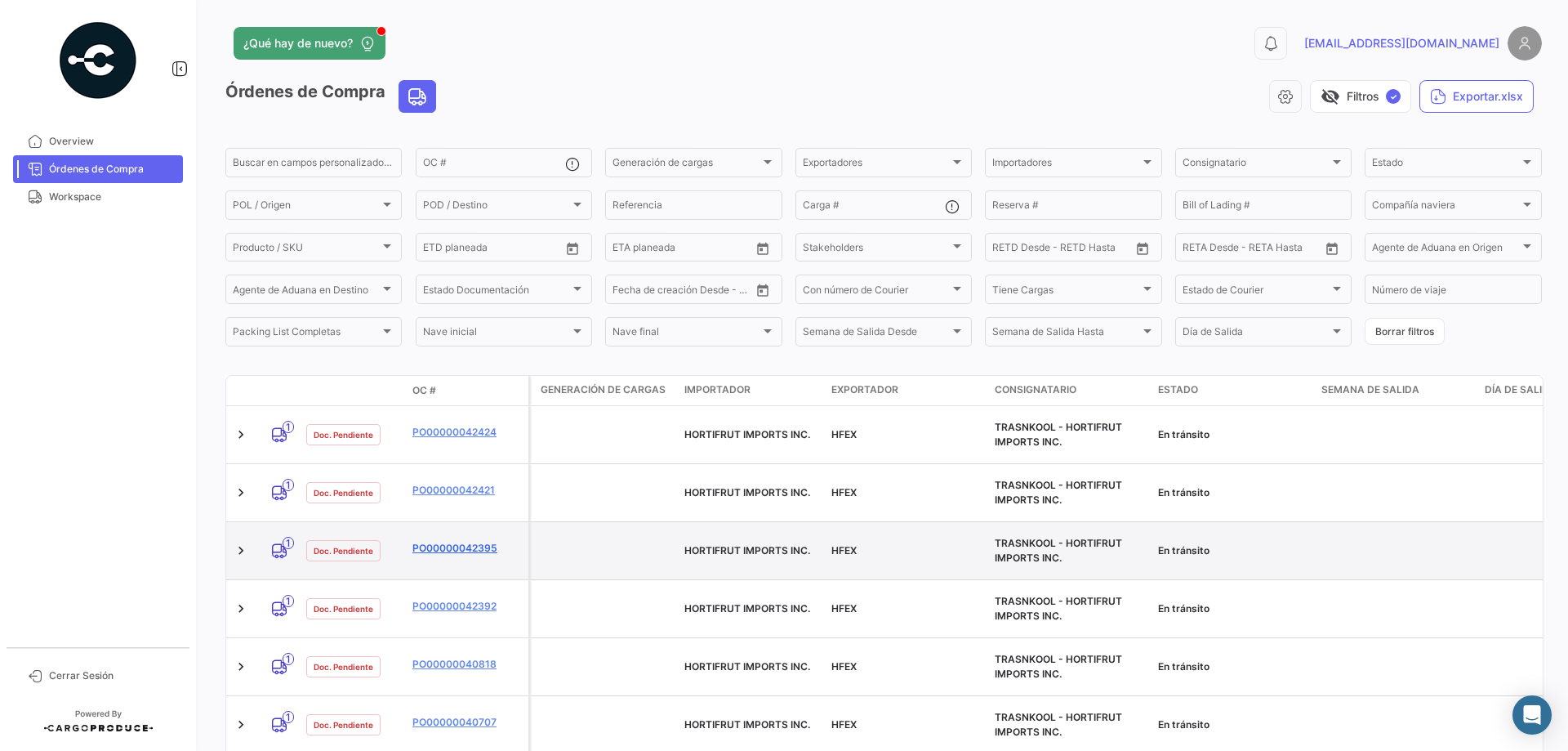
click at [457, 540] on link "PO00000042395" at bounding box center [467, 548] width 109 height 15
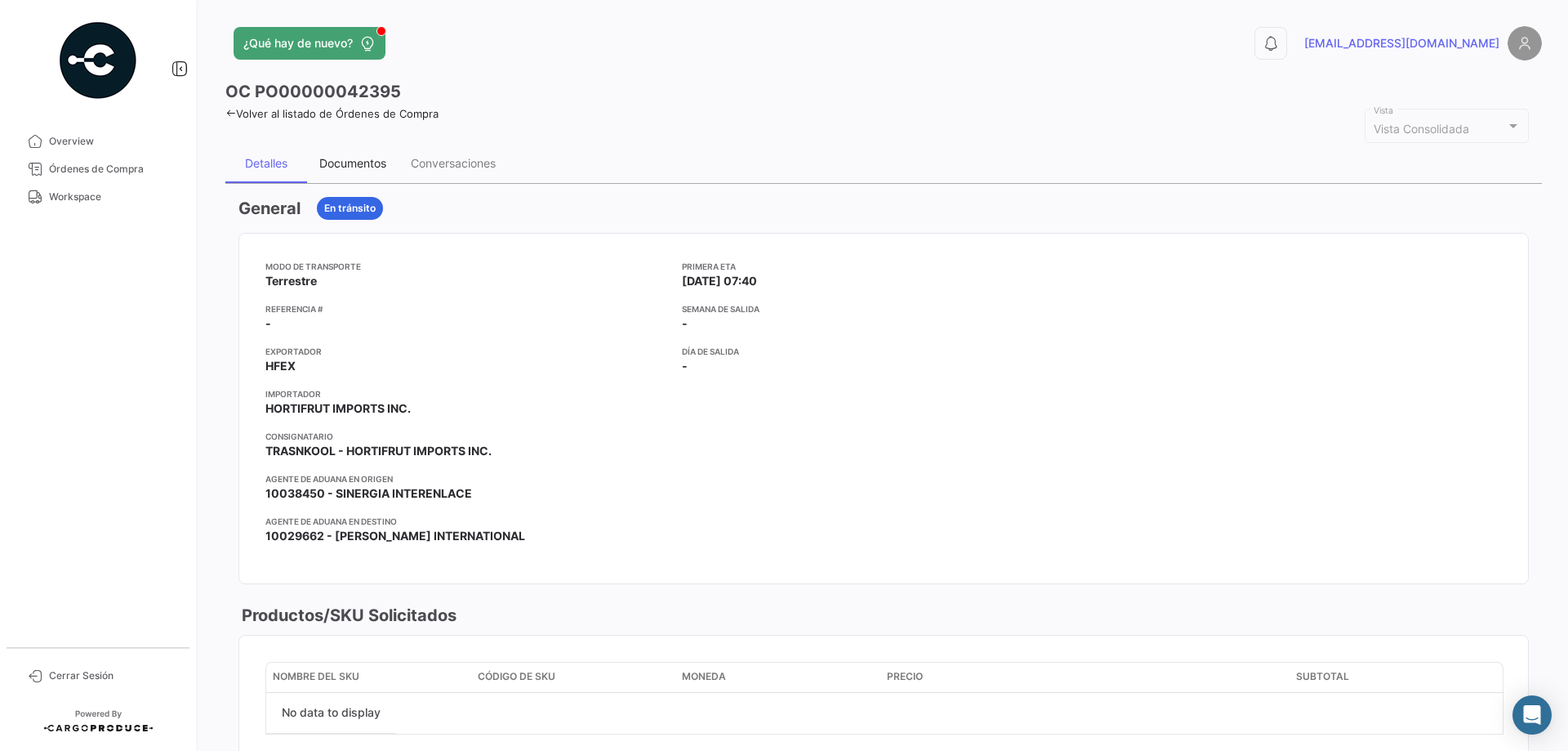
click at [332, 166] on div "Documentos" at bounding box center [352, 162] width 67 height 14
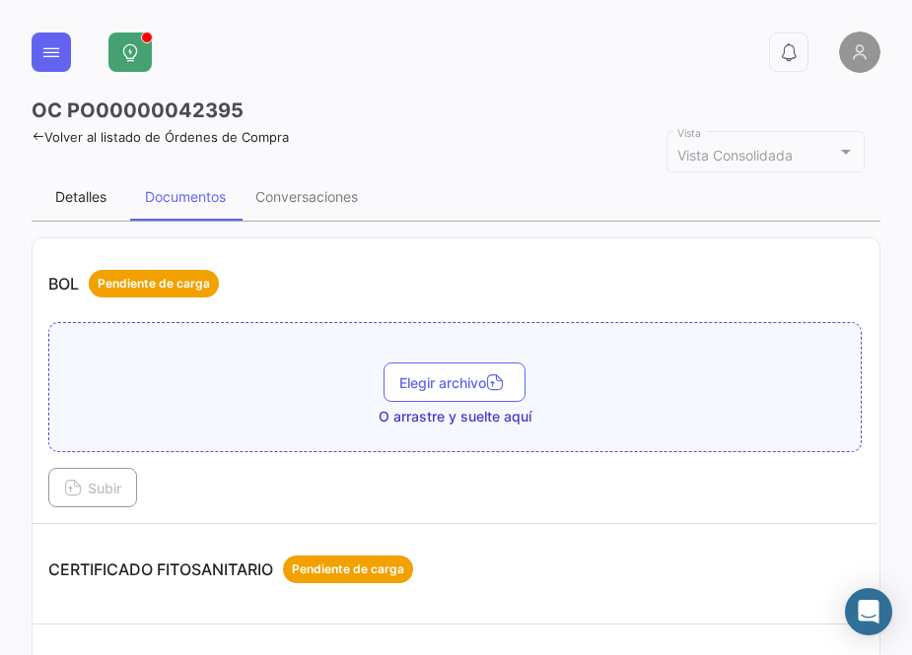
click at [71, 196] on div "Detalles" at bounding box center [80, 196] width 51 height 17
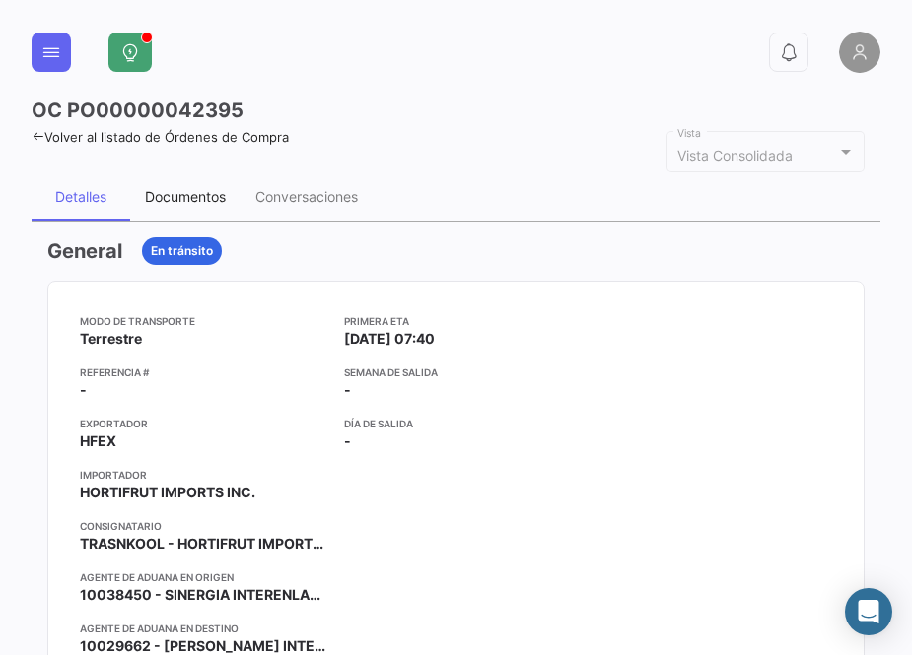
click at [218, 192] on div "Documentos" at bounding box center [185, 196] width 81 height 17
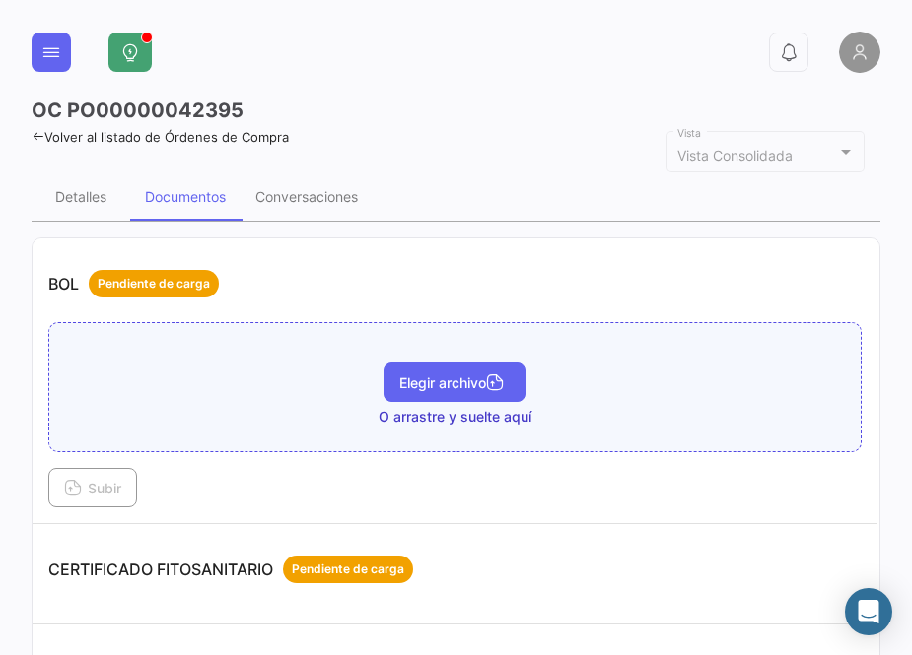
scroll to position [493, 0]
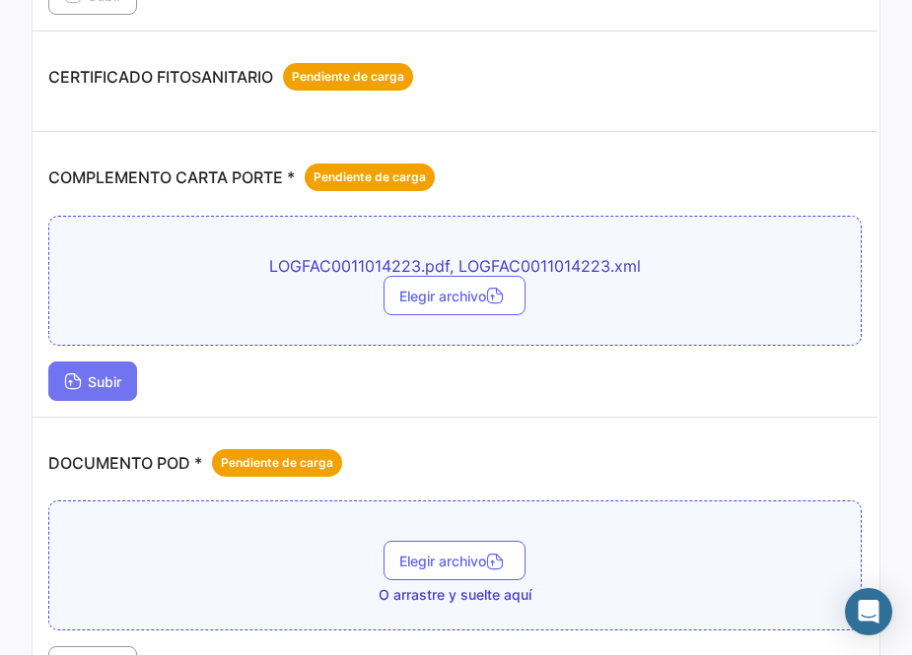
click at [108, 374] on span "Subir" at bounding box center [92, 381] width 57 height 17
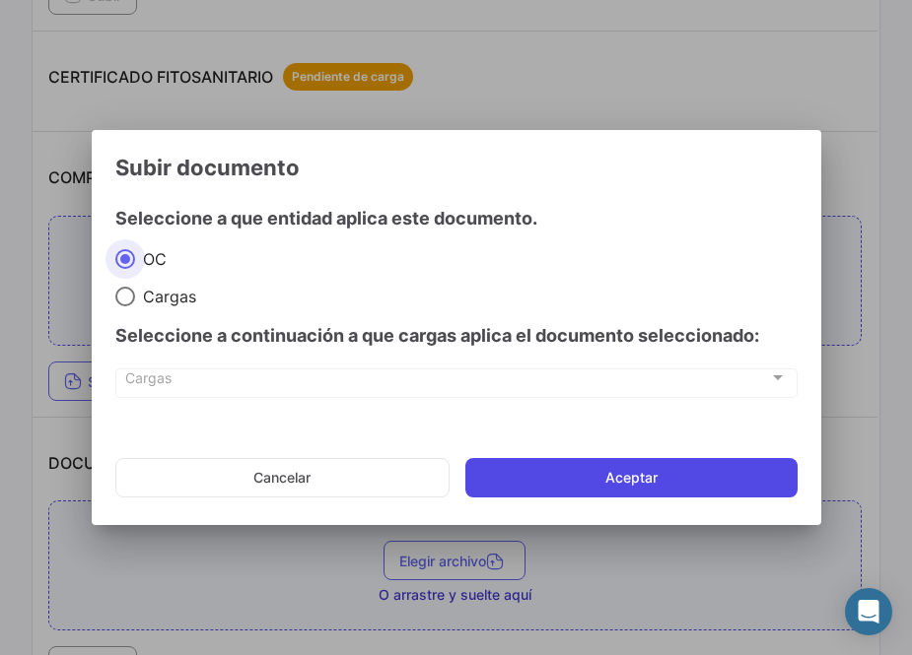
click at [560, 468] on button "Aceptar" at bounding box center [631, 477] width 332 height 39
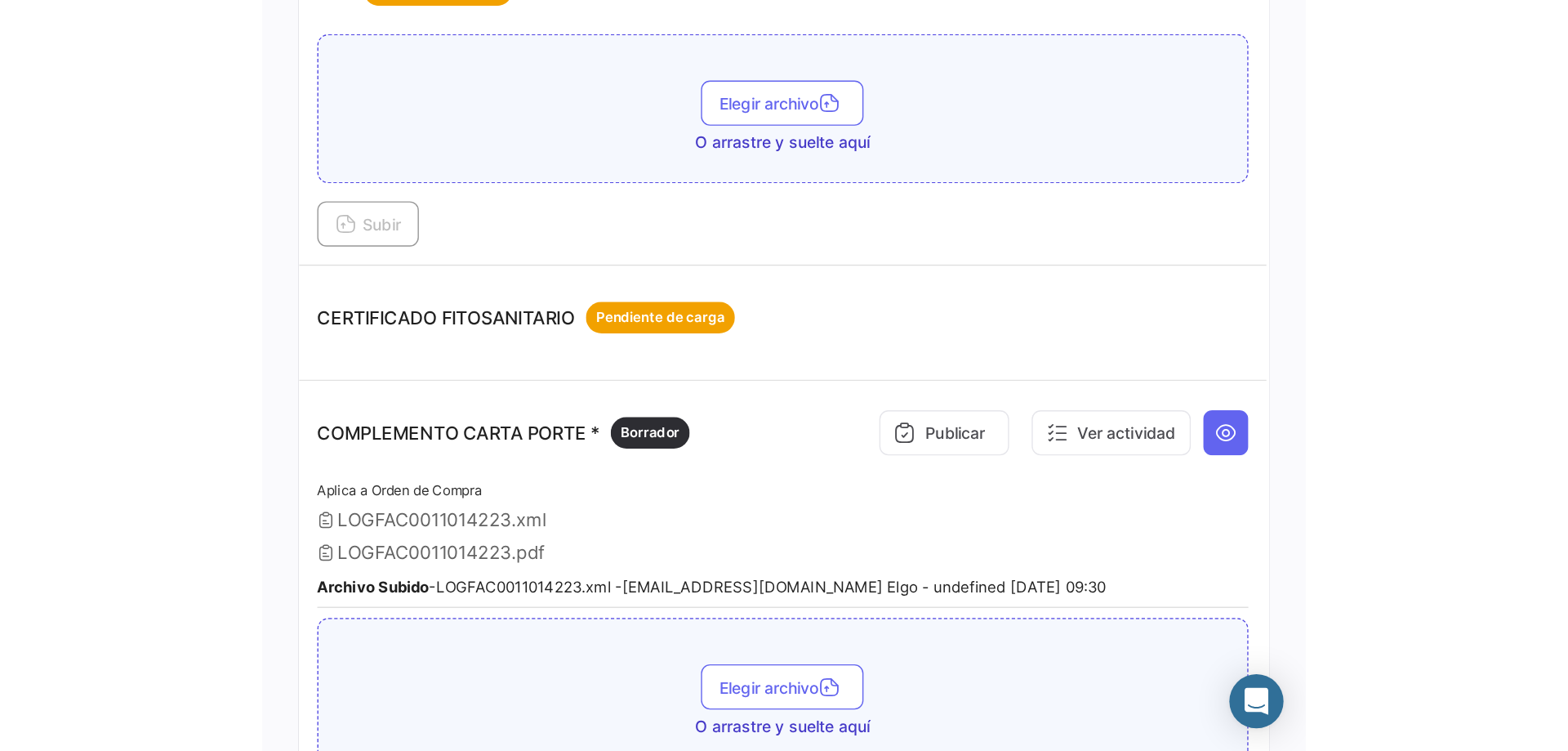
scroll to position [0, 0]
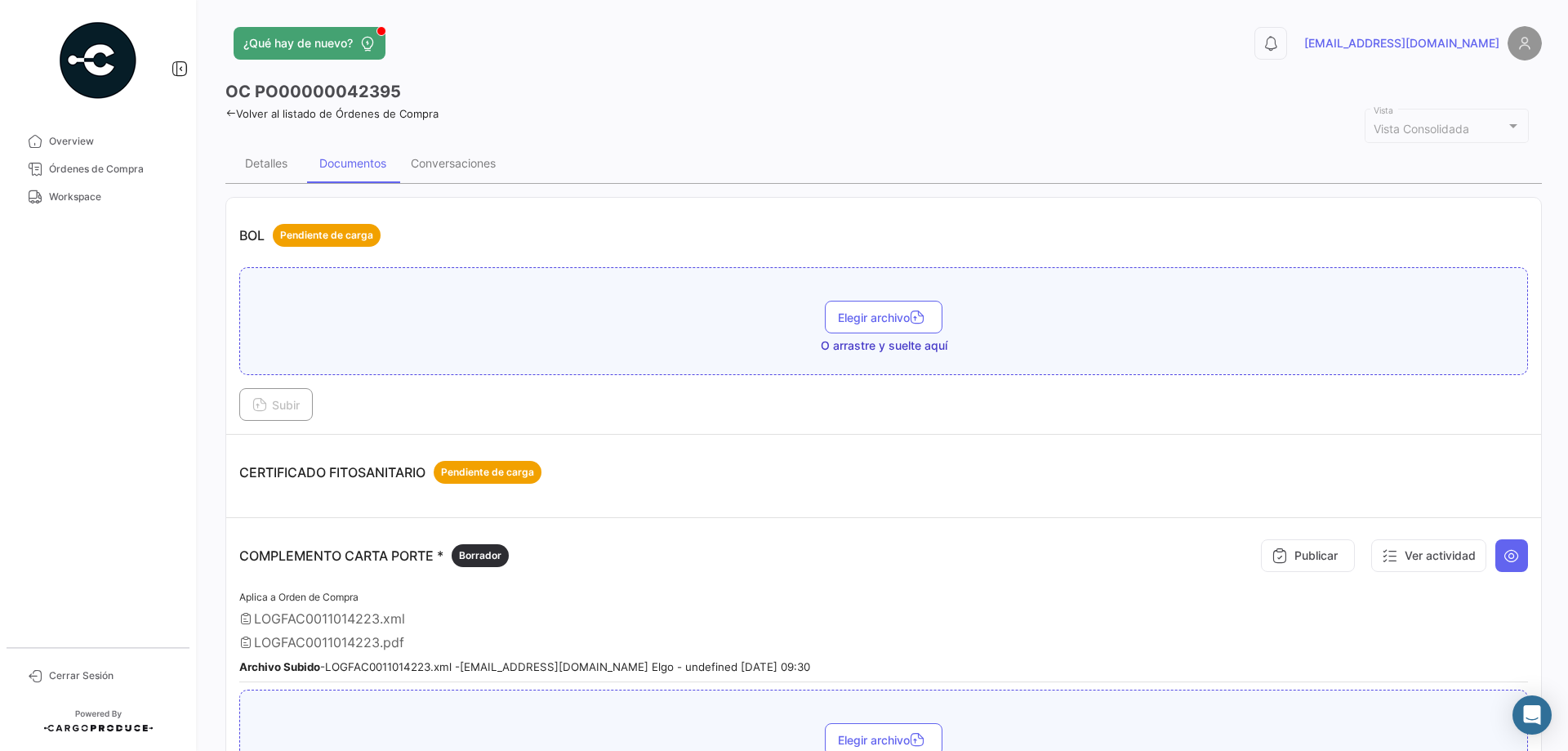
click at [232, 118] on icon at bounding box center [230, 113] width 11 height 11
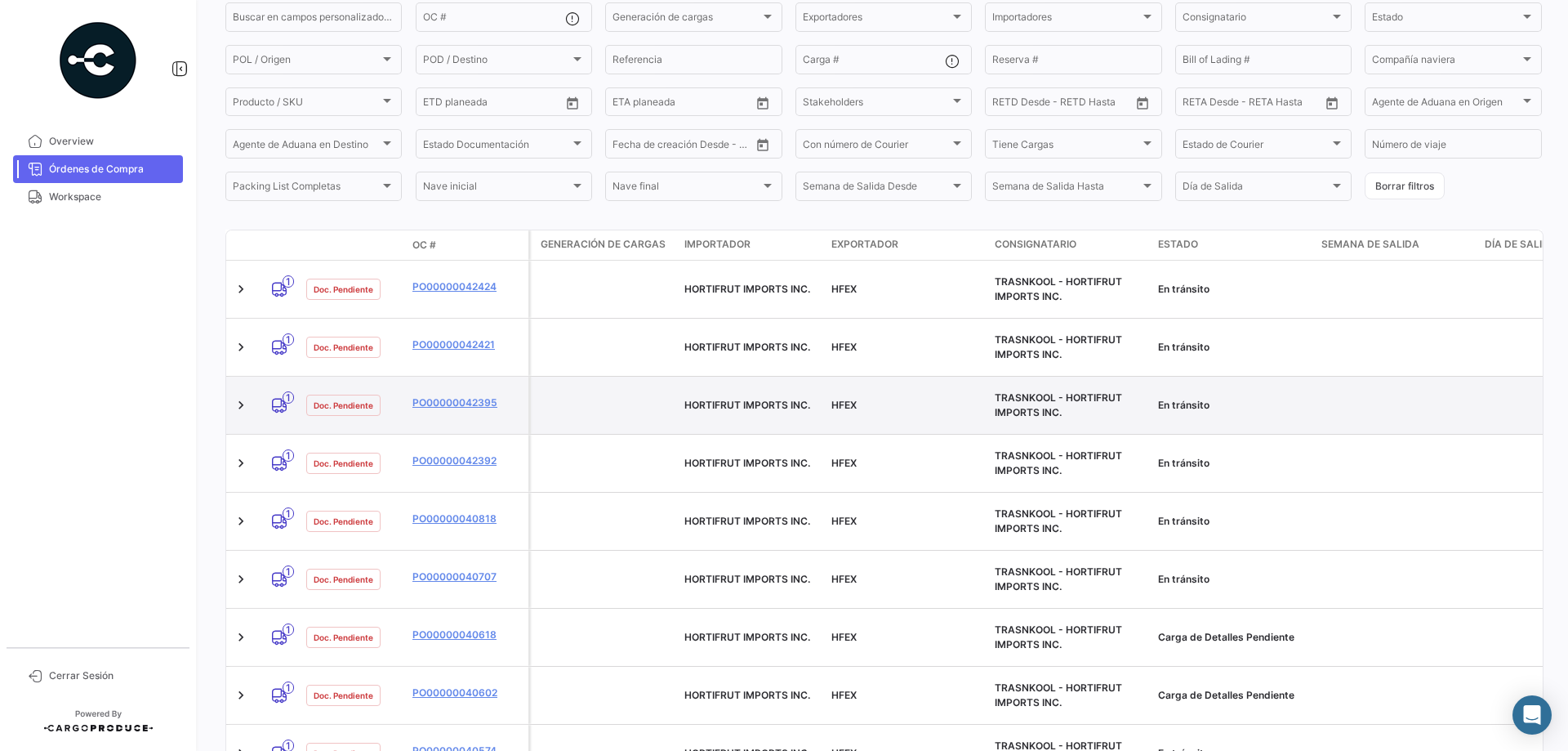
scroll to position [231, 0]
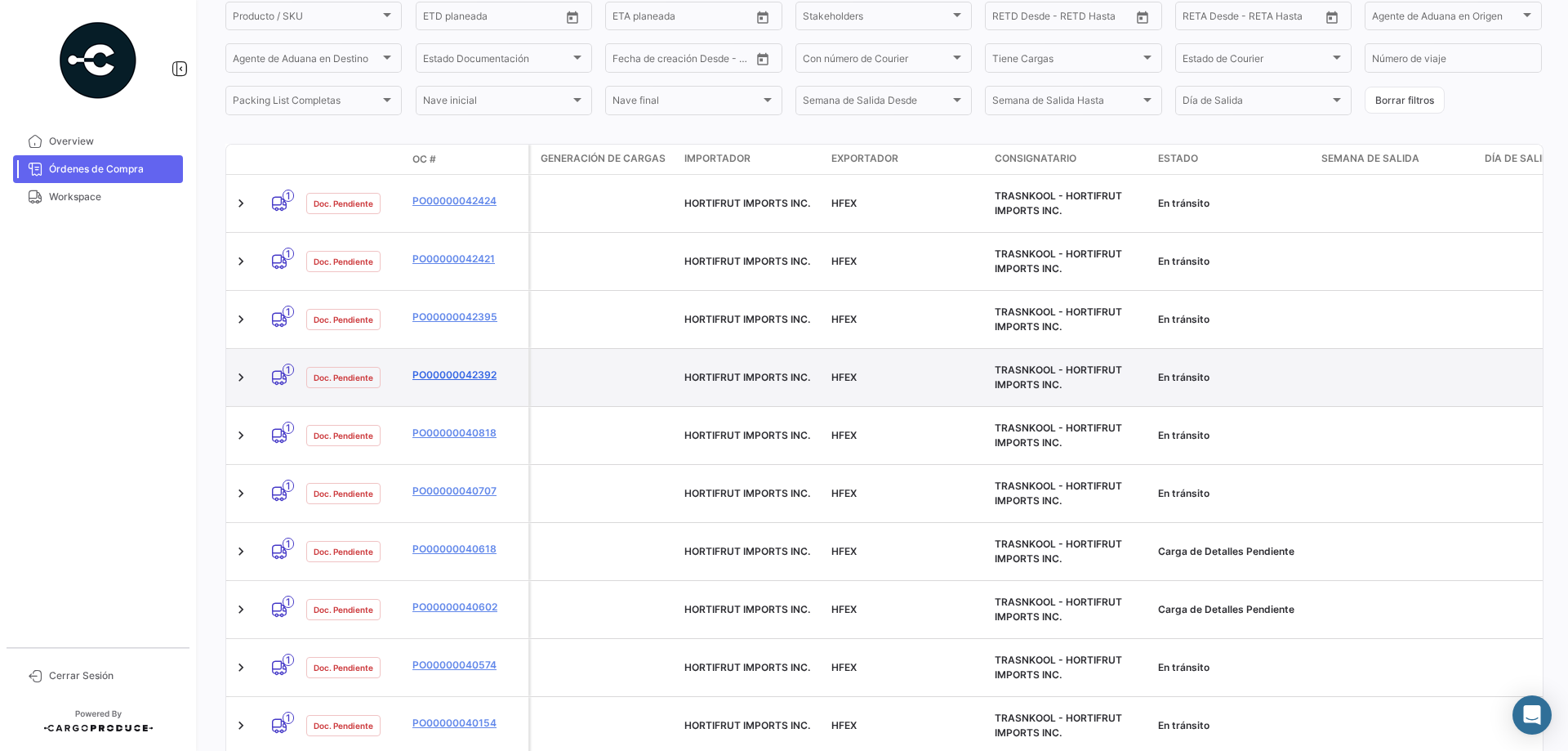
click at [457, 367] on link "PO00000042392" at bounding box center [467, 375] width 109 height 15
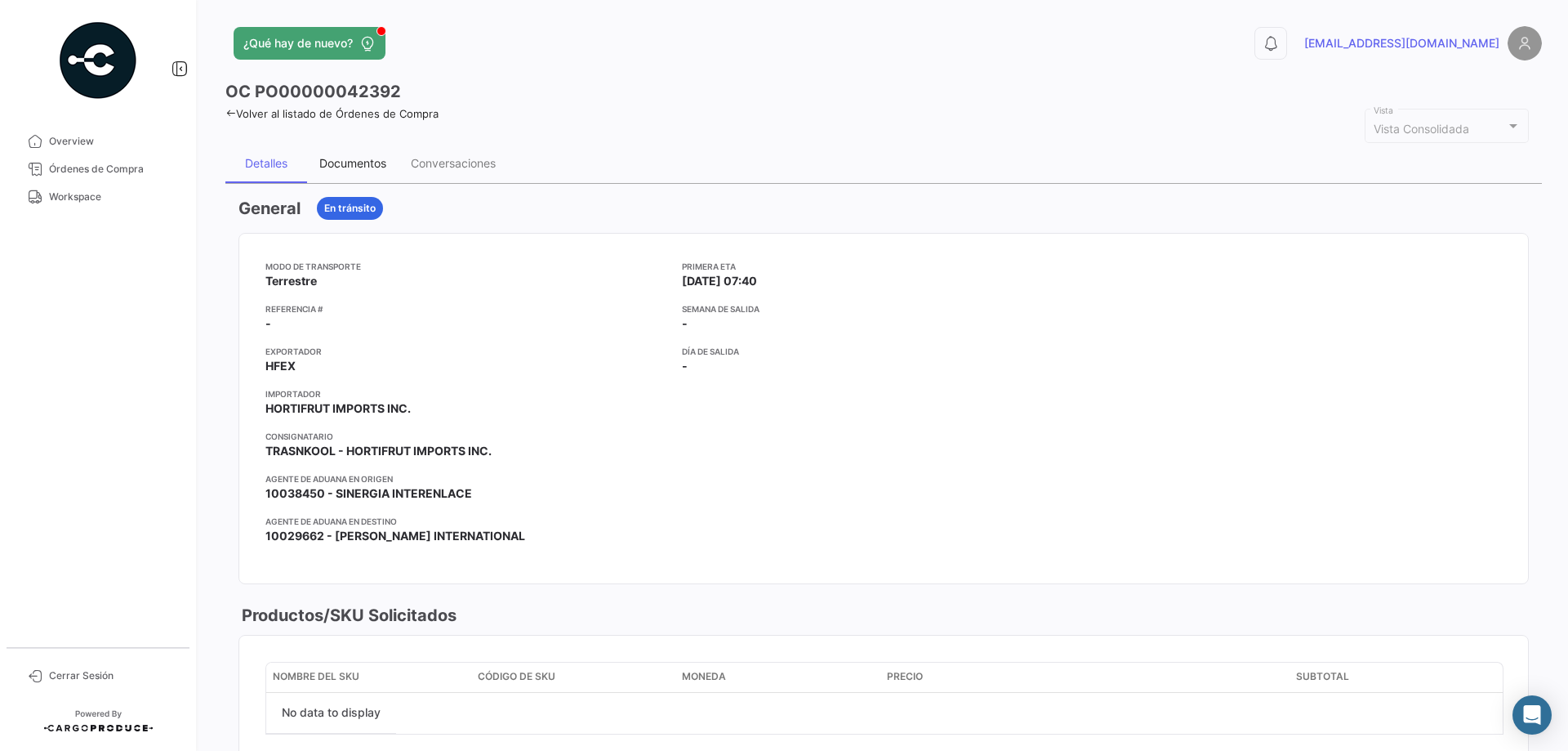
click at [358, 163] on div "Documentos" at bounding box center [352, 162] width 67 height 14
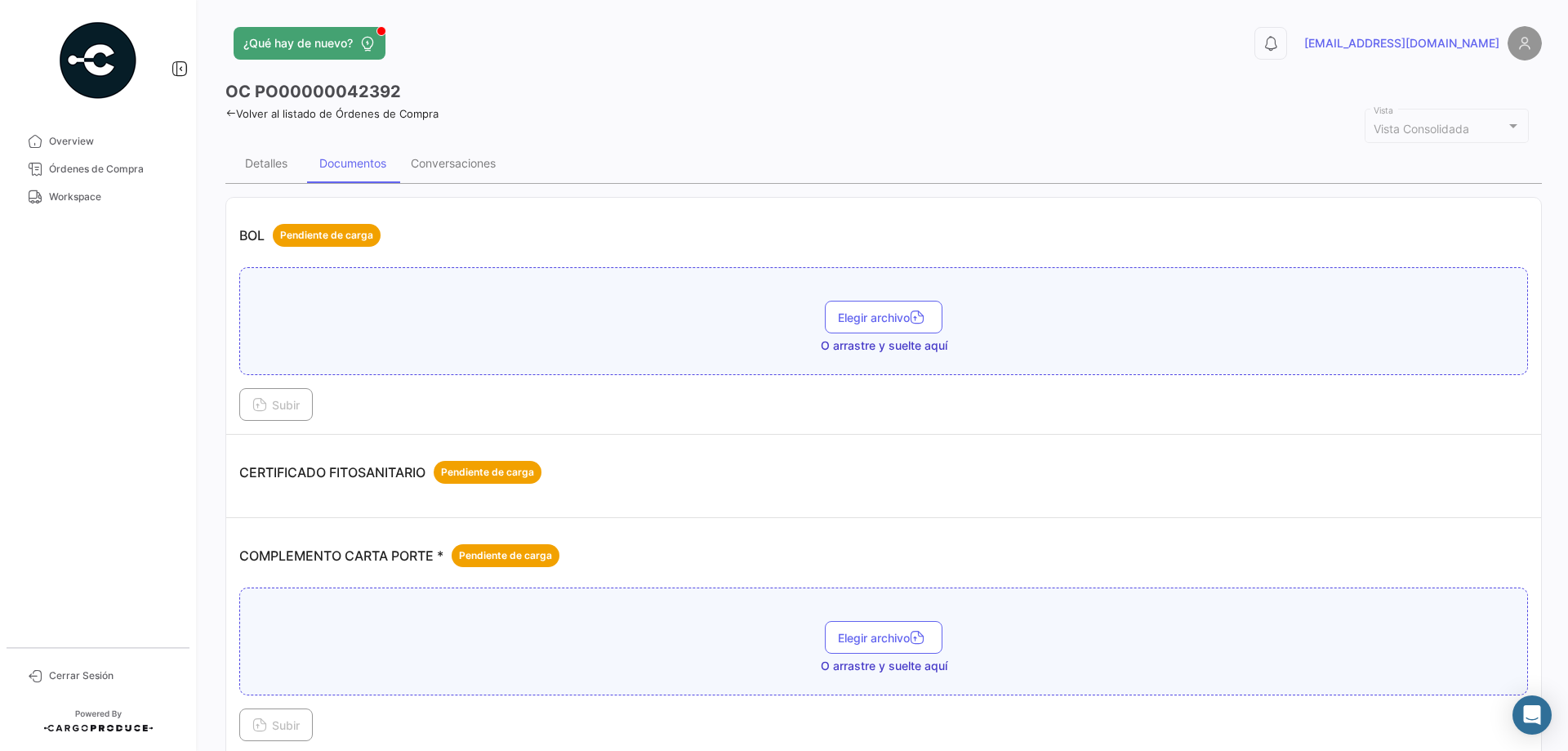
click at [234, 113] on icon at bounding box center [230, 113] width 11 height 11
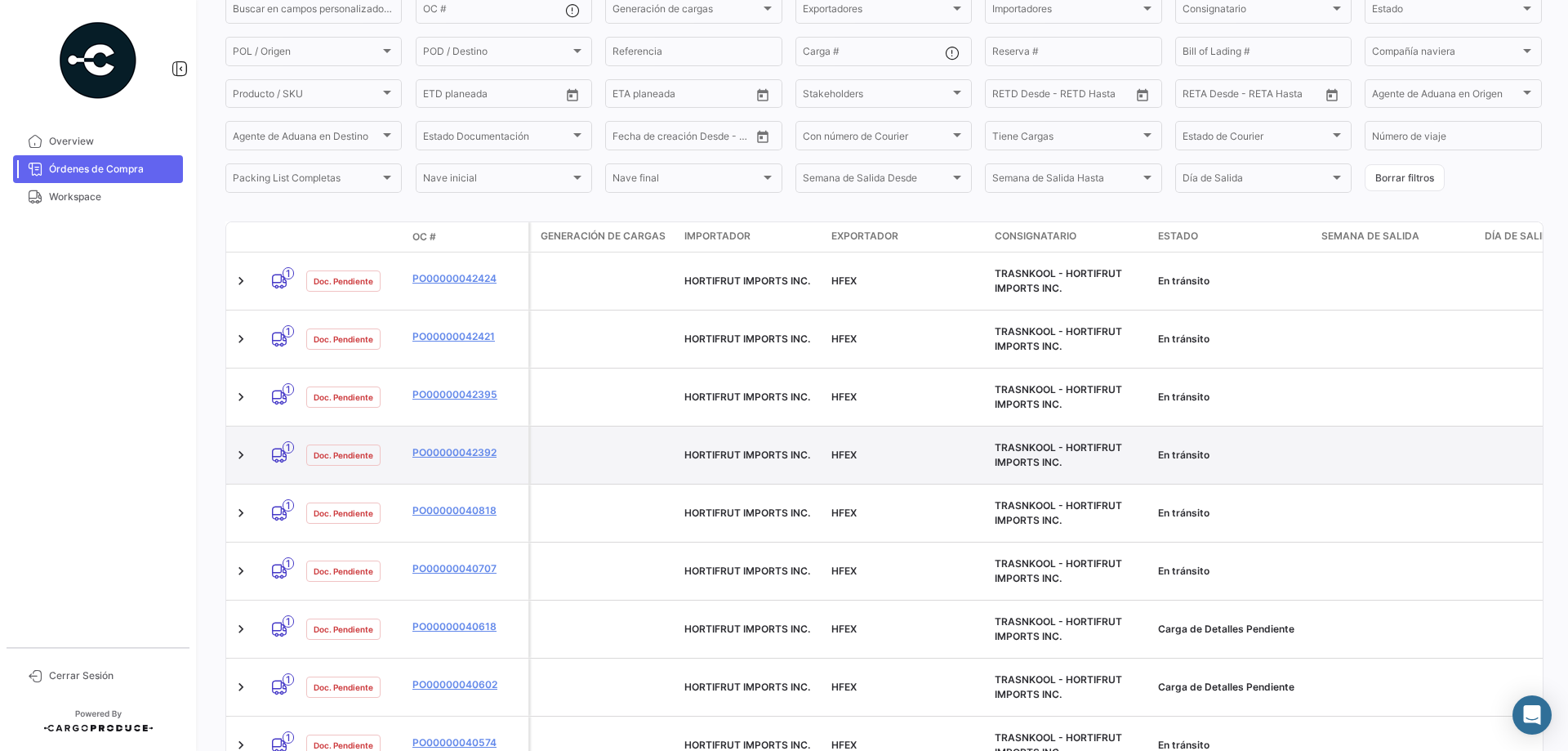
scroll to position [163, 0]
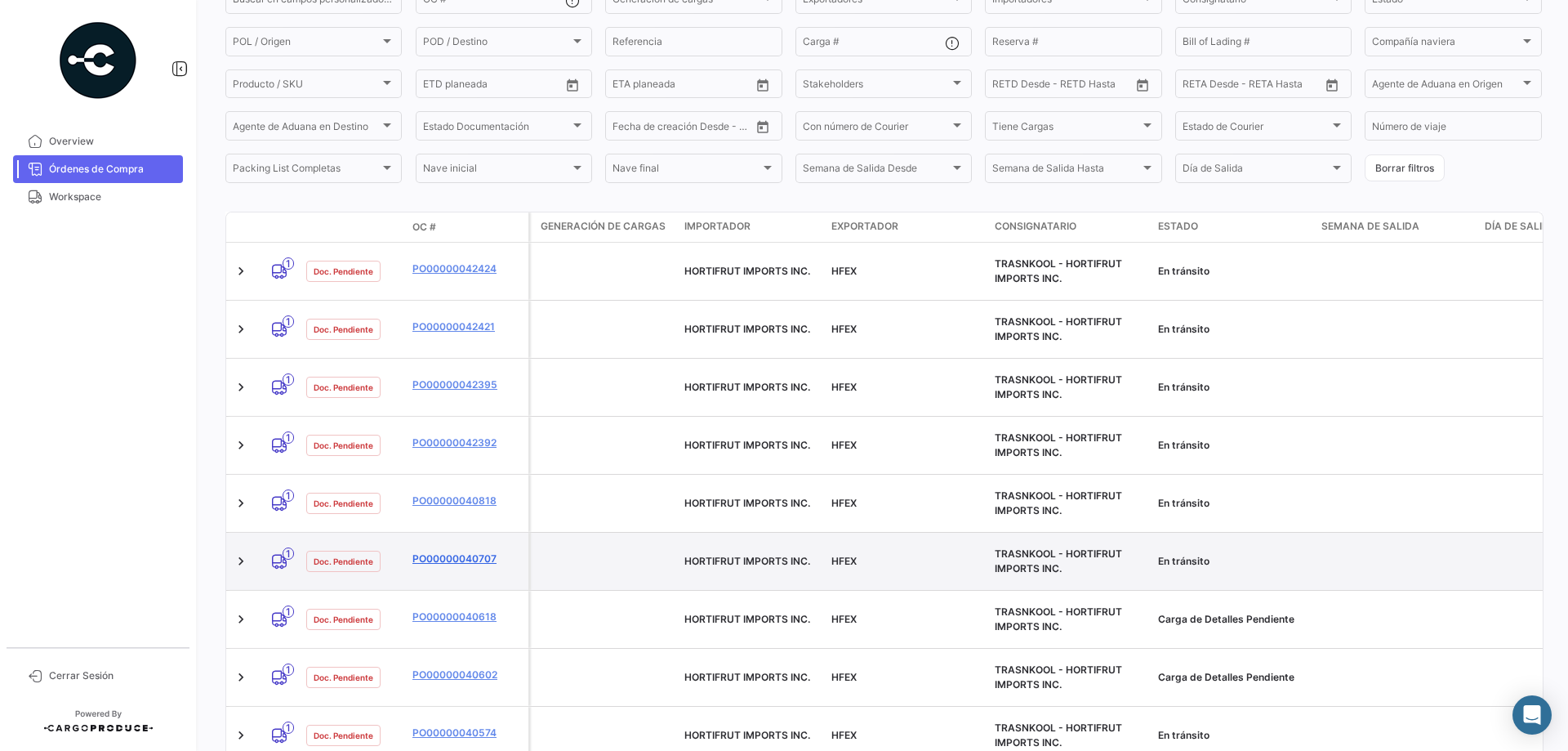
click at [468, 551] on link "PO00000040707" at bounding box center [467, 559] width 109 height 15
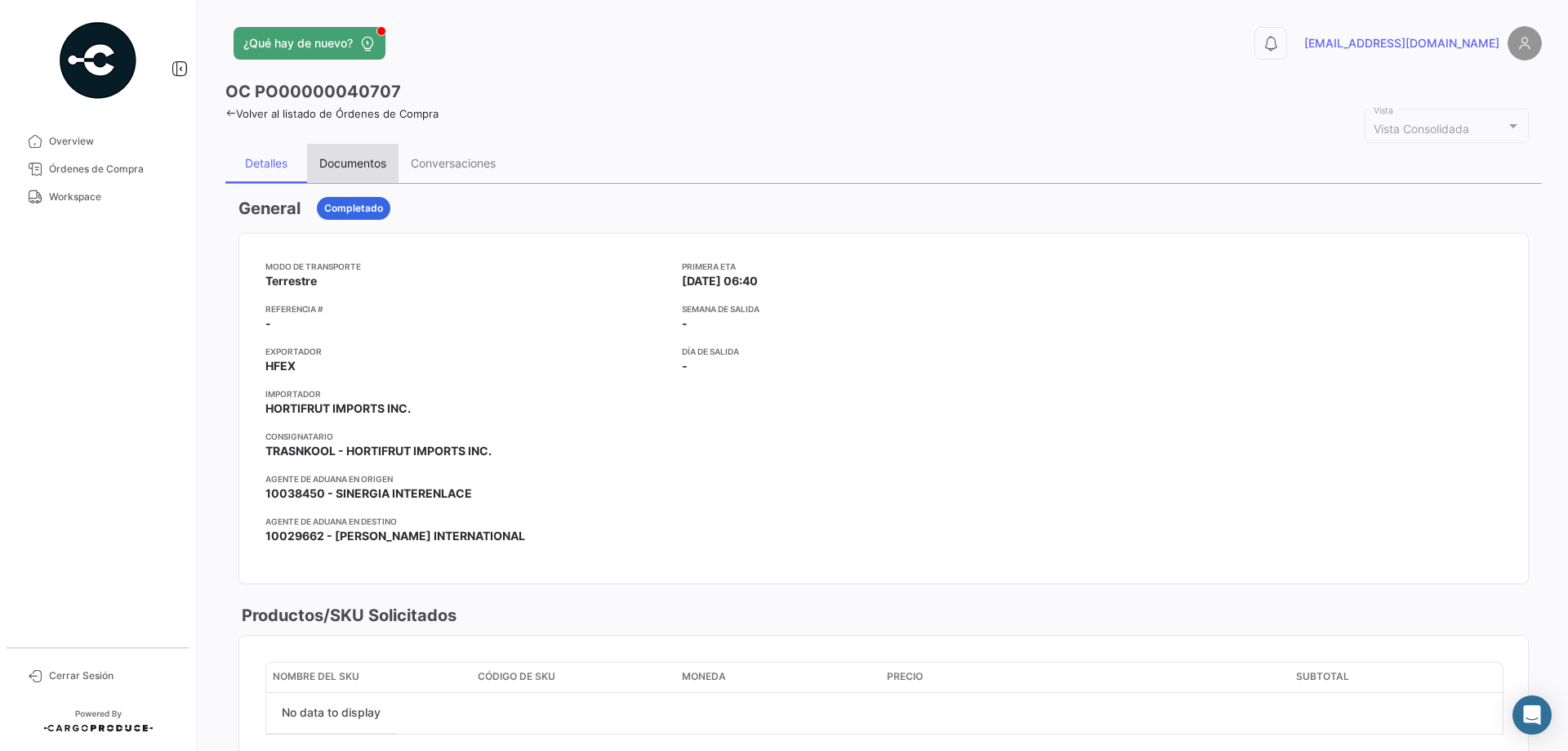
click at [354, 158] on div "Documentos" at bounding box center [352, 162] width 67 height 14
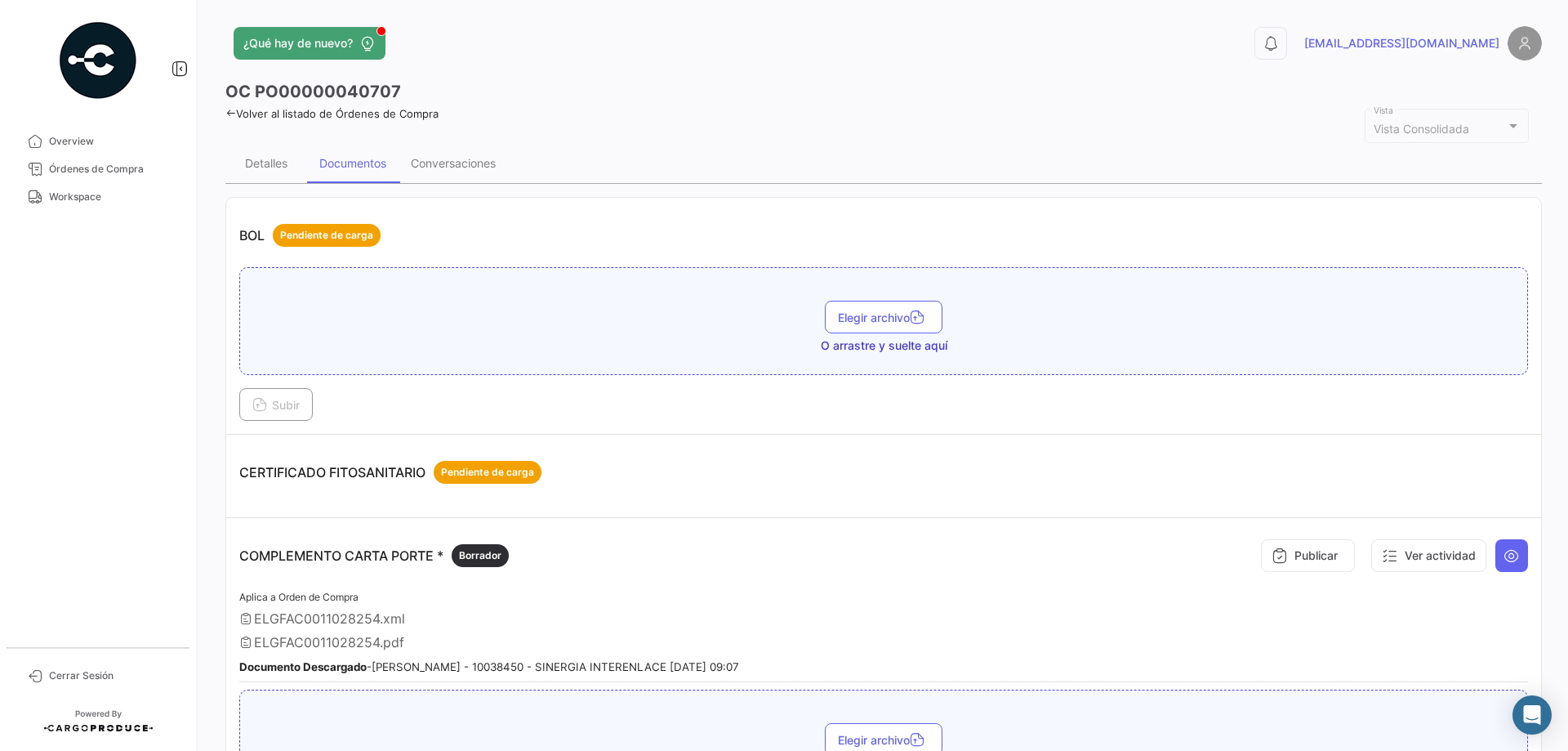
click at [253, 113] on link "Volver al listado de Órdenes de Compra" at bounding box center [332, 114] width 213 height 13
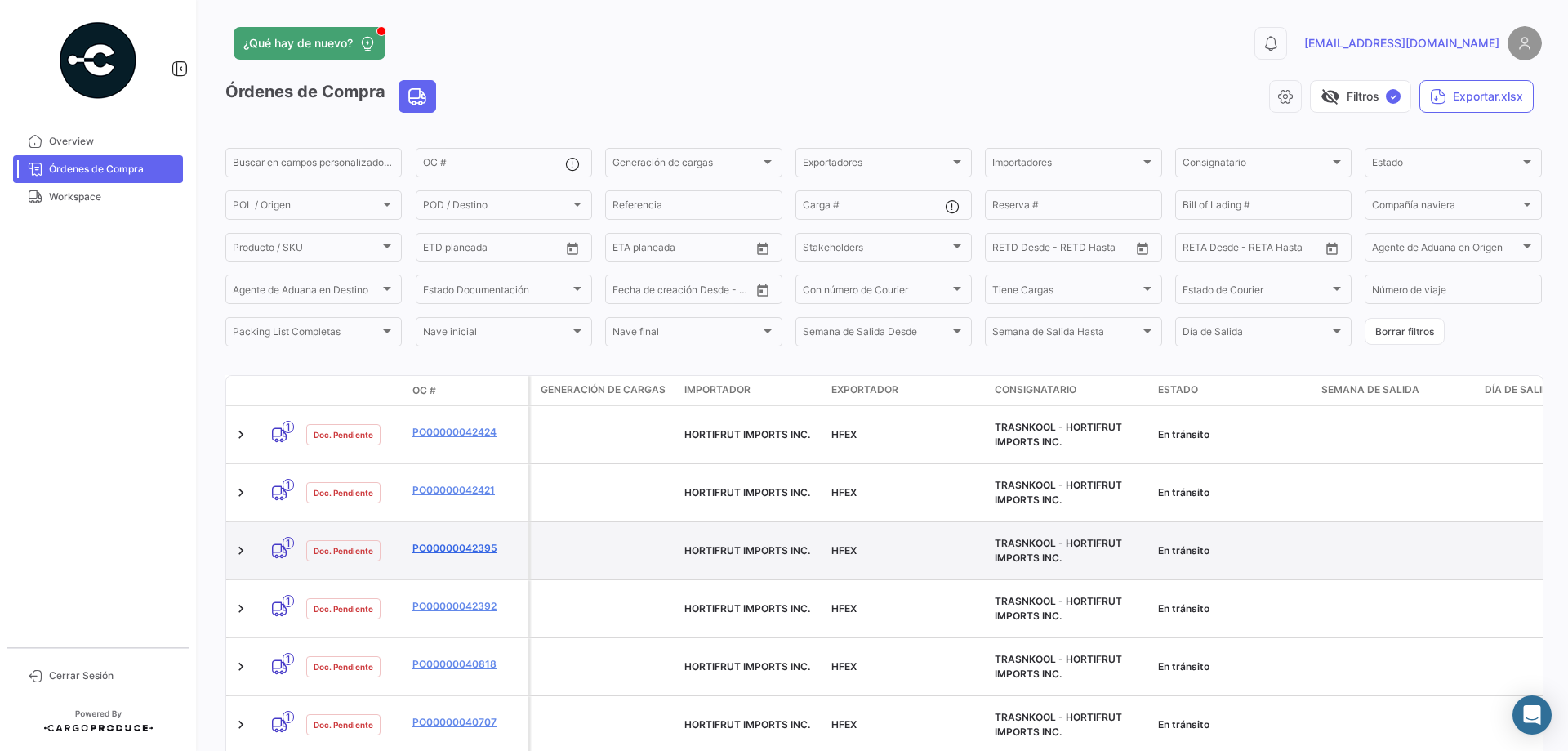
click at [455, 540] on link "PO00000042395" at bounding box center [467, 548] width 109 height 15
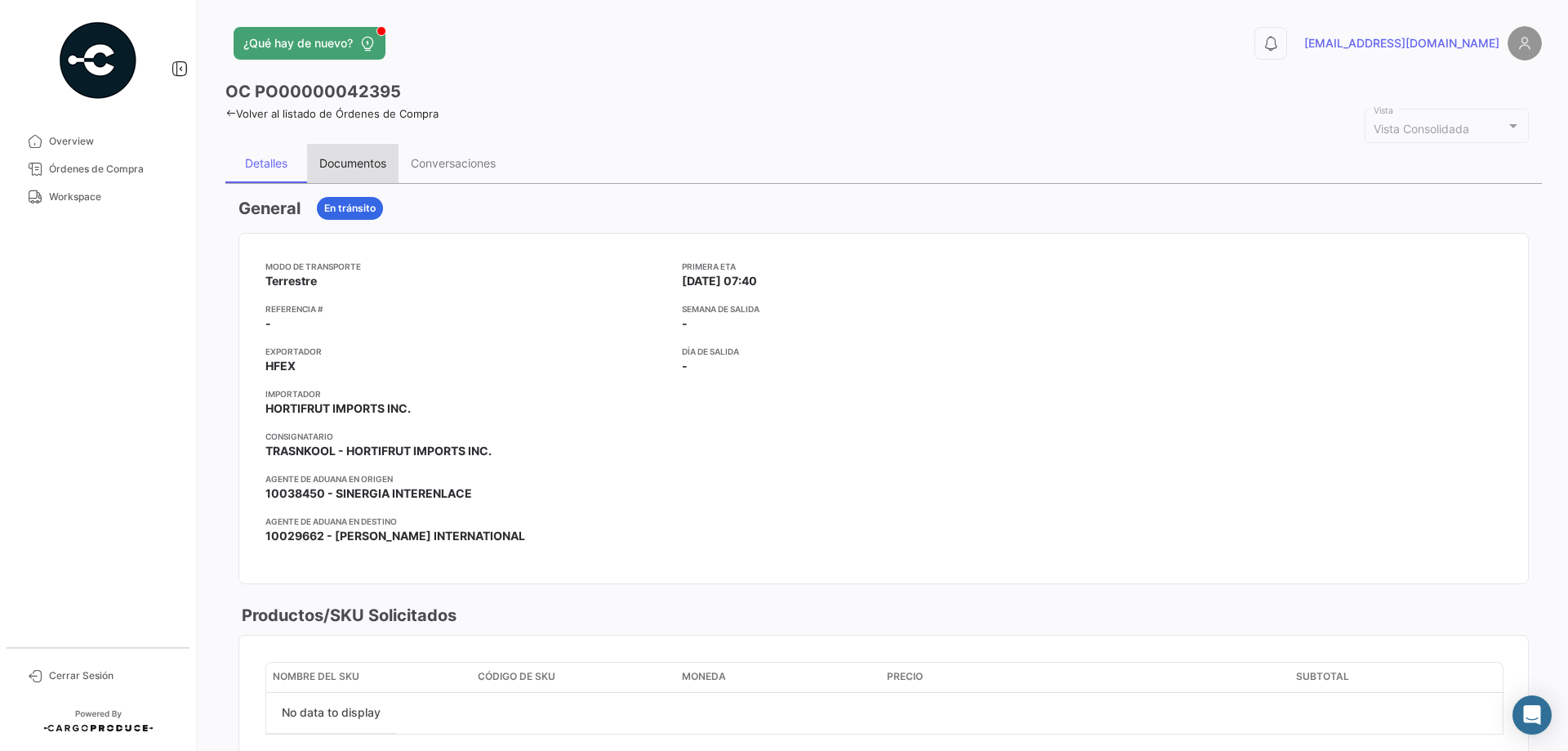
click at [378, 166] on div "Documentos" at bounding box center [352, 162] width 67 height 14
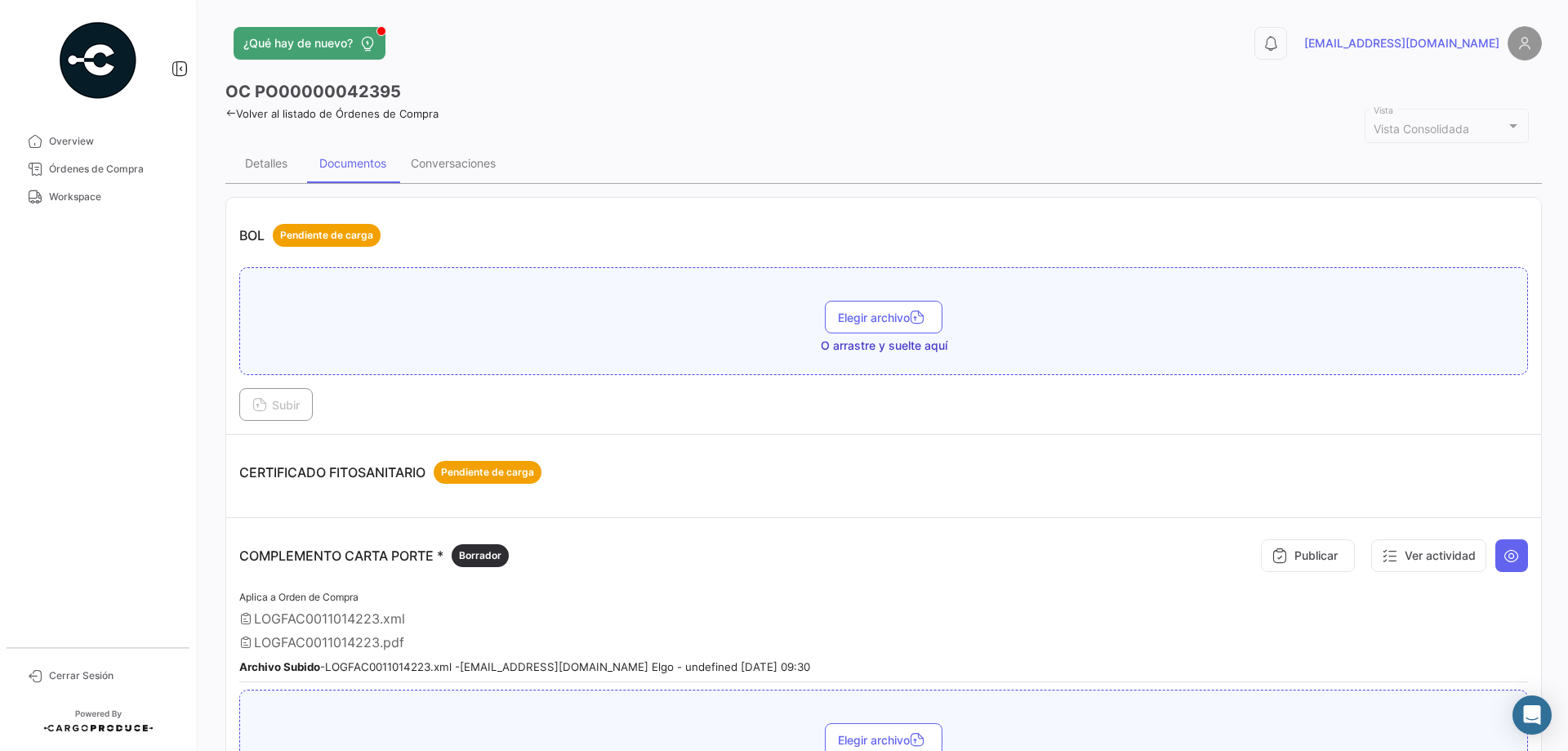
scroll to position [82, 0]
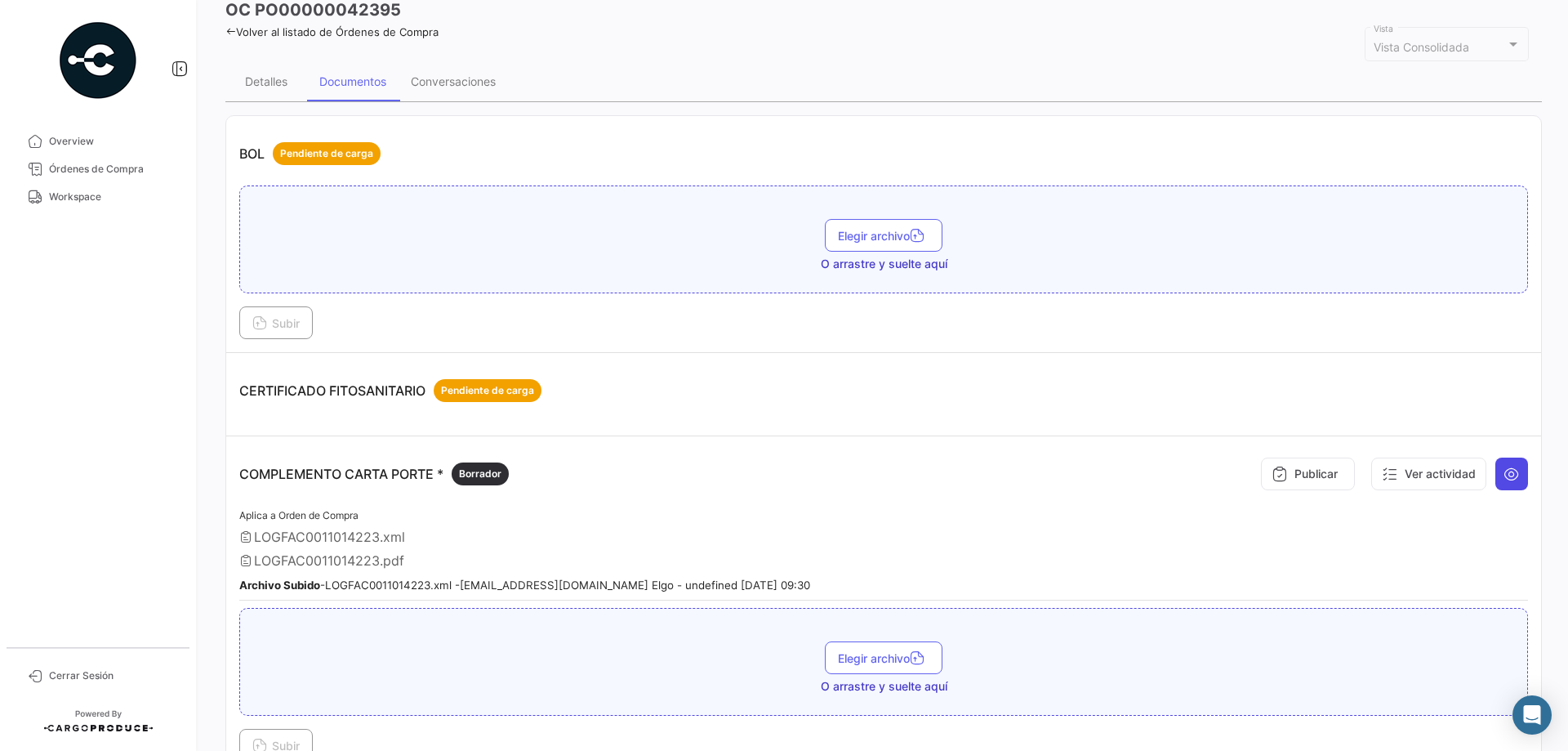
click at [1503, 472] on icon at bounding box center [1512, 474] width 17 height 17
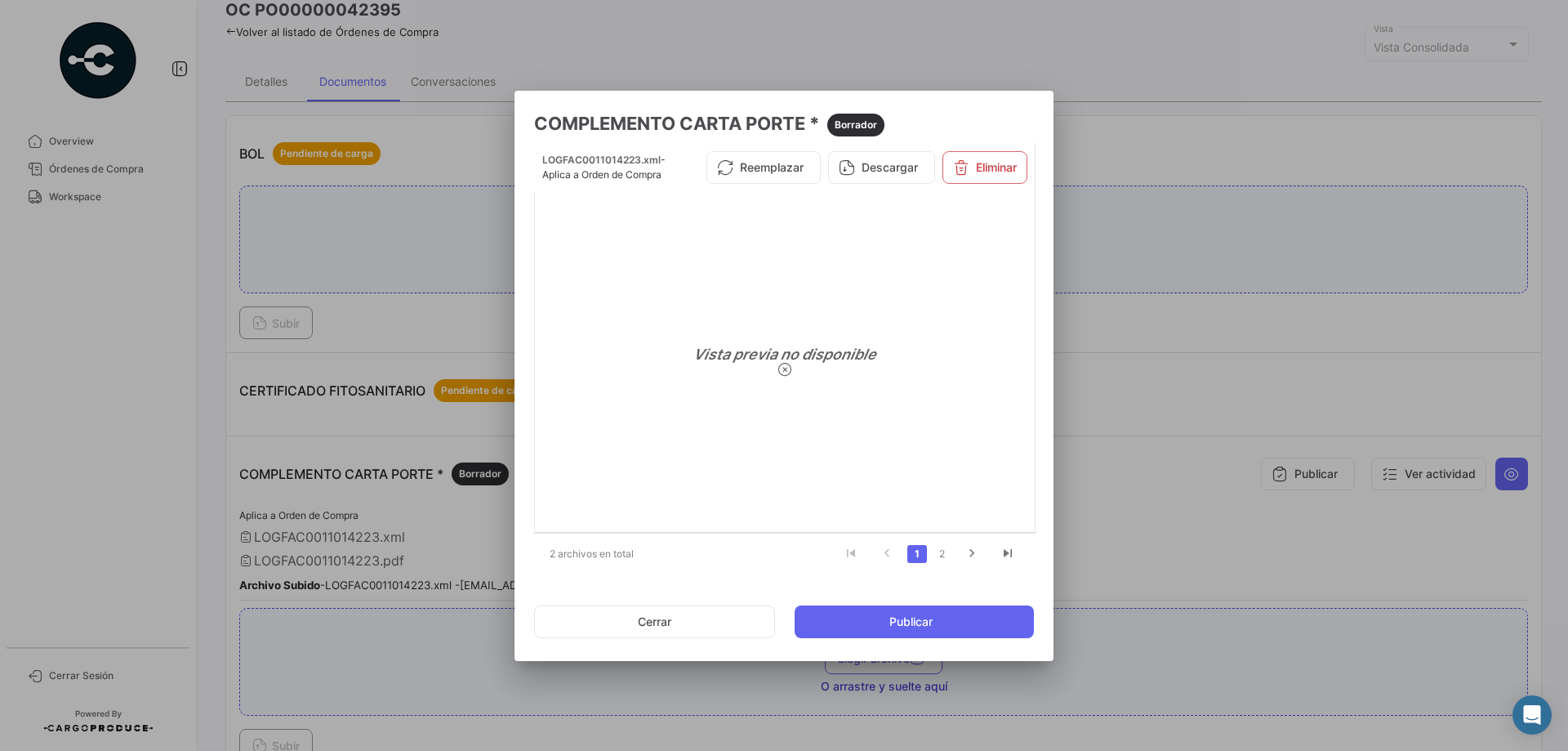
click at [1163, 111] on div at bounding box center [784, 376] width 1568 height 751
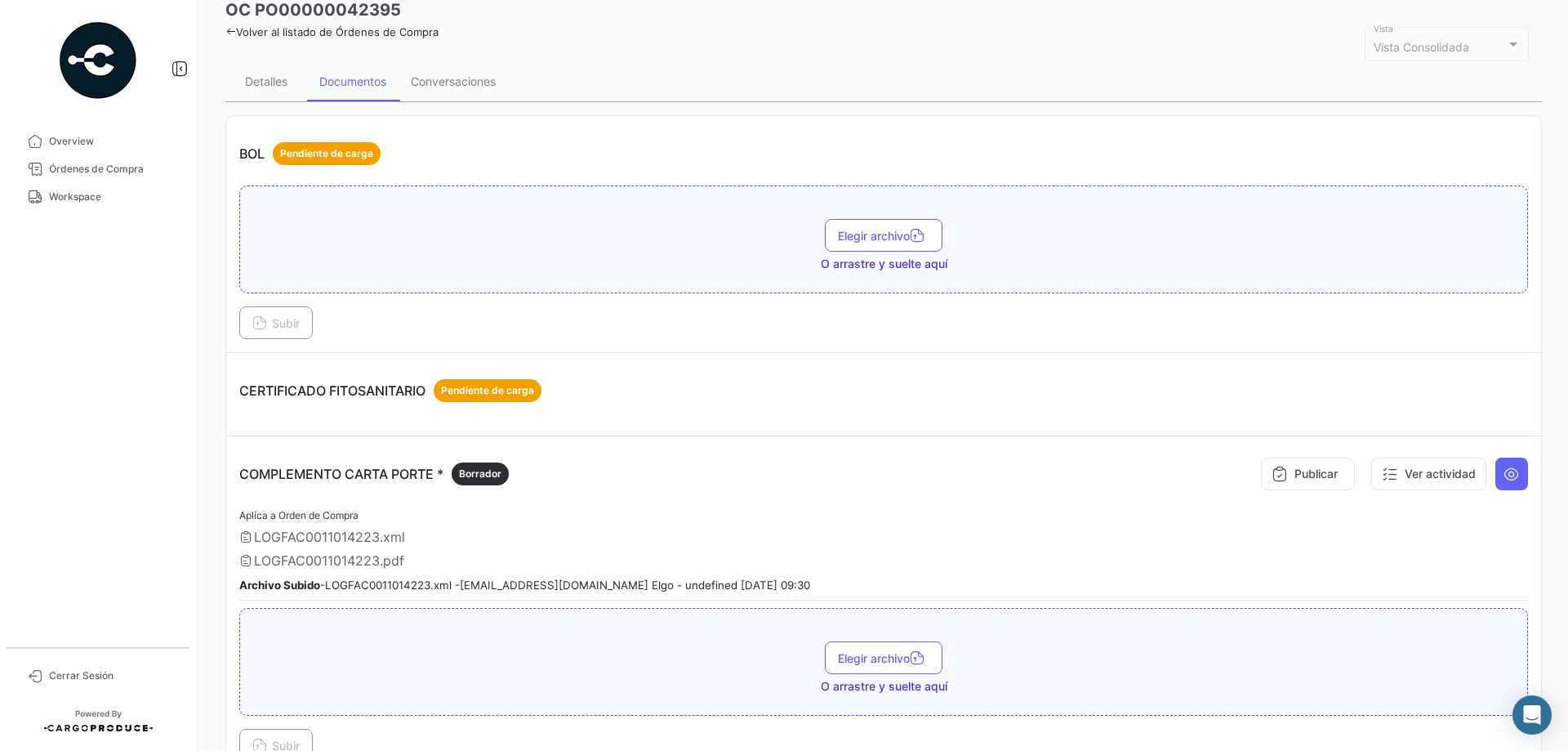
scroll to position [0, 0]
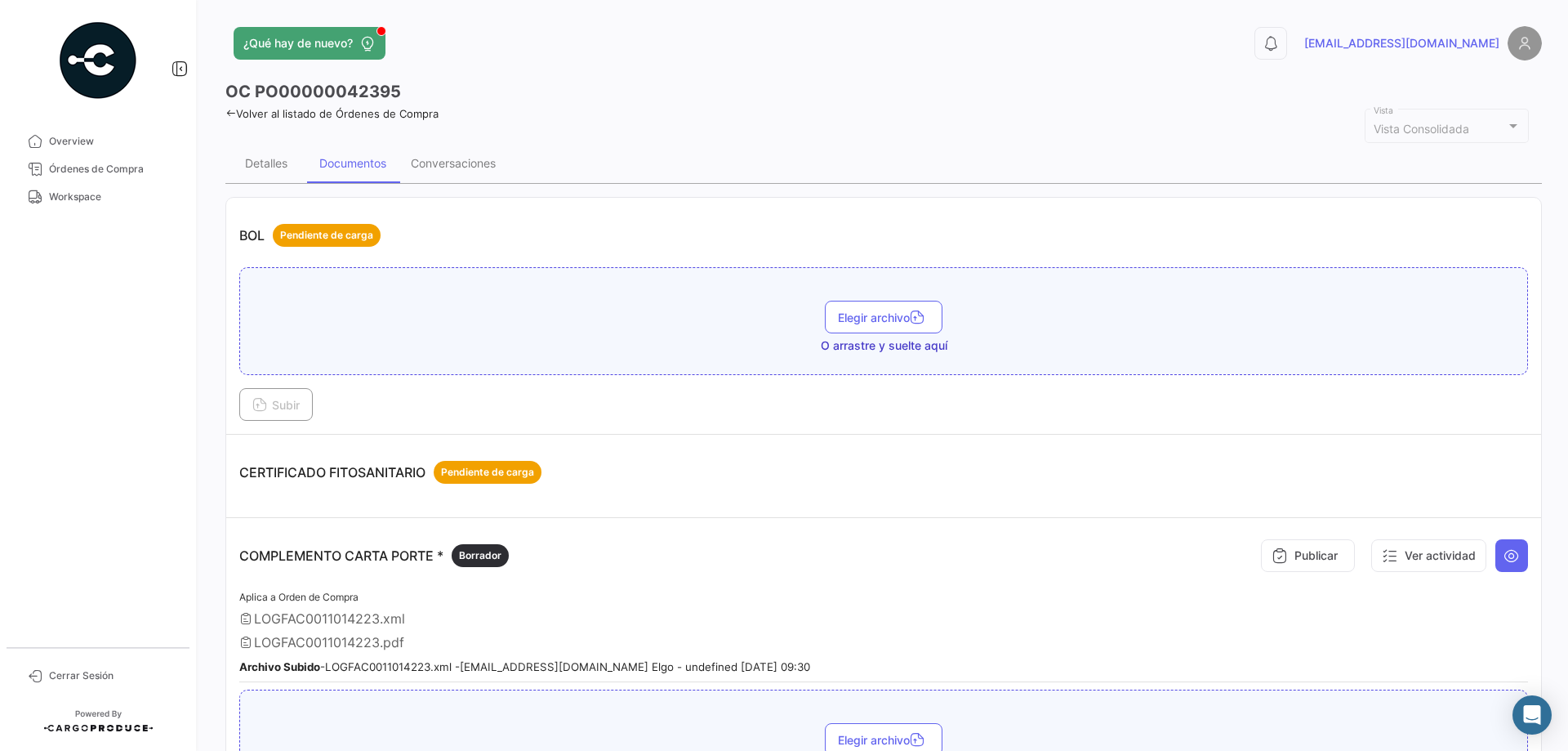
click at [232, 117] on icon at bounding box center [230, 113] width 11 height 11
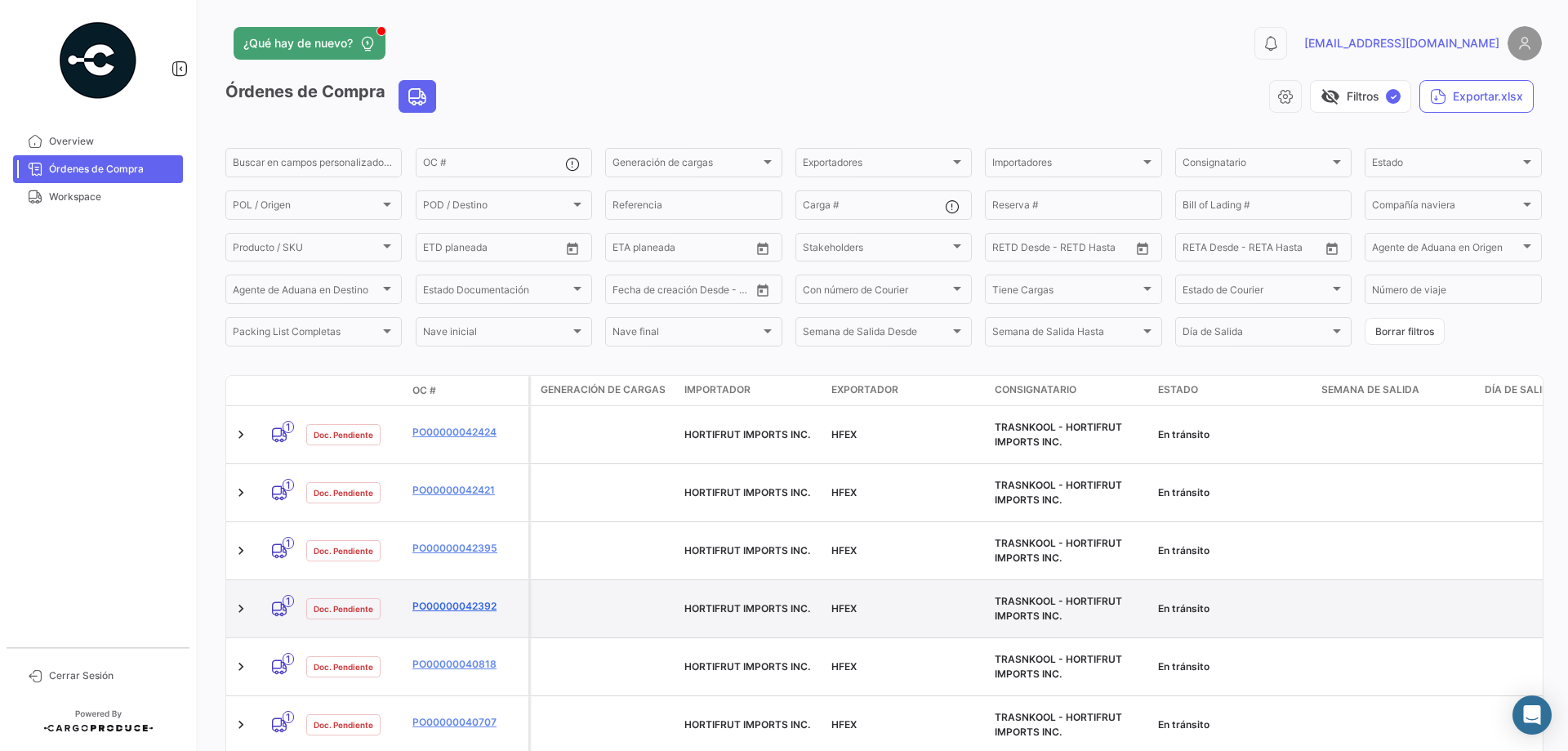
click at [472, 598] on link "PO00000042392" at bounding box center [467, 606] width 109 height 15
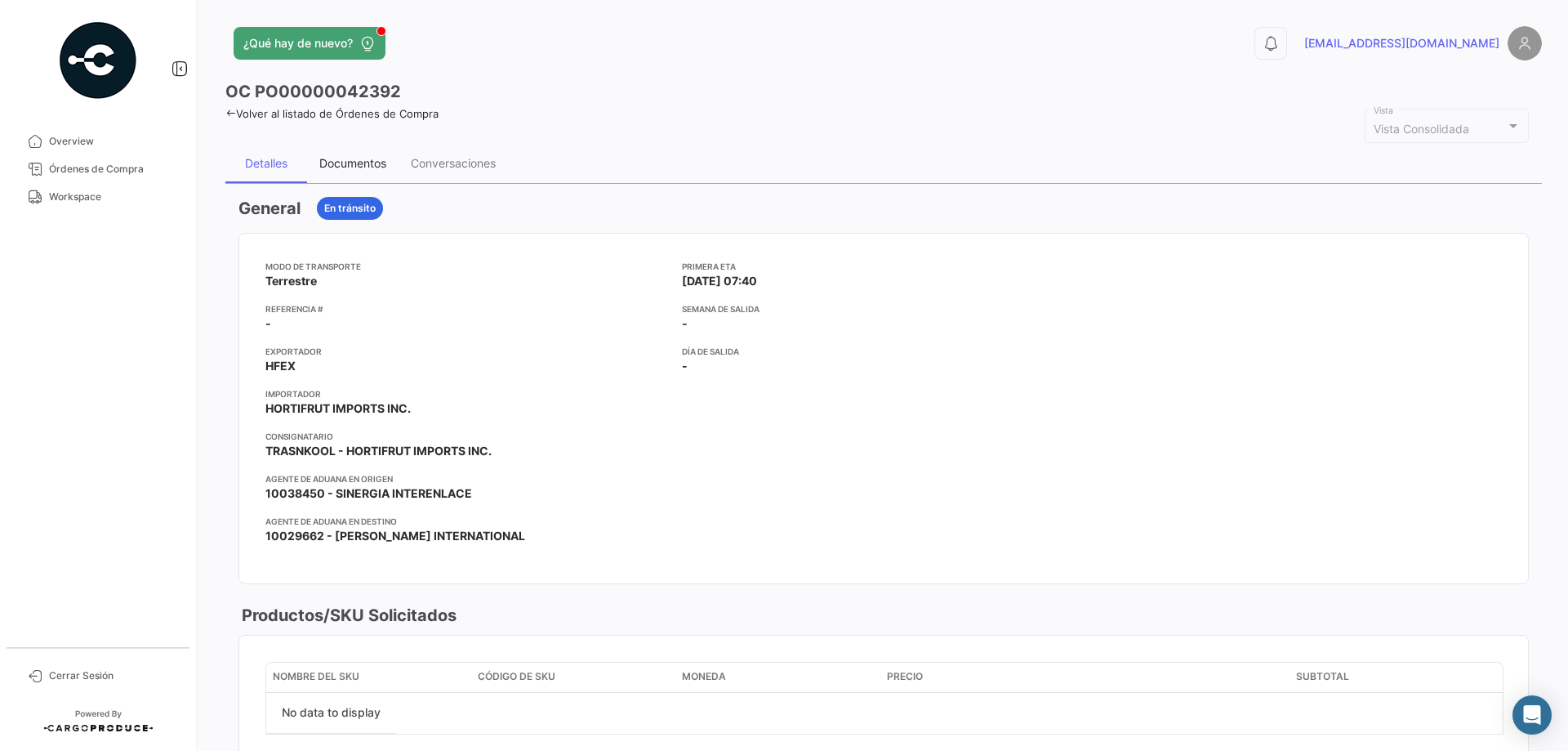
click at [360, 159] on div "Documentos" at bounding box center [352, 162] width 67 height 14
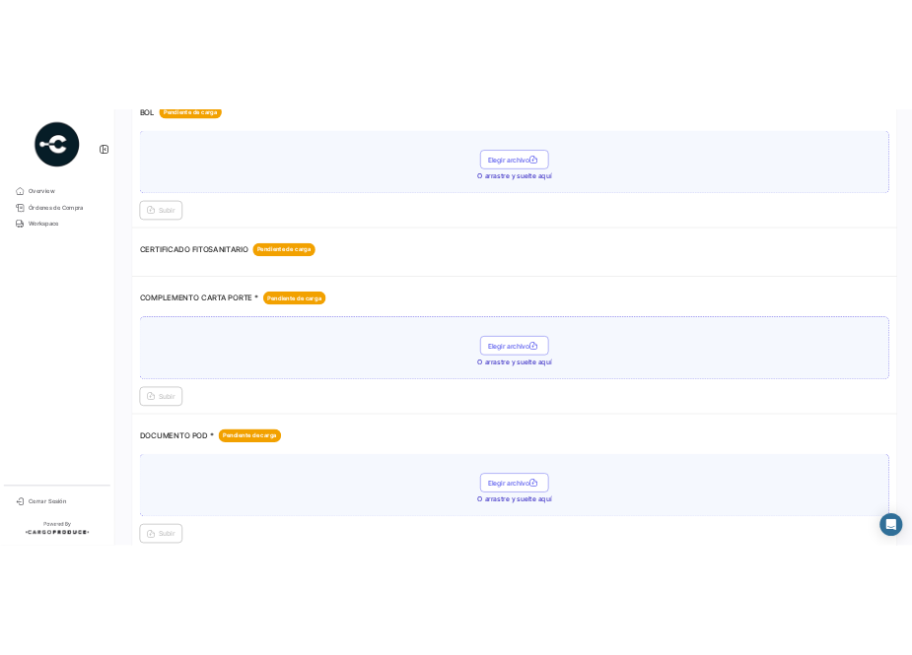
scroll to position [296, 0]
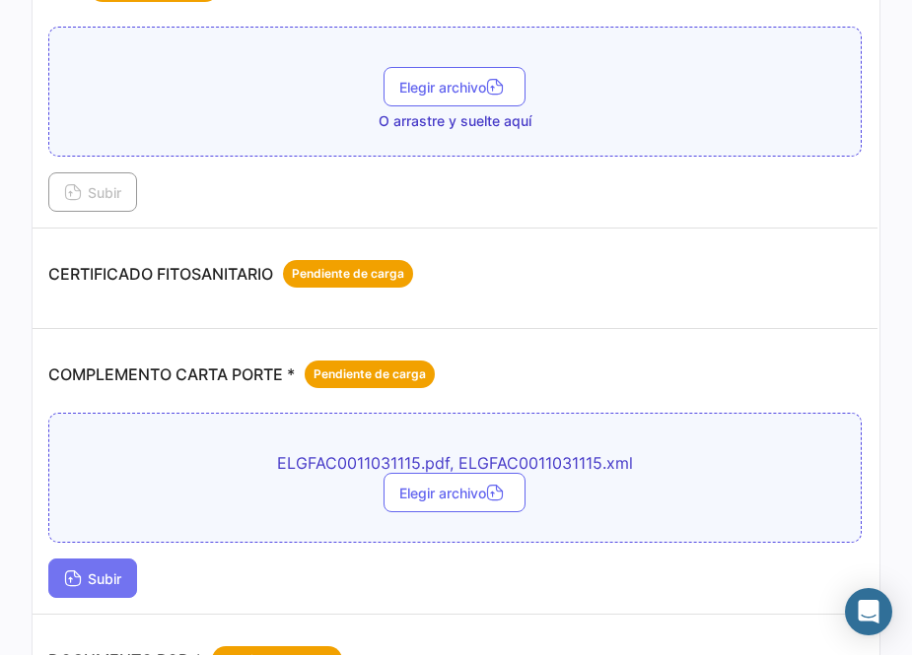
click at [102, 581] on span "Subir" at bounding box center [92, 579] width 57 height 17
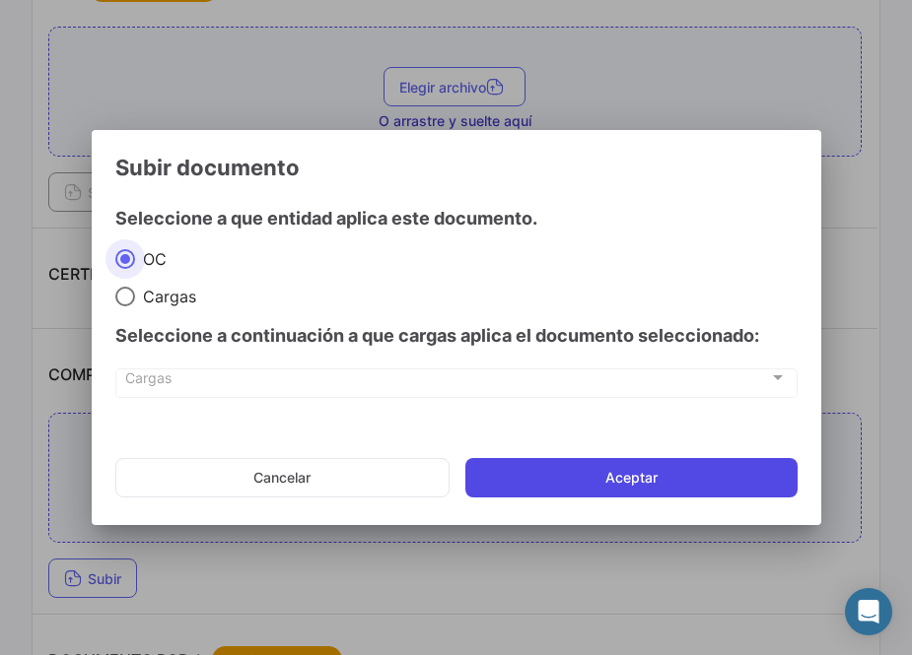
click at [671, 461] on button "Aceptar" at bounding box center [631, 477] width 332 height 39
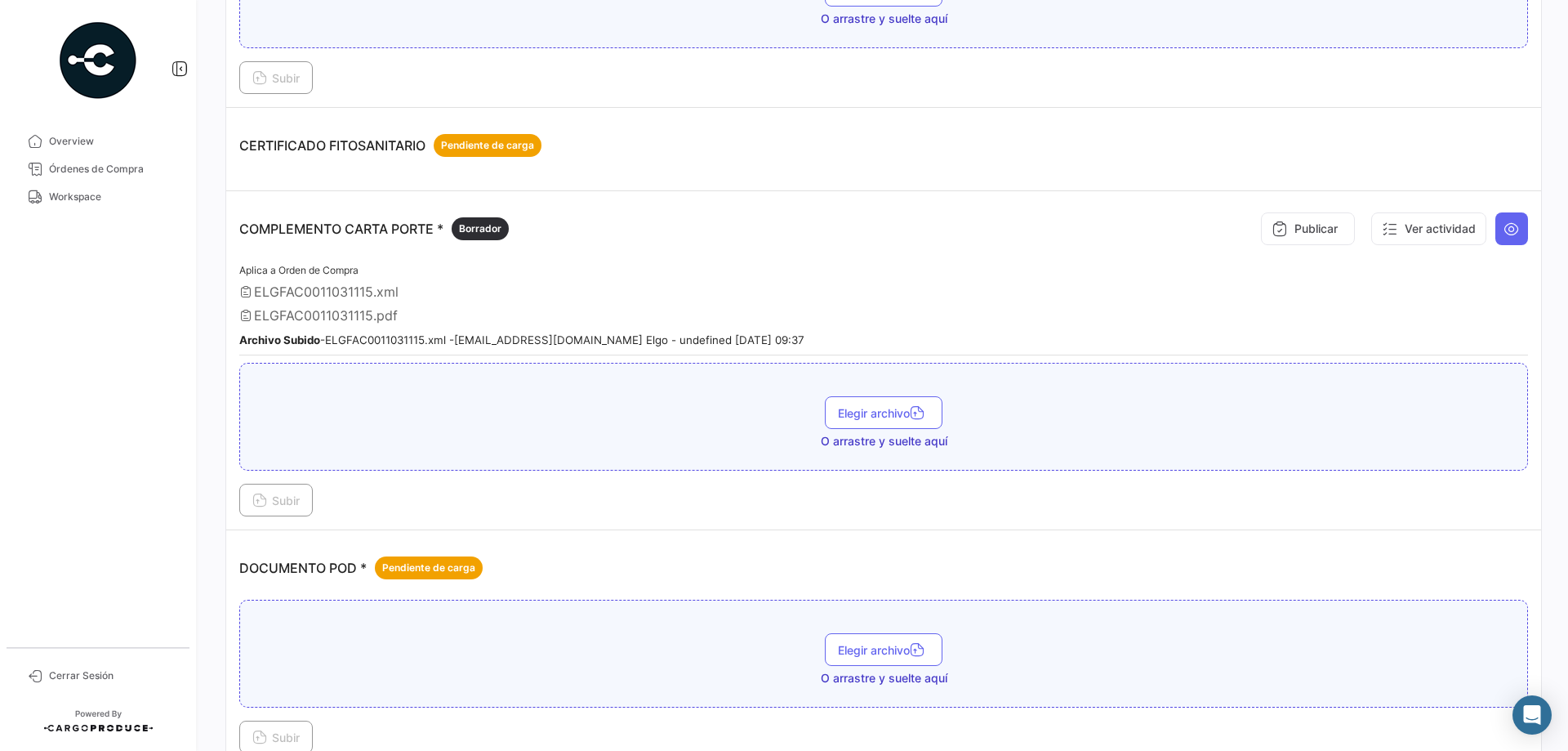
scroll to position [0, 0]
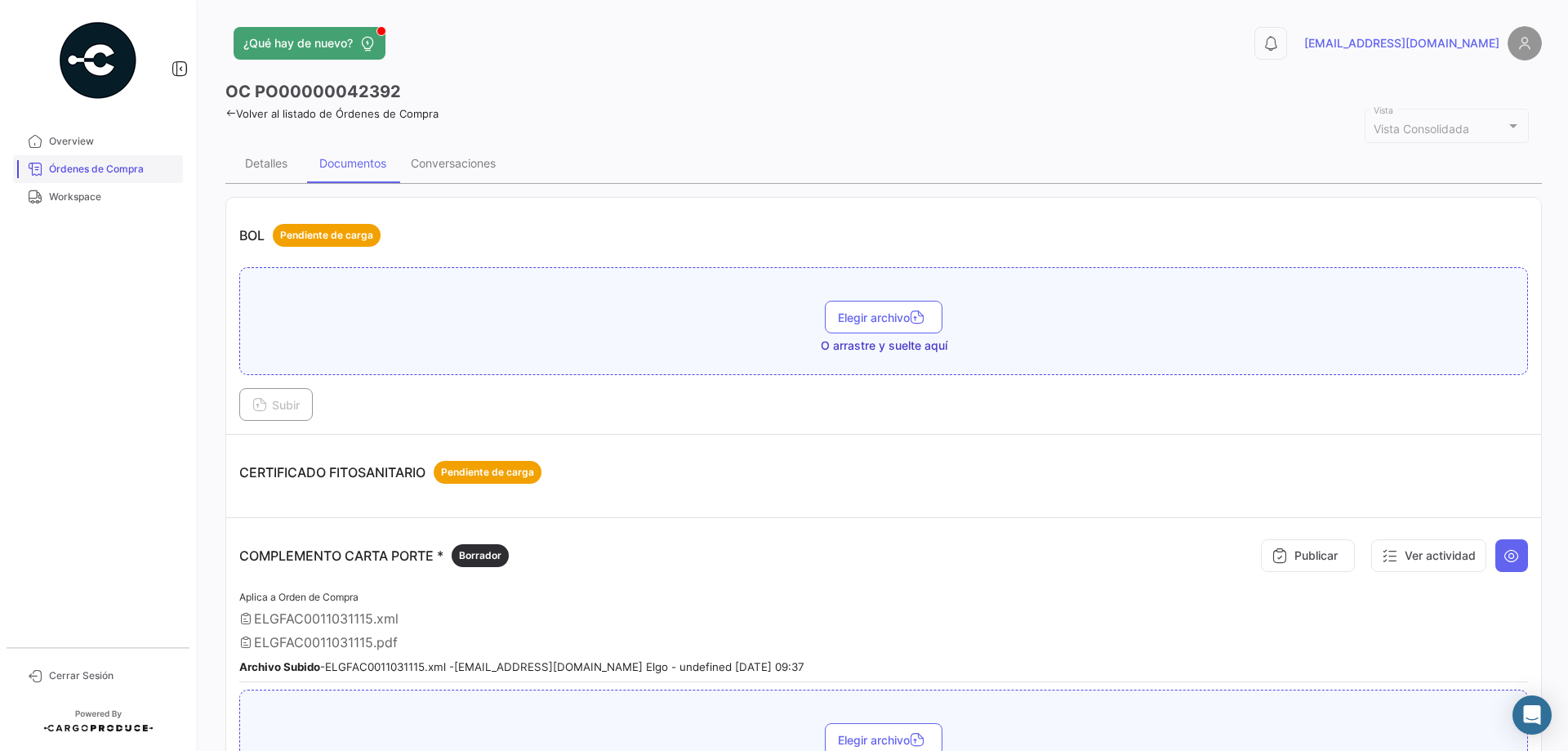
click at [140, 168] on span "Órdenes de Compra" at bounding box center [113, 169] width 128 height 15
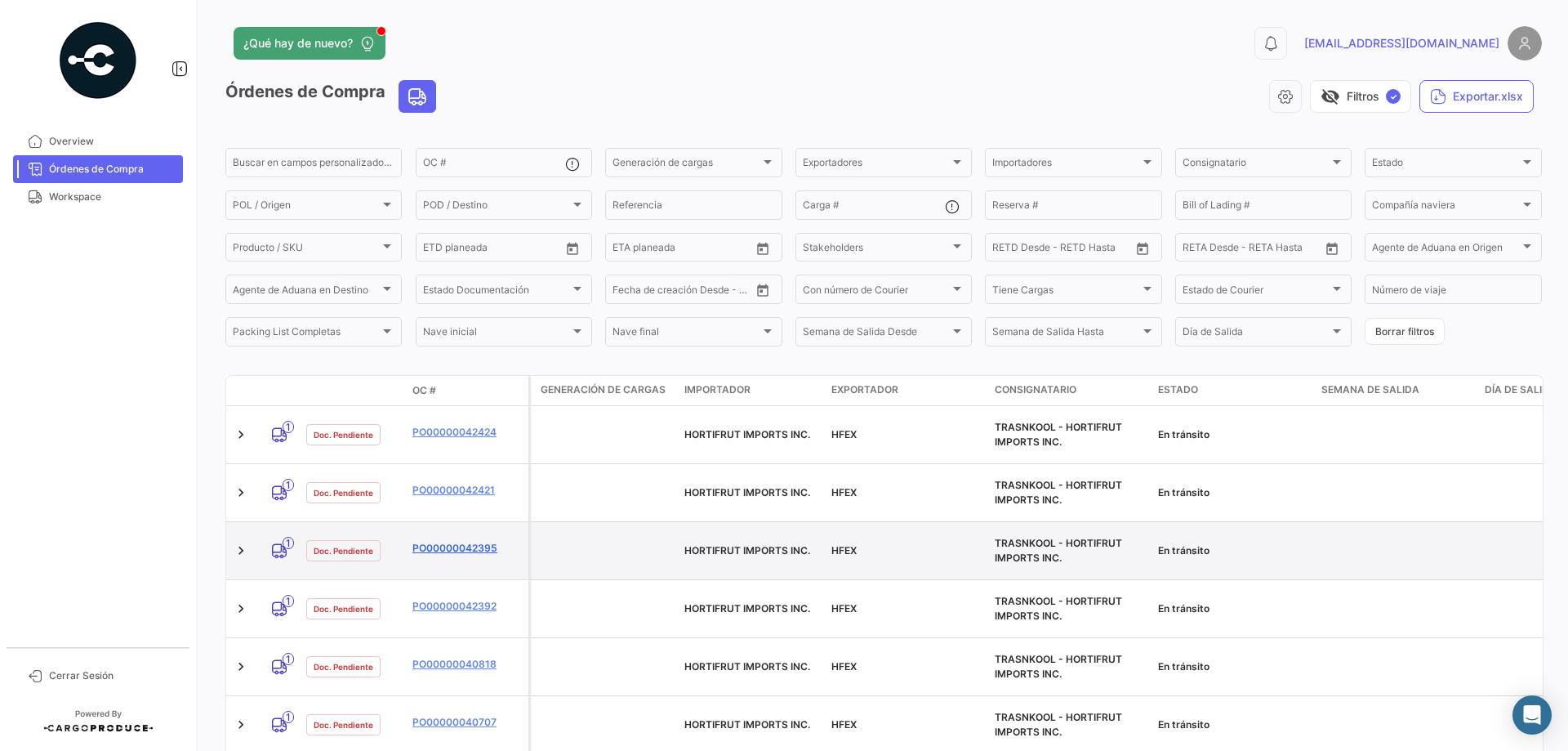
click at [464, 540] on link "PO00000042395" at bounding box center [467, 548] width 109 height 15
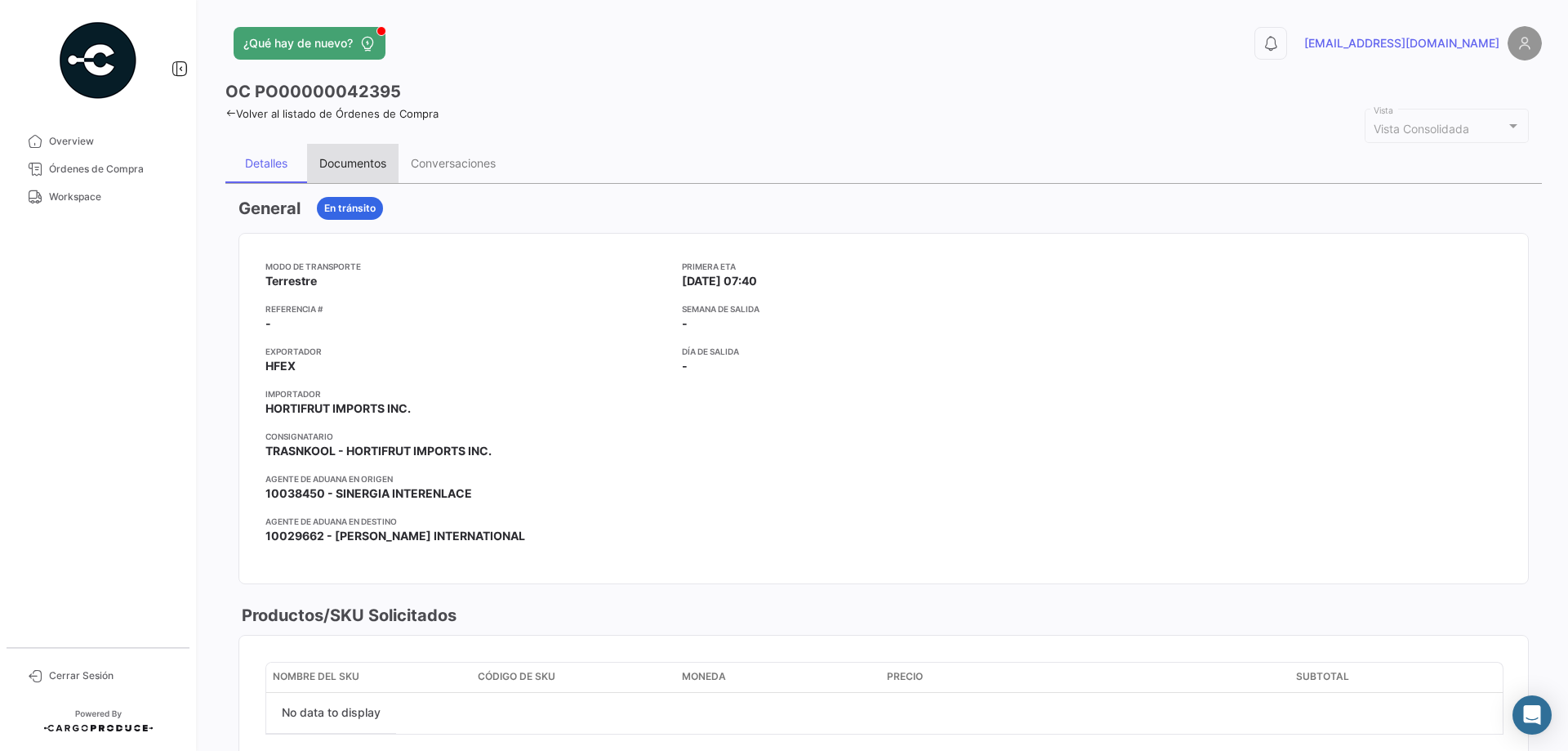
click at [362, 153] on div "Documentos" at bounding box center [353, 162] width 91 height 39
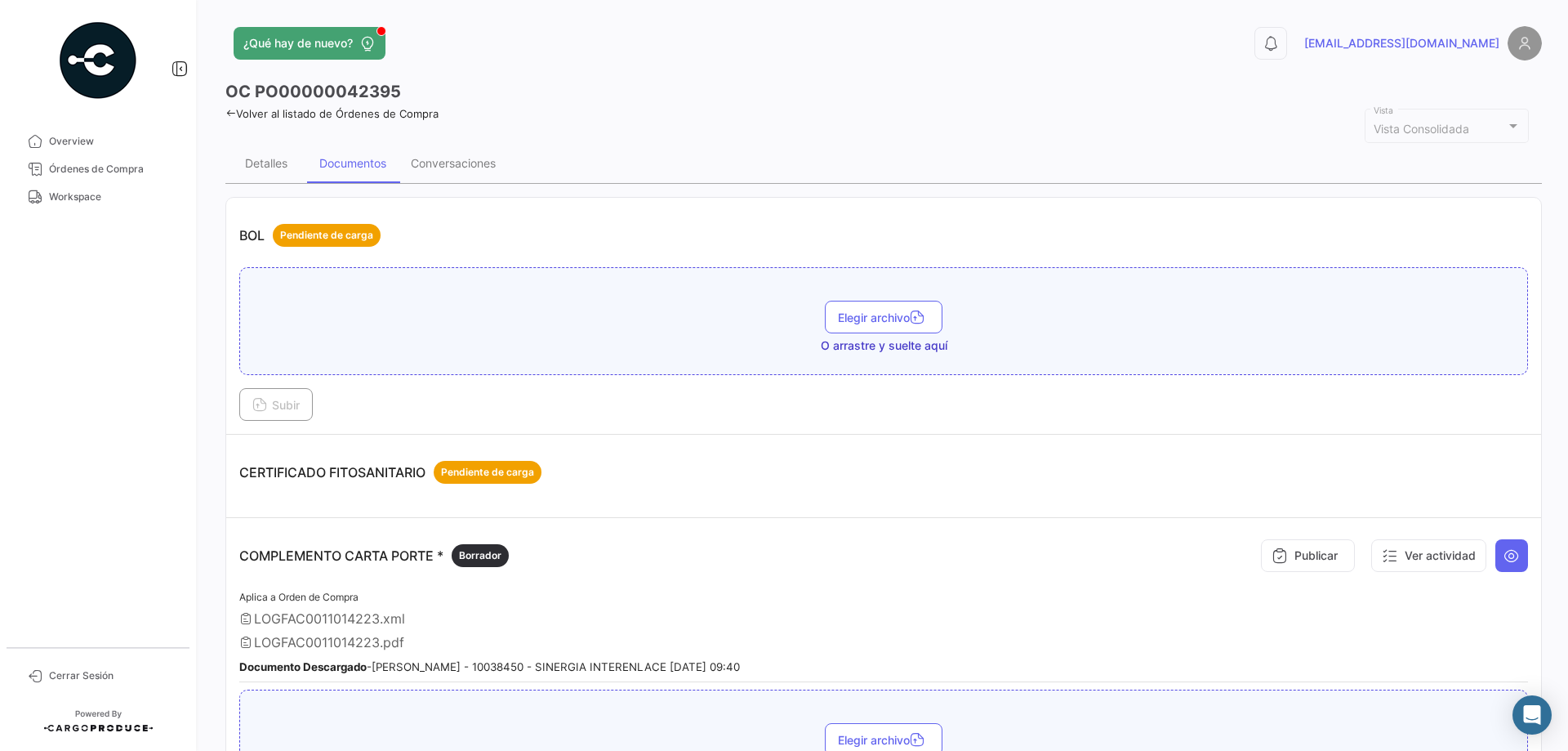
click at [230, 107] on link "Volver al listado de Órdenes de Compra" at bounding box center [332, 114] width 213 height 13
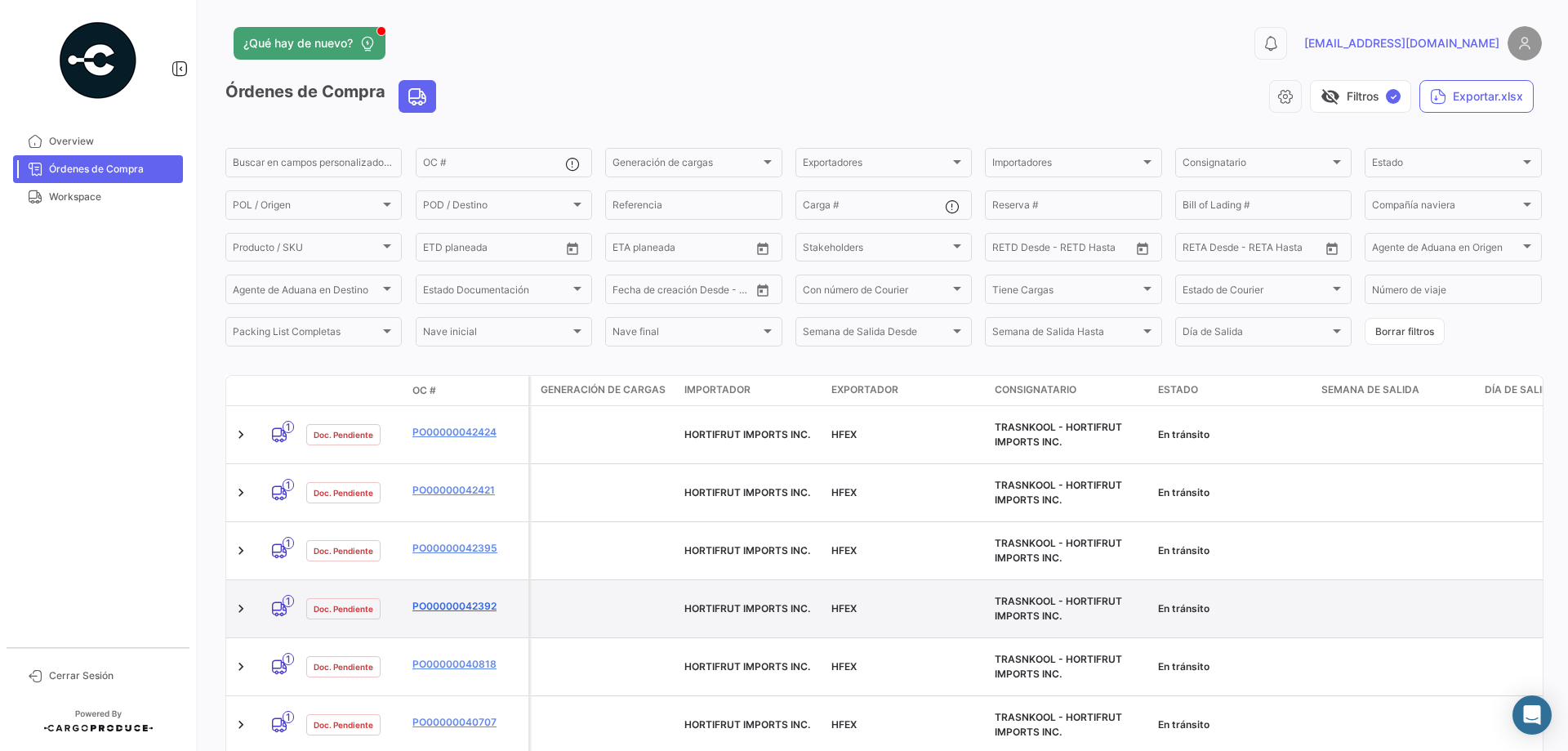
click at [472, 598] on link "PO00000042392" at bounding box center [467, 606] width 109 height 15
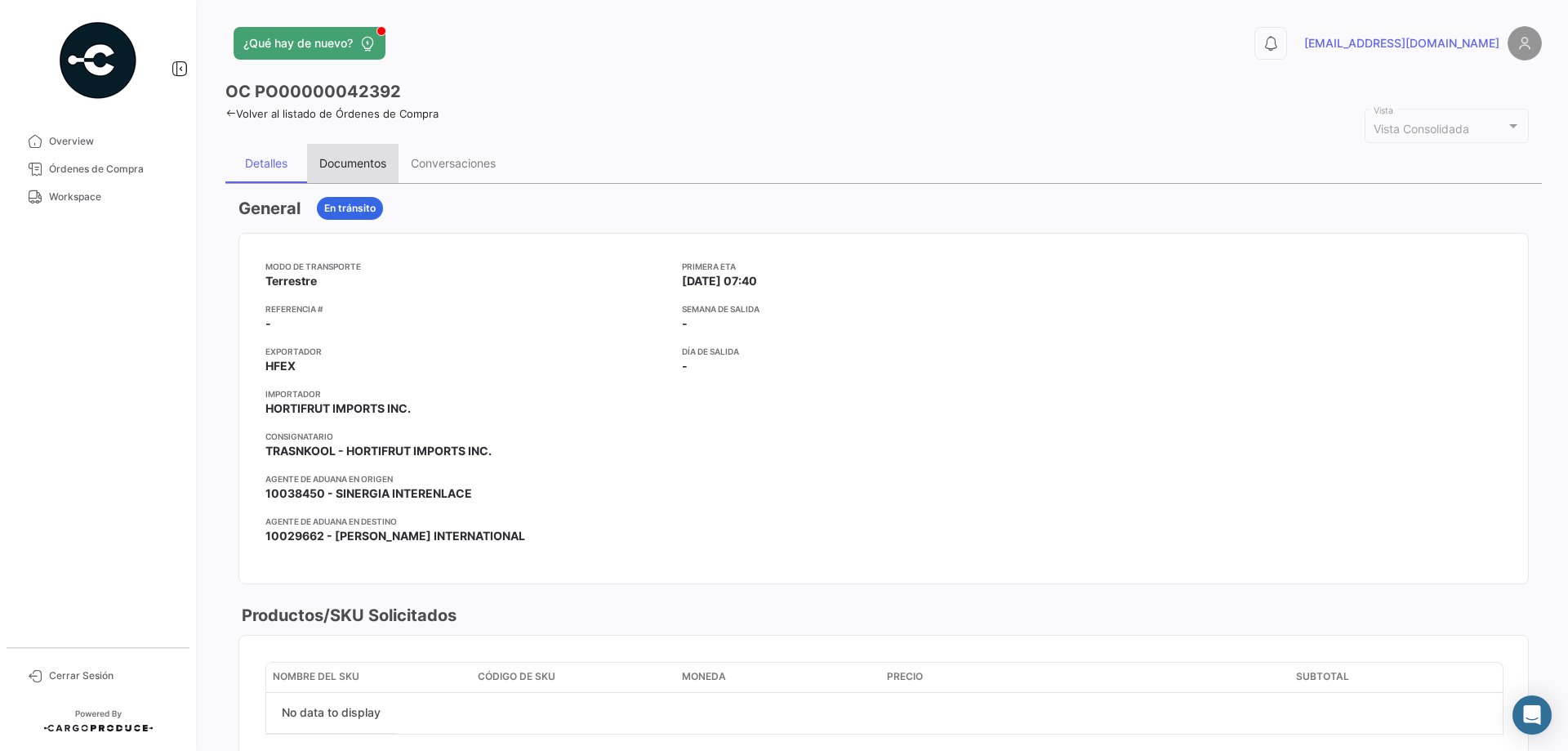
click at [370, 155] on div "Documentos" at bounding box center [353, 162] width 91 height 39
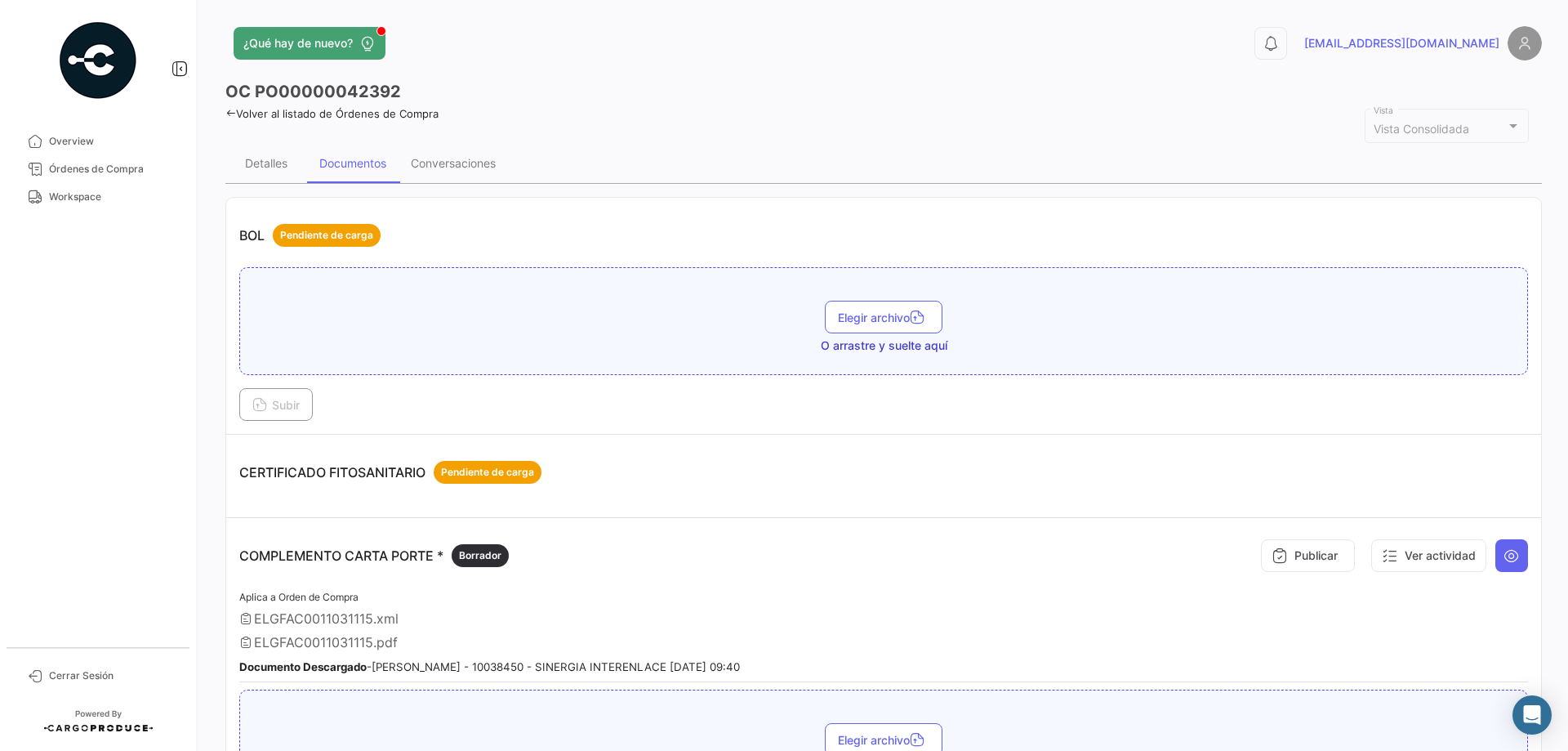
click at [226, 111] on icon at bounding box center [230, 113] width 11 height 11
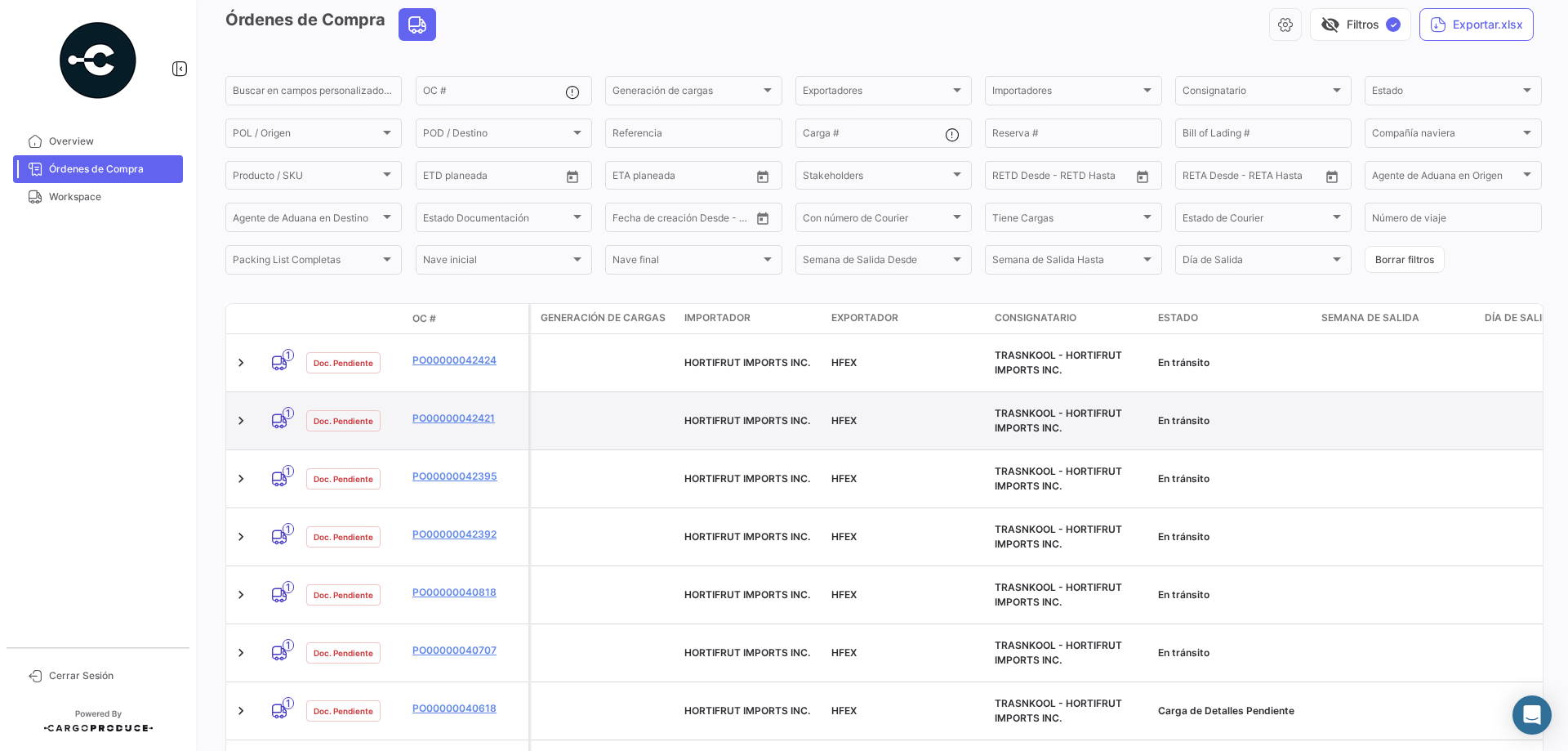
scroll to position [163, 0]
